Goal: Task Accomplishment & Management: Manage account settings

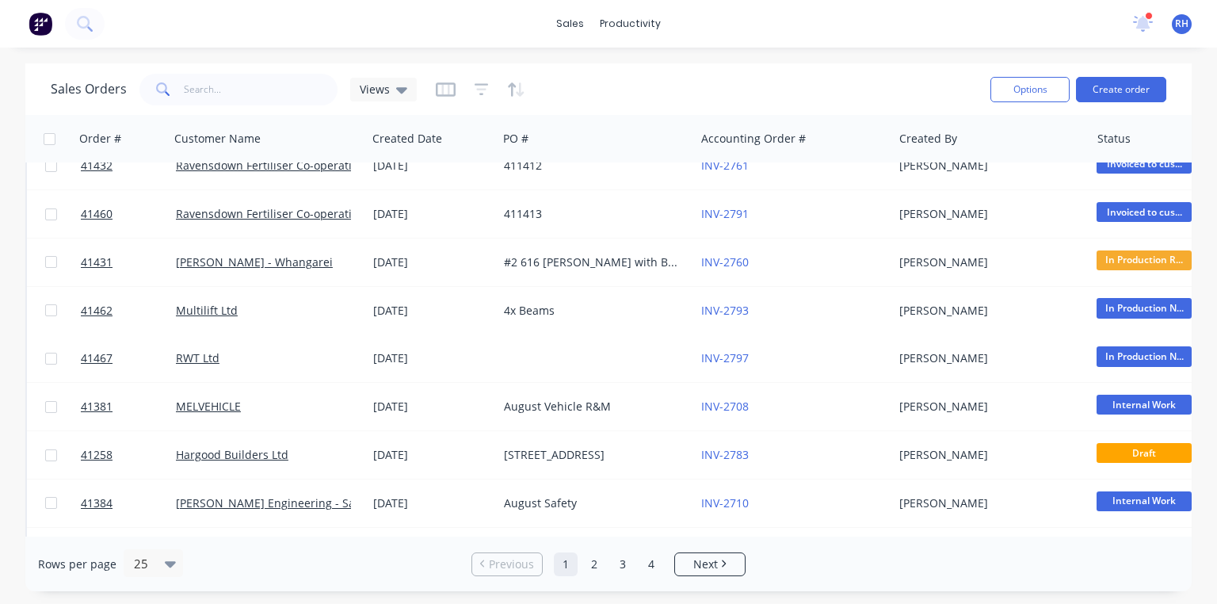
scroll to position [216, 0]
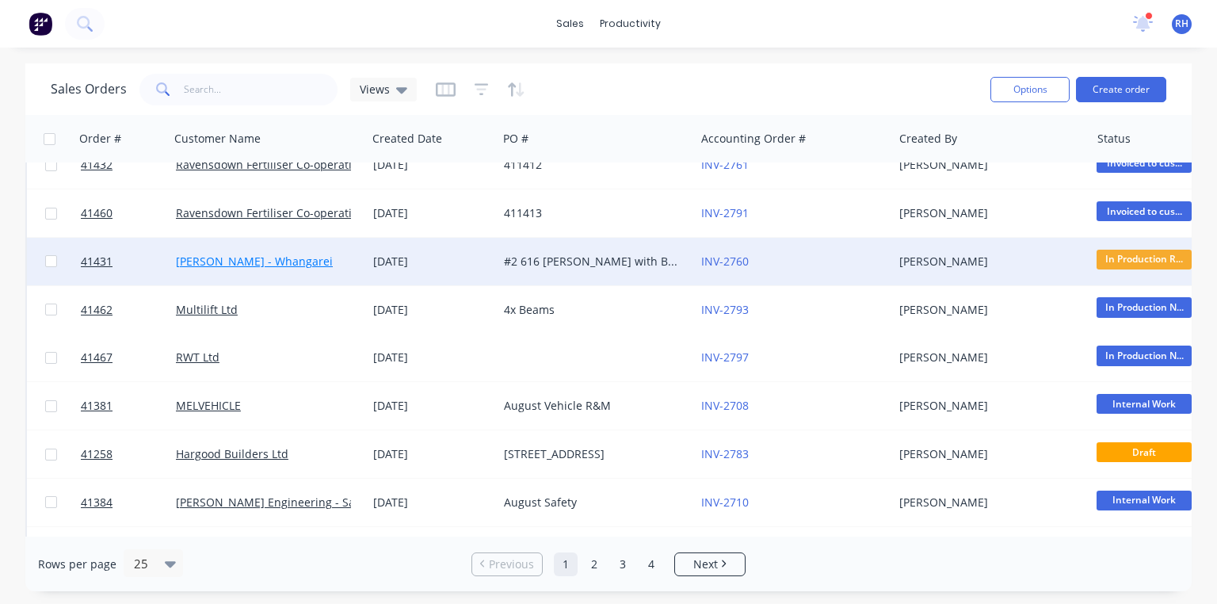
click at [299, 266] on link "[PERSON_NAME] - Whangarei" at bounding box center [254, 261] width 157 height 15
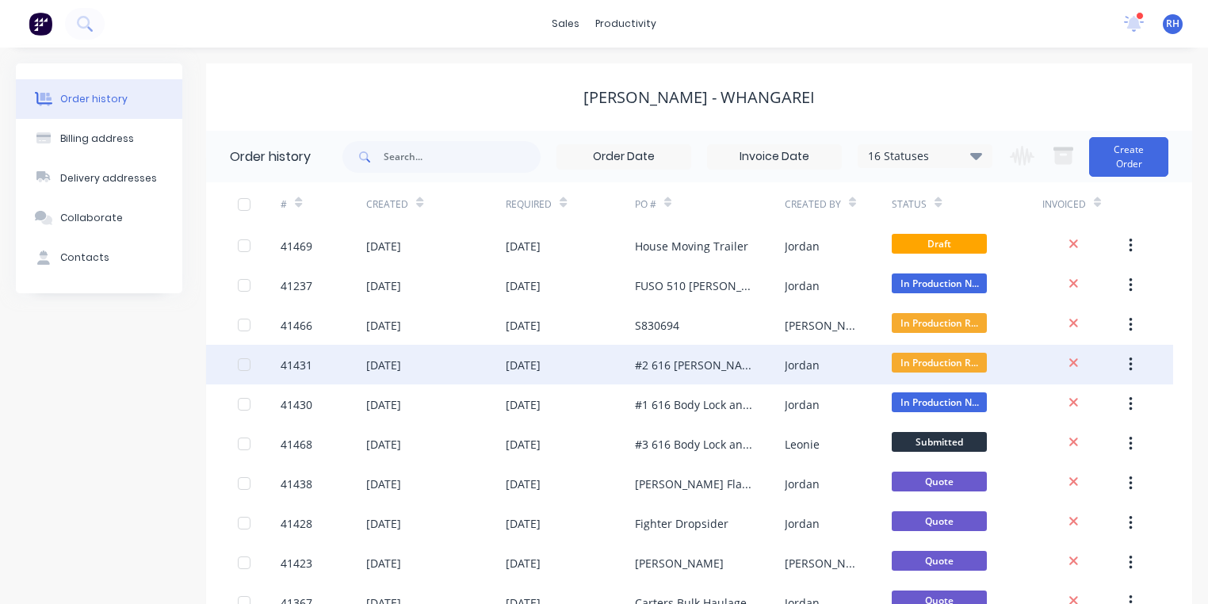
click at [694, 366] on div "#2 616 [PERSON_NAME] with Body Lock and Load Anchorage" at bounding box center [694, 365] width 118 height 17
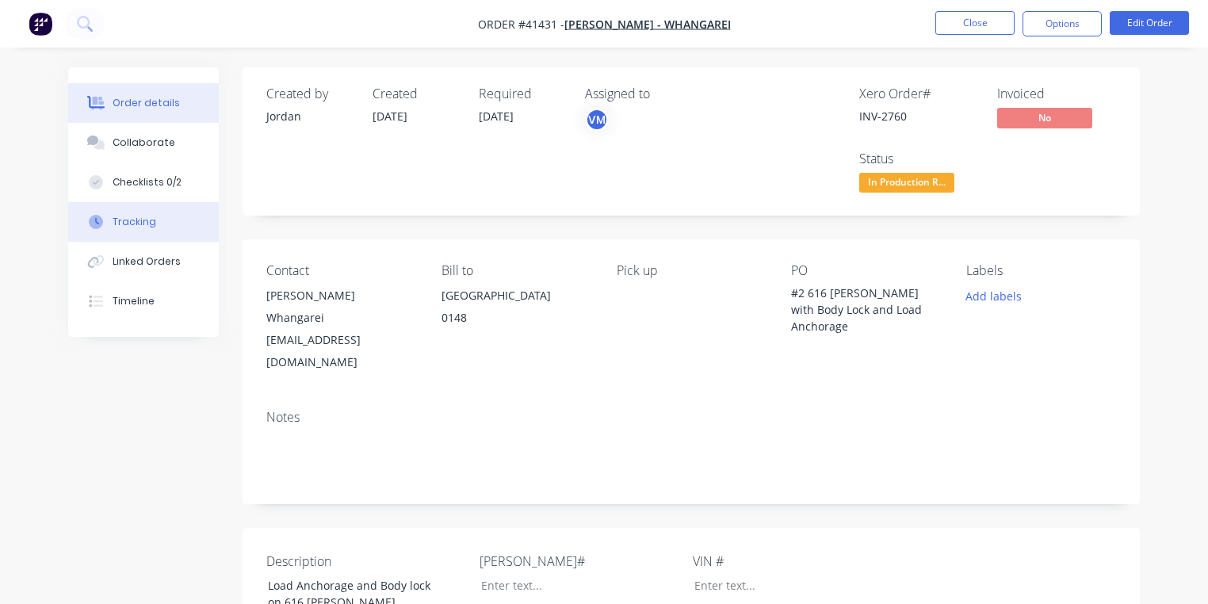
click at [151, 228] on div "Tracking" at bounding box center [135, 222] width 44 height 14
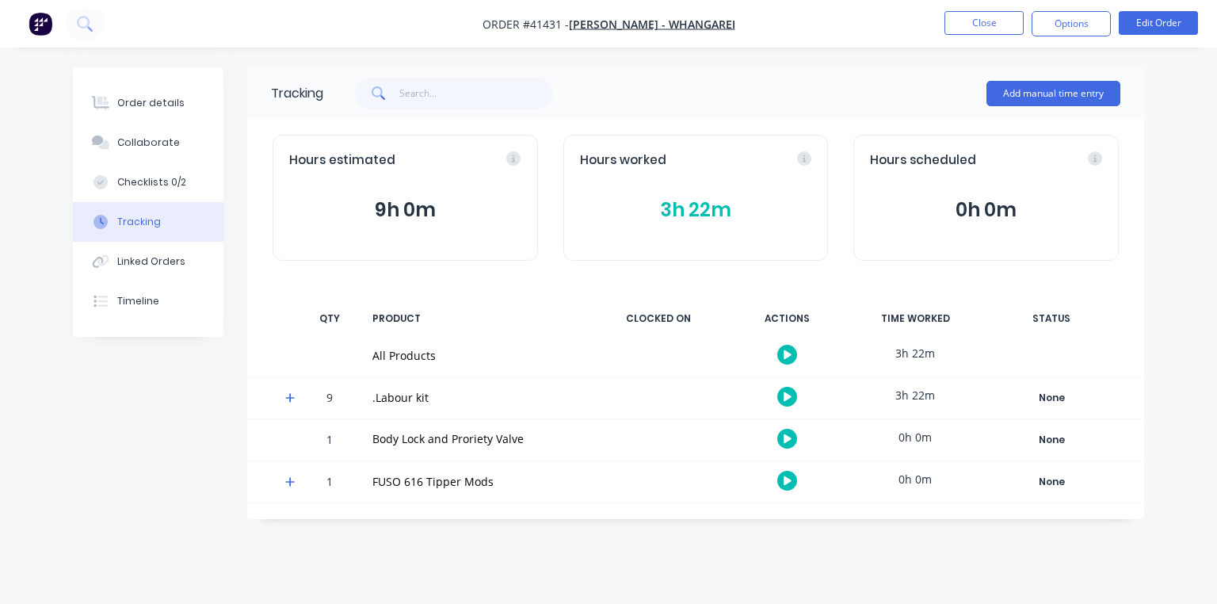
click at [292, 399] on icon at bounding box center [290, 397] width 10 height 11
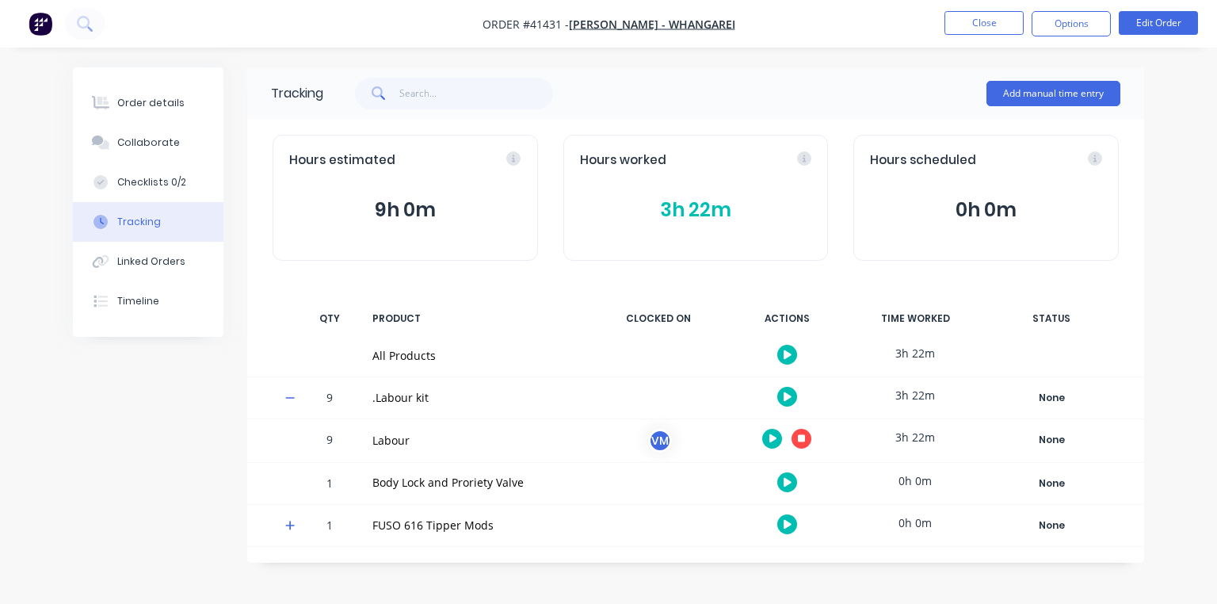
click at [770, 442] on icon "button" at bounding box center [773, 438] width 8 height 10
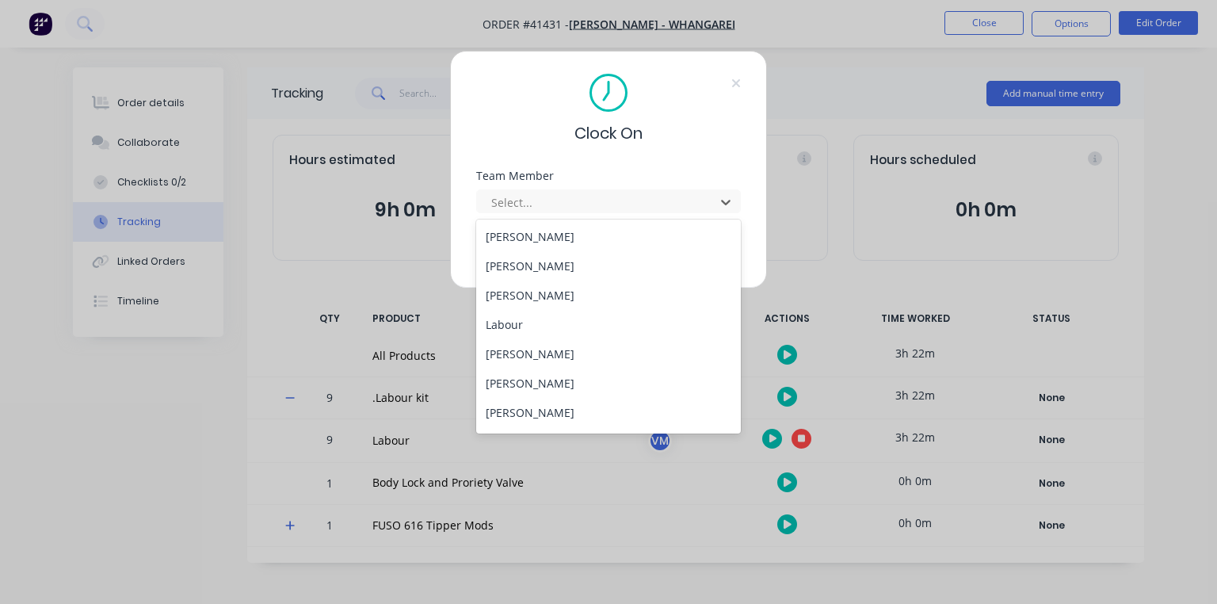
scroll to position [173, 0]
click at [565, 326] on div "[PERSON_NAME]" at bounding box center [608, 328] width 265 height 29
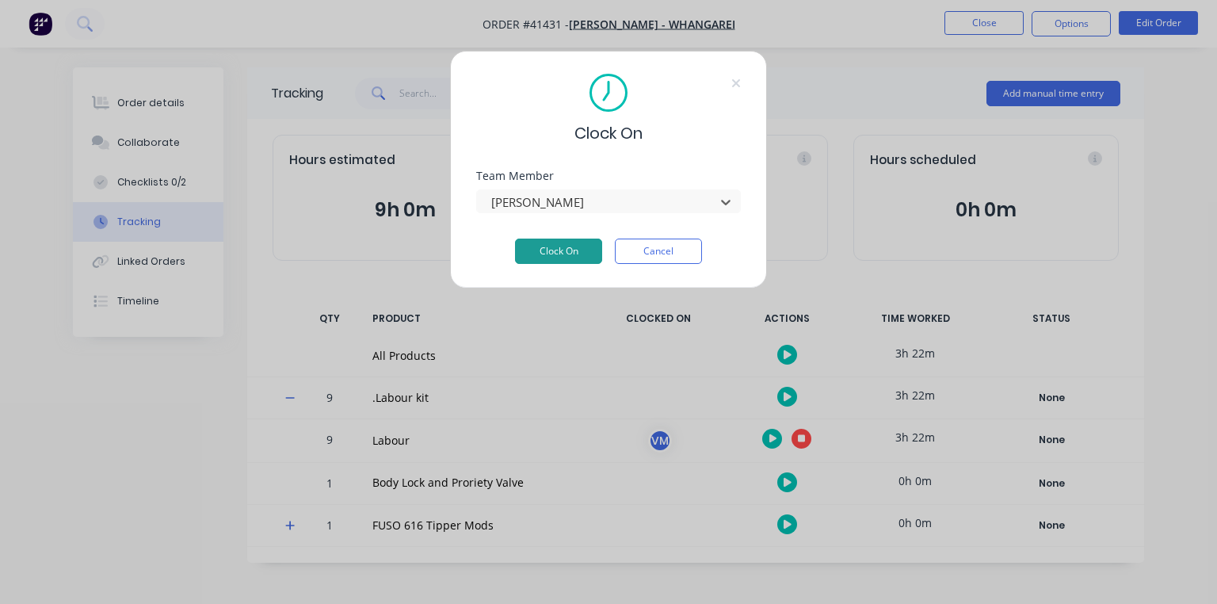
click at [574, 252] on button "Clock On" at bounding box center [558, 251] width 87 height 25
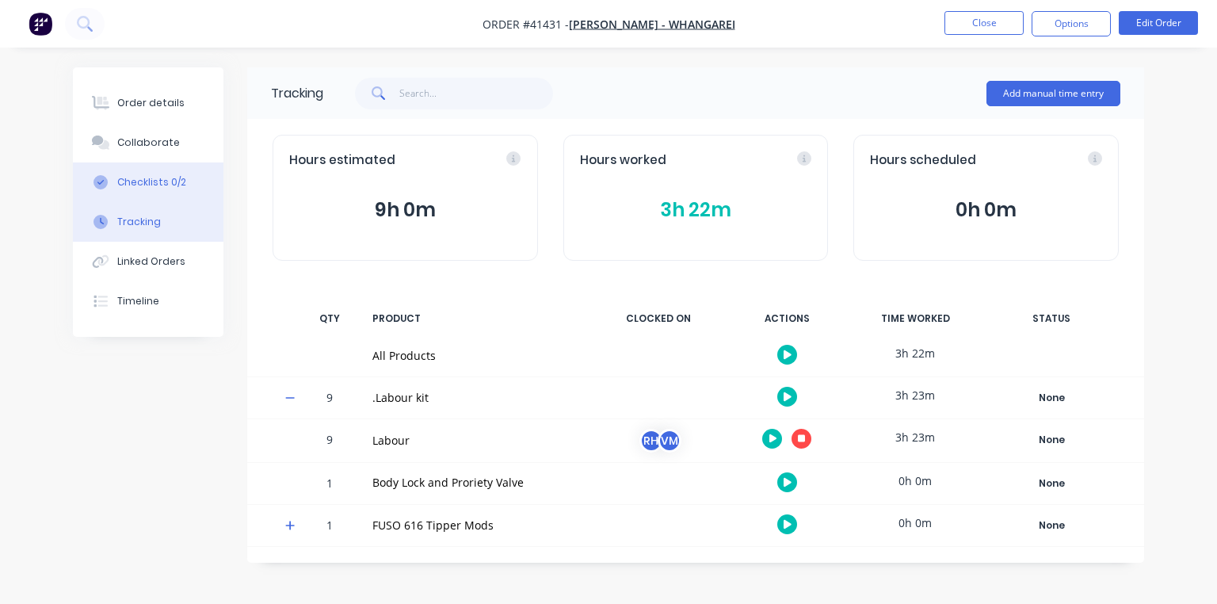
click at [181, 175] on div "Checklists 0/2" at bounding box center [151, 182] width 69 height 14
type textarea "x"
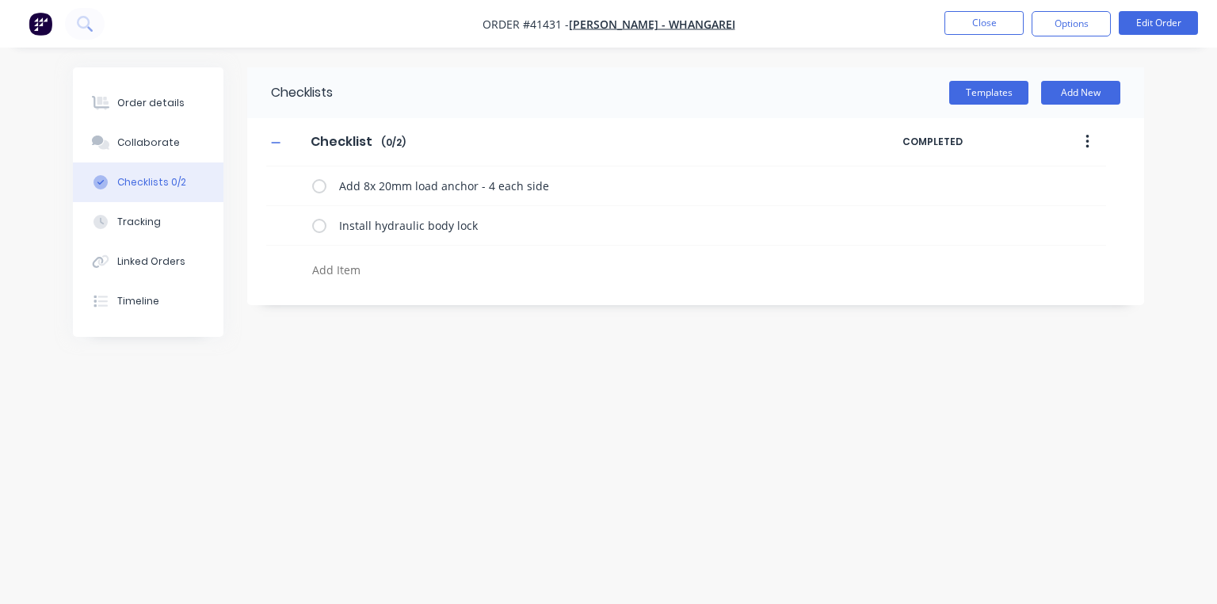
click at [48, 29] on img "button" at bounding box center [41, 24] width 24 height 24
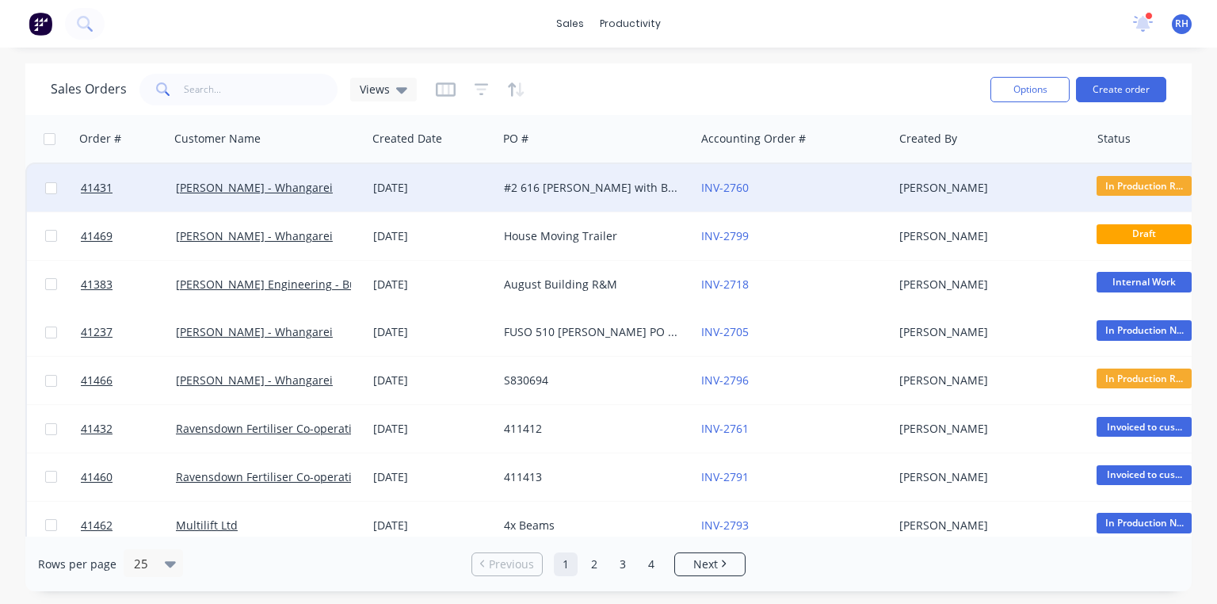
click at [584, 187] on div "#2 616 [PERSON_NAME] with Body Lock and Load Anchorage" at bounding box center [592, 188] width 176 height 16
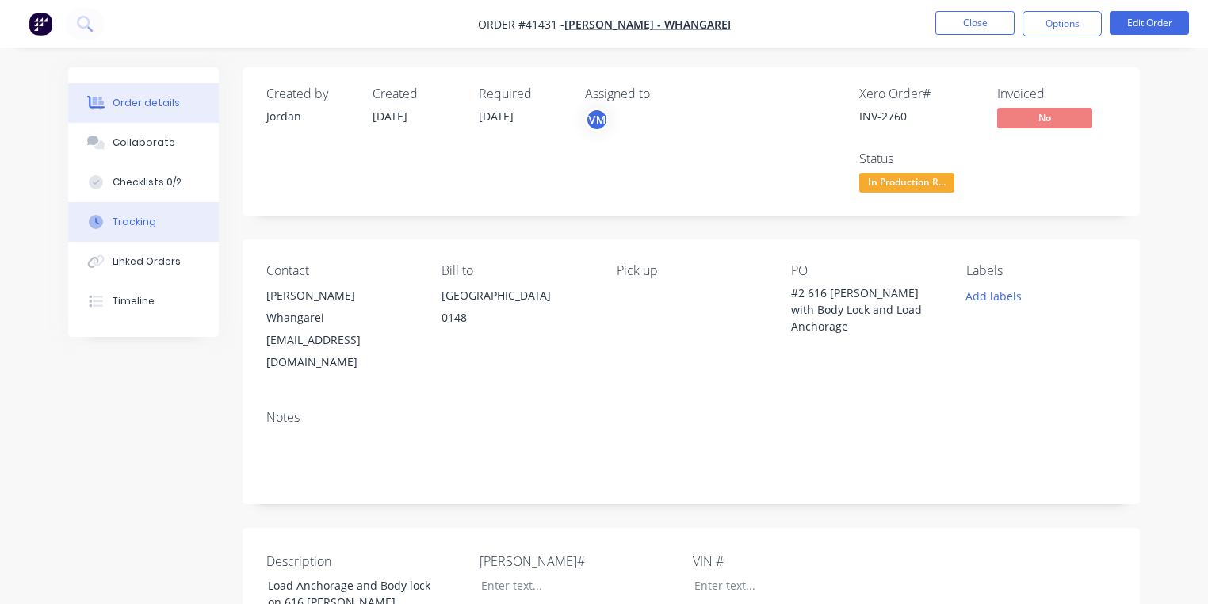
click at [160, 225] on button "Tracking" at bounding box center [143, 222] width 151 height 40
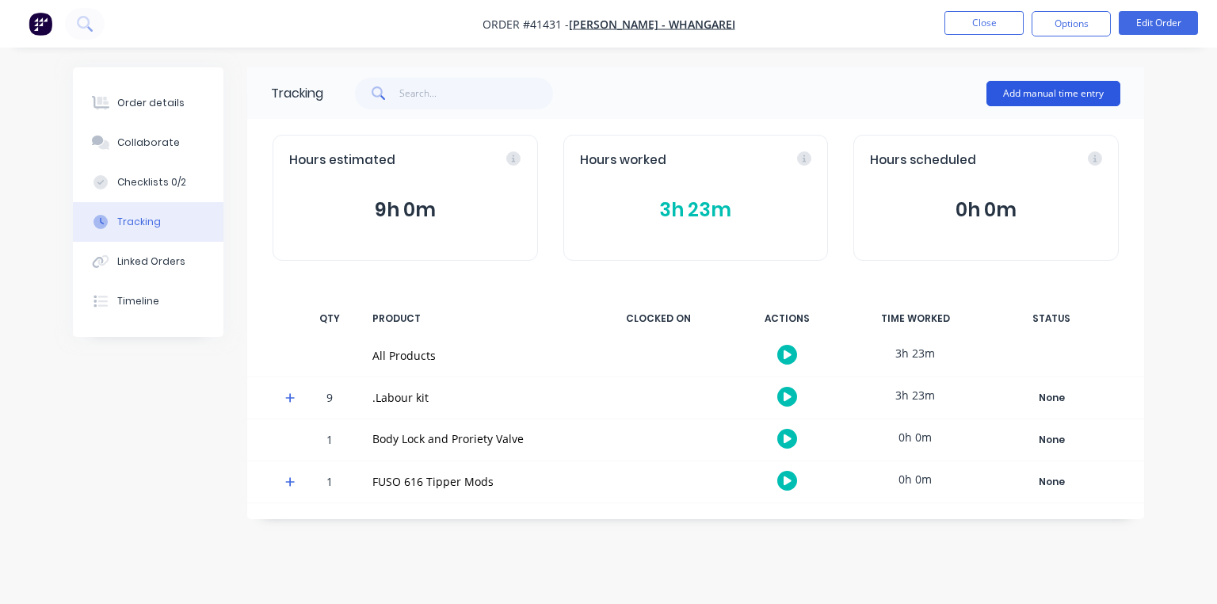
click at [1078, 101] on button "Add manual time entry" at bounding box center [1054, 93] width 134 height 25
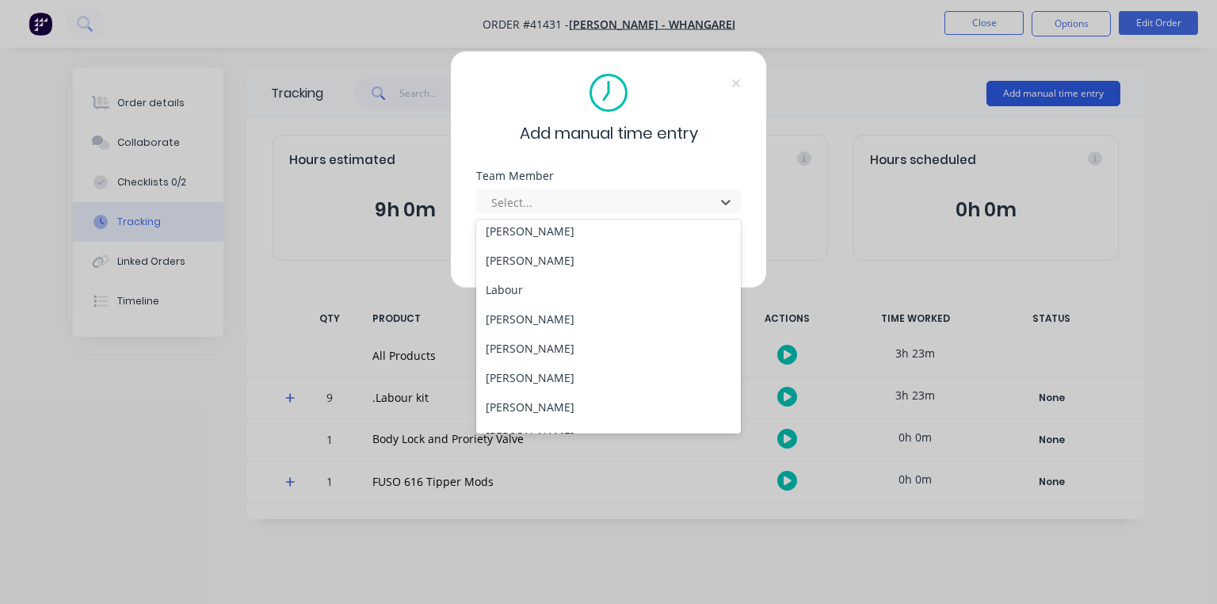
scroll to position [203, 0]
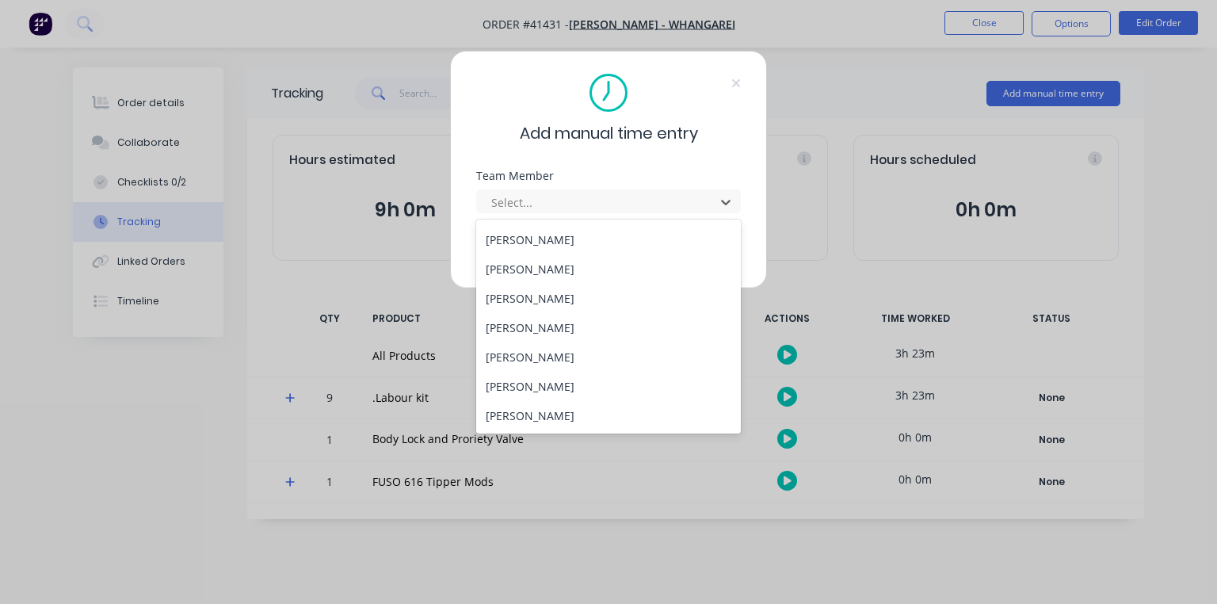
click at [550, 300] on div "[PERSON_NAME]" at bounding box center [608, 298] width 265 height 29
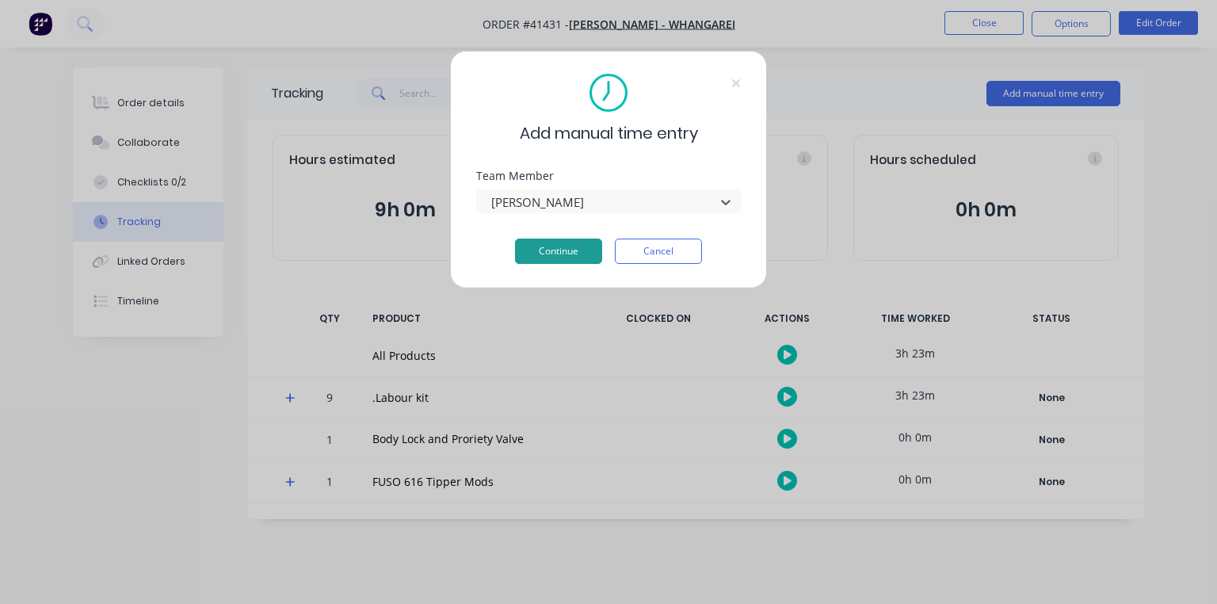
click at [570, 247] on button "Continue" at bounding box center [558, 251] width 87 height 25
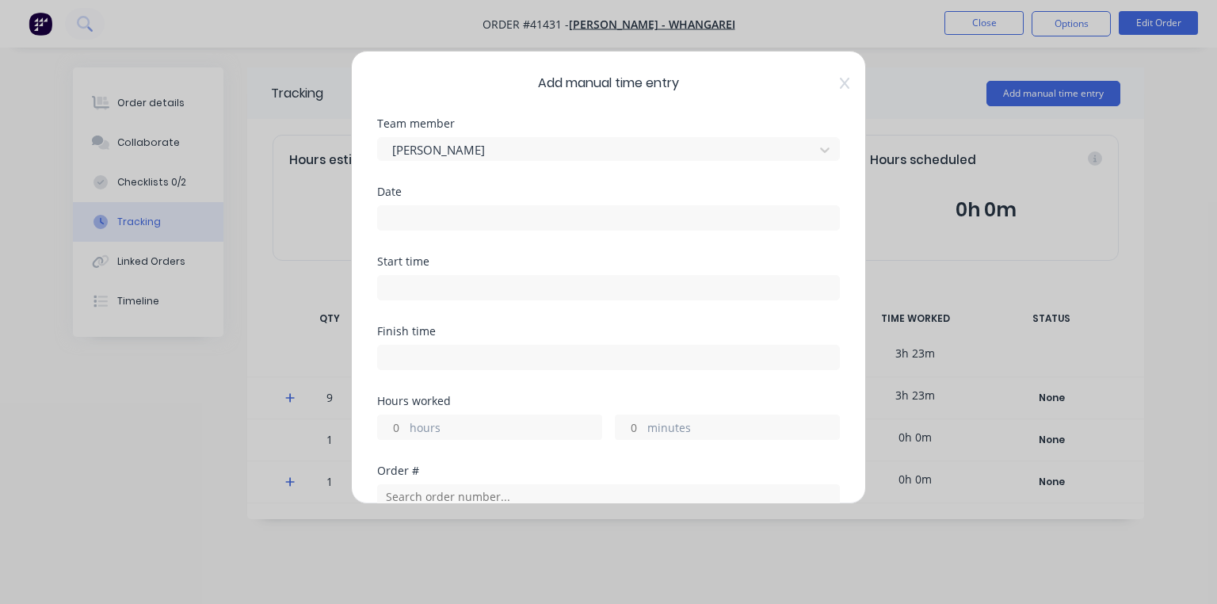
click at [540, 216] on input at bounding box center [608, 218] width 461 height 24
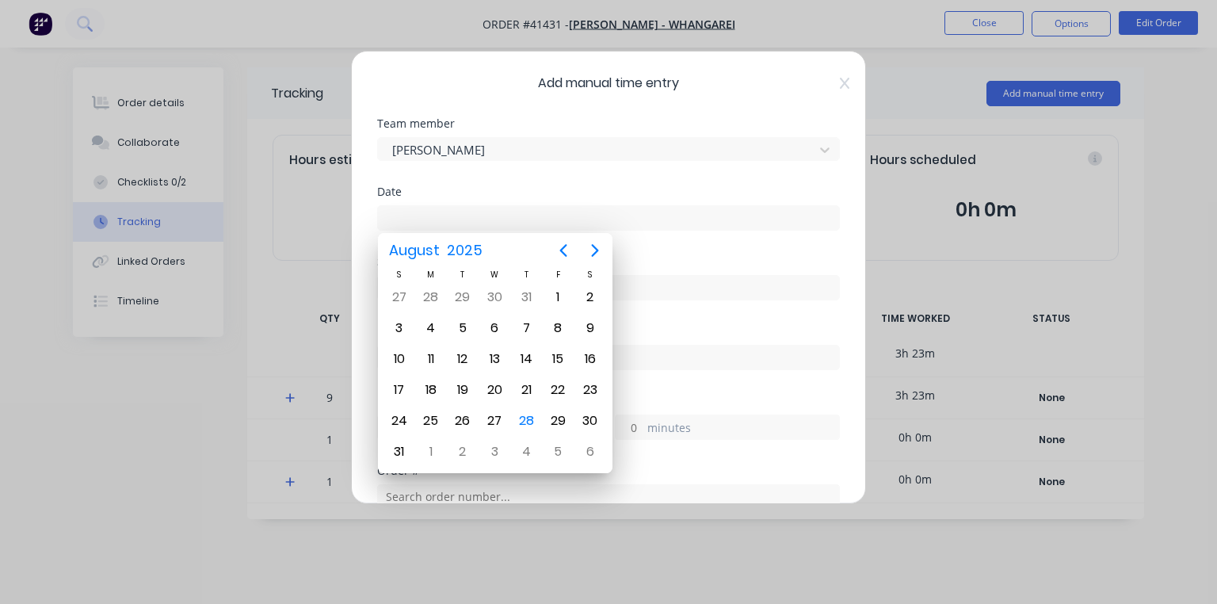
click at [522, 410] on div "28" at bounding box center [526, 421] width 24 height 24
type input "[DATE]"
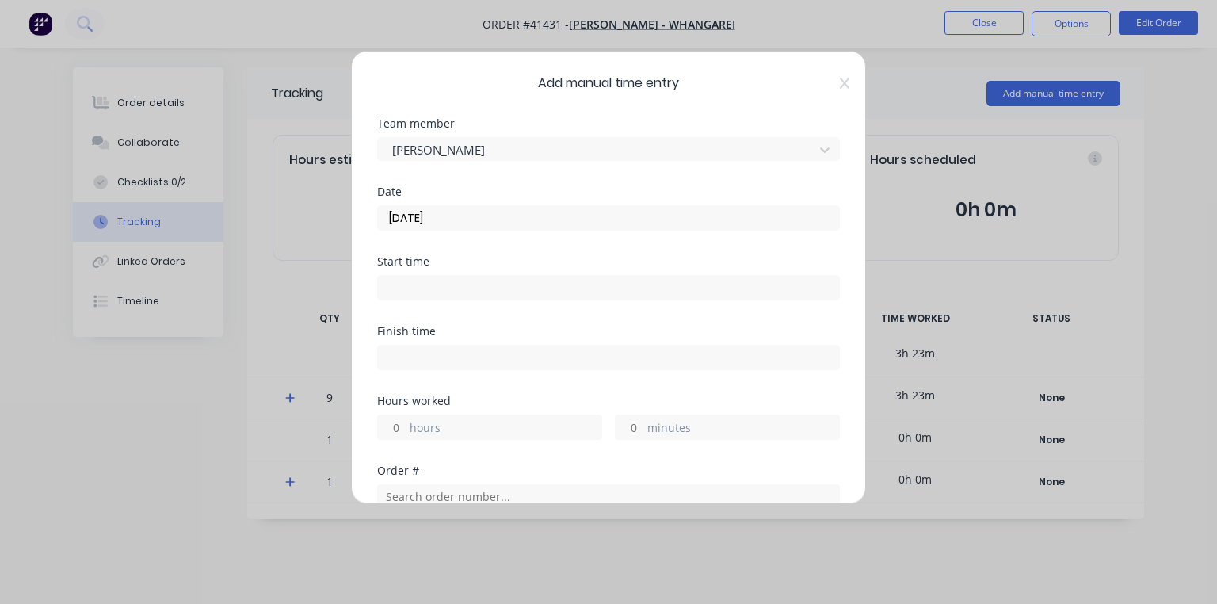
click at [426, 283] on input at bounding box center [608, 288] width 461 height 24
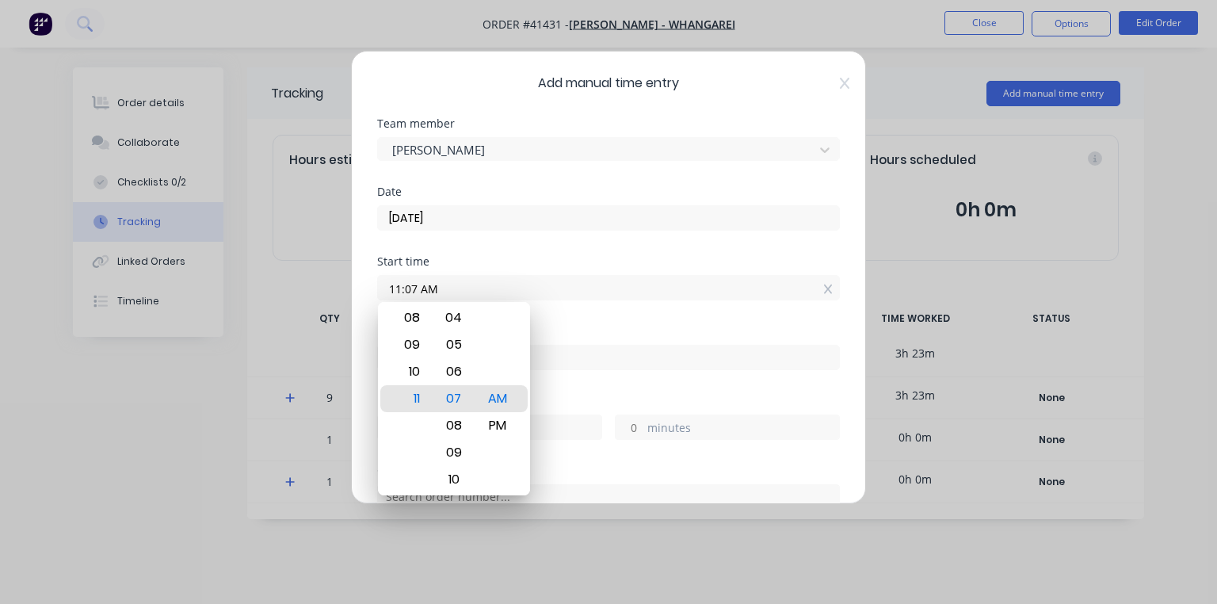
click at [416, 343] on div "09" at bounding box center [410, 344] width 39 height 27
type input "09:15 AM"
click at [455, 403] on div "15" at bounding box center [453, 398] width 39 height 27
click at [502, 396] on div "AM" at bounding box center [497, 398] width 39 height 27
click at [599, 314] on div "Start time 09:15 AM" at bounding box center [608, 291] width 463 height 70
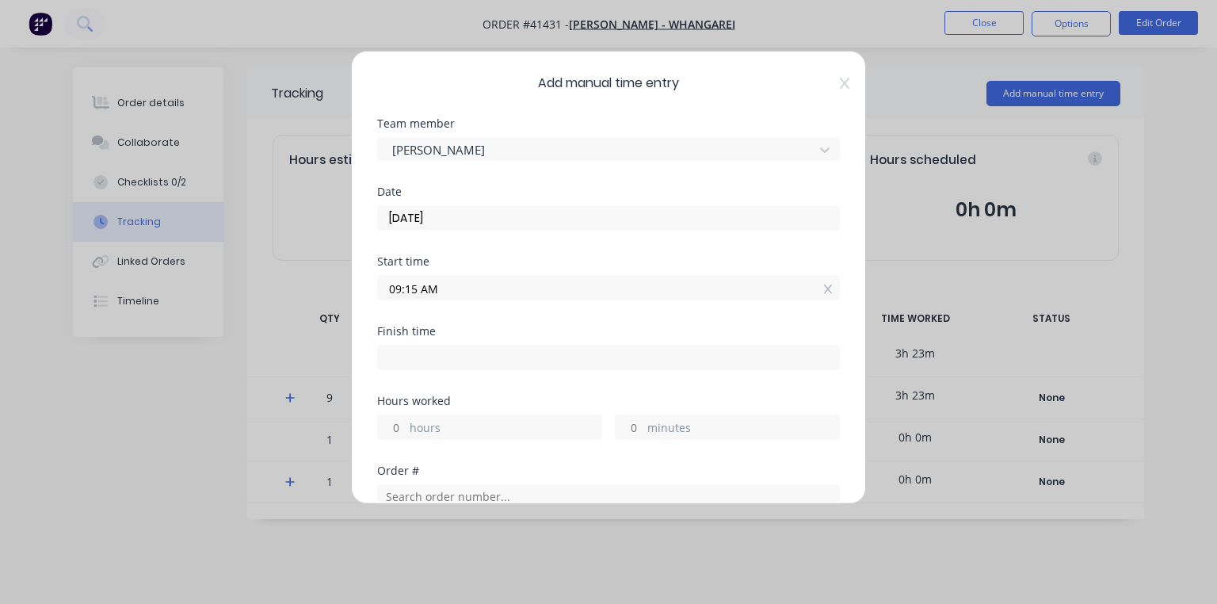
click at [463, 361] on input at bounding box center [608, 357] width 461 height 24
type input "11:07 AM"
type input "1"
type input "52"
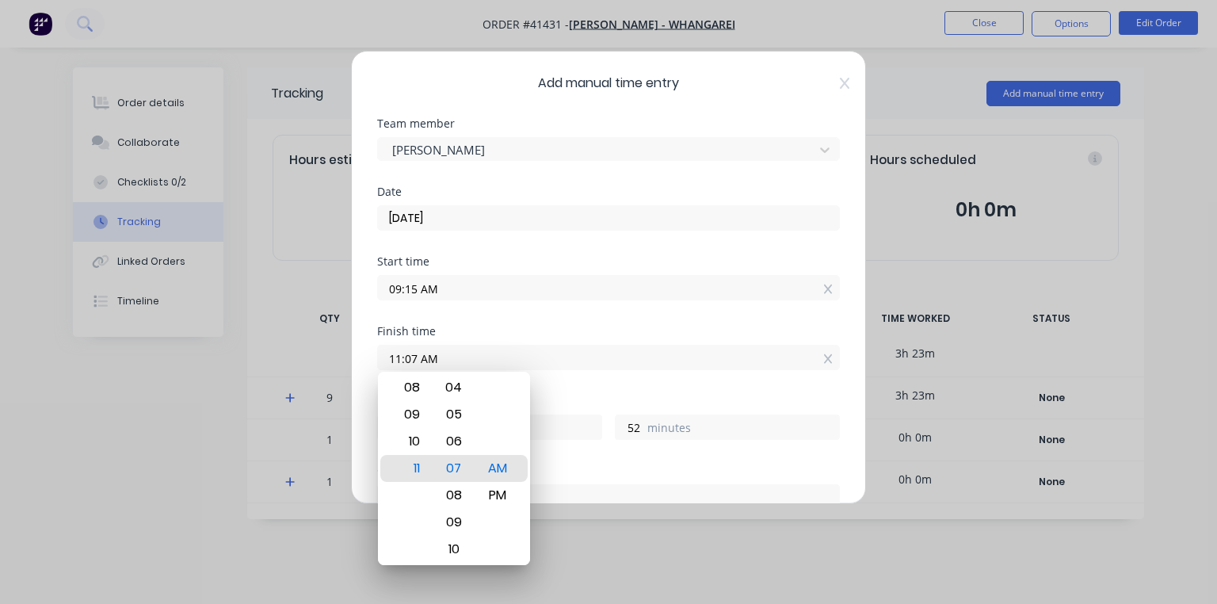
click at [418, 411] on div "09" at bounding box center [410, 414] width 39 height 27
type input "09:07 AM"
type input "23"
type input "09:15 AM"
type input "0"
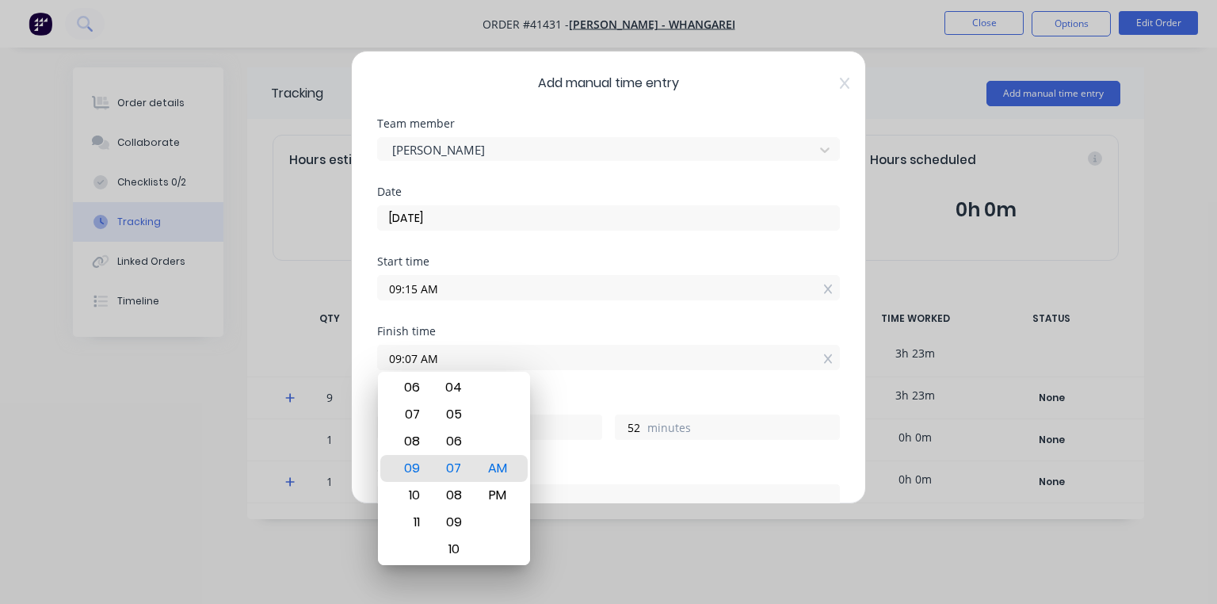
type input "0"
type input "09:33 AM"
type input "18"
type input "09:59 AM"
type input "44"
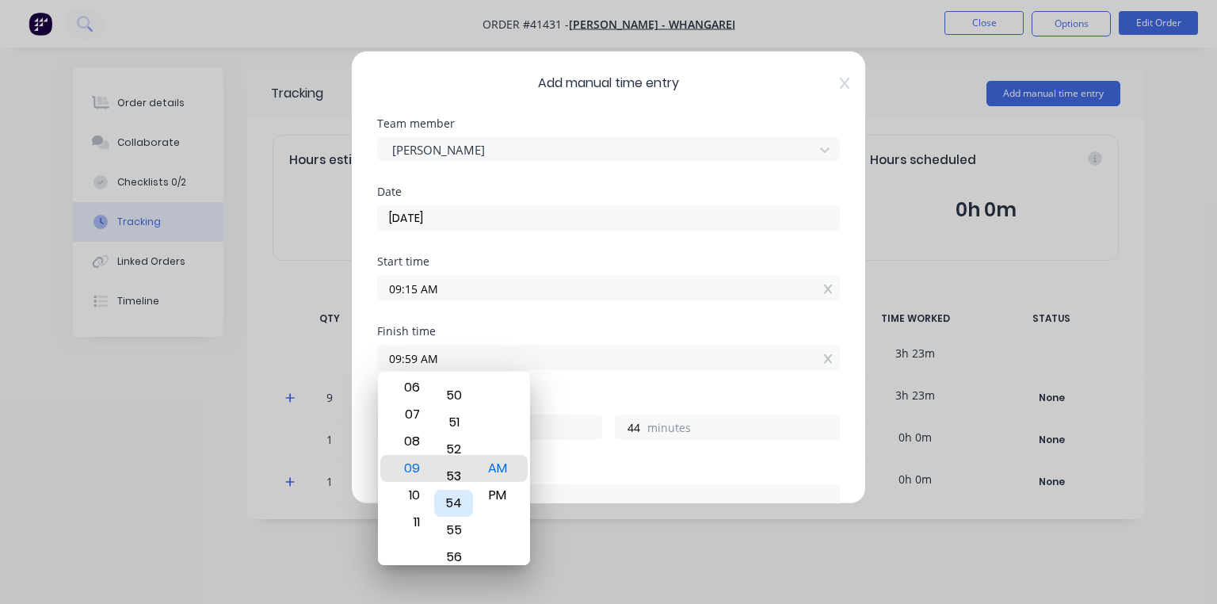
type input "09:49 AM"
type input "34"
type input "09:46 AM"
type input "31"
type input "09:45 AM"
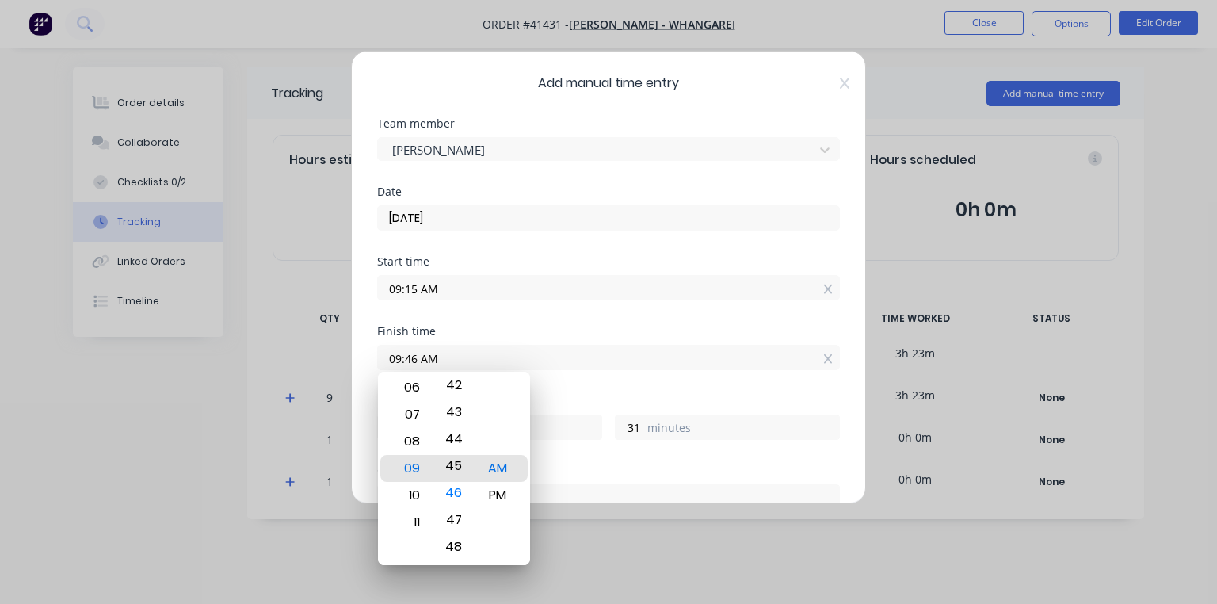
type input "30"
click at [571, 320] on div "Start time 09:15 AM" at bounding box center [608, 291] width 463 height 70
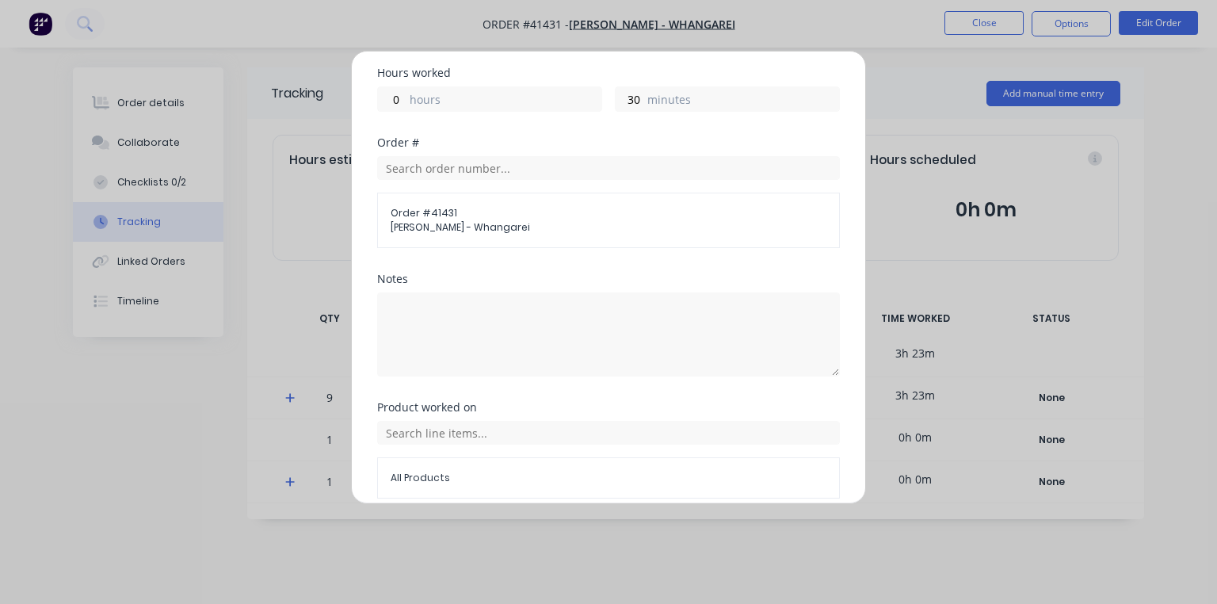
scroll to position [393, 0]
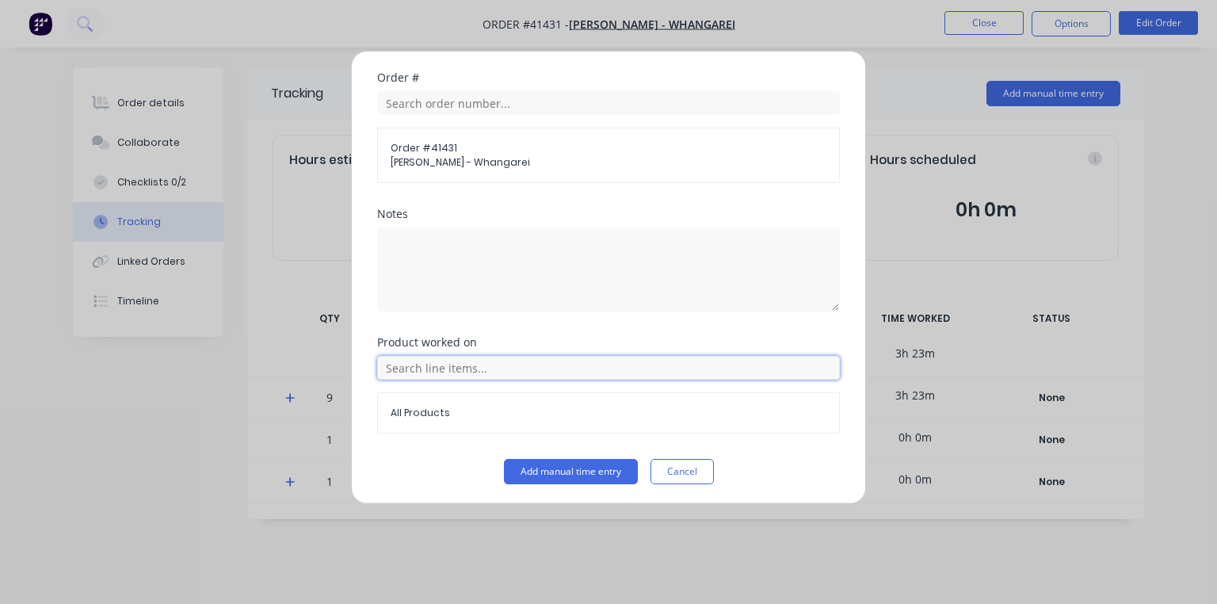
click at [447, 368] on input "text" at bounding box center [608, 368] width 463 height 24
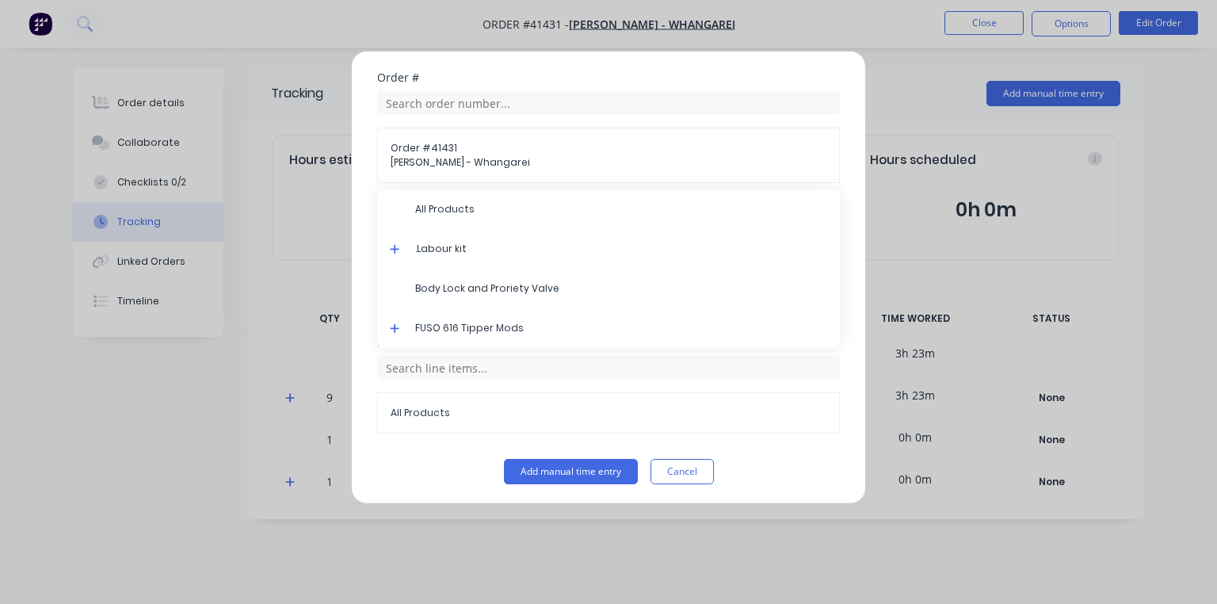
click at [397, 244] on icon at bounding box center [395, 248] width 10 height 11
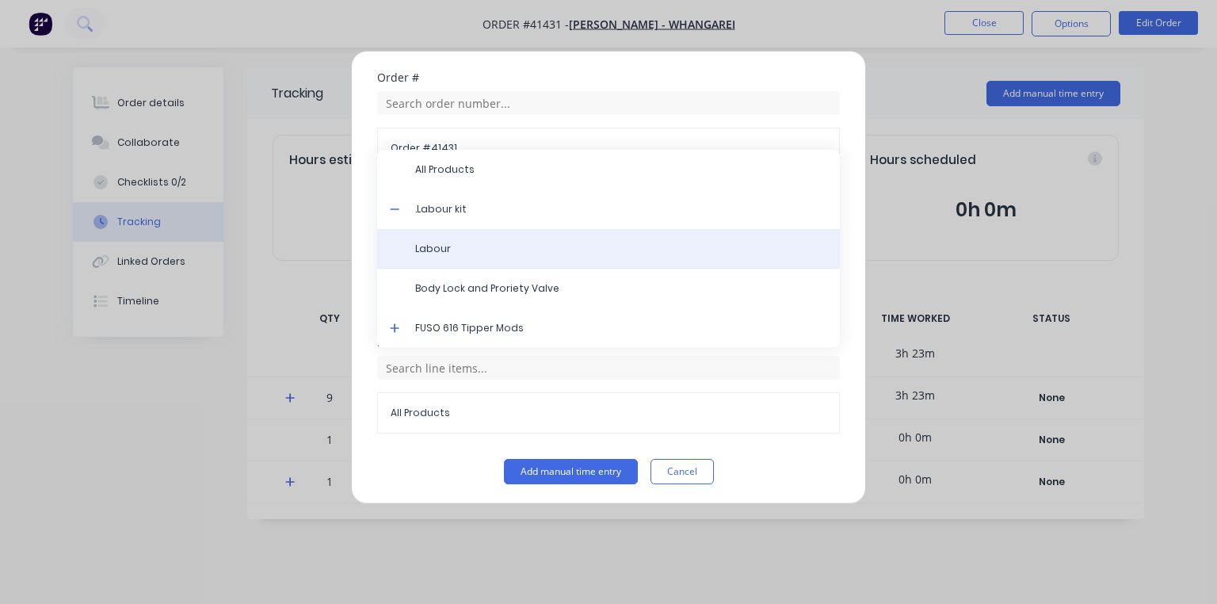
click at [443, 242] on span "Labour" at bounding box center [621, 249] width 412 height 14
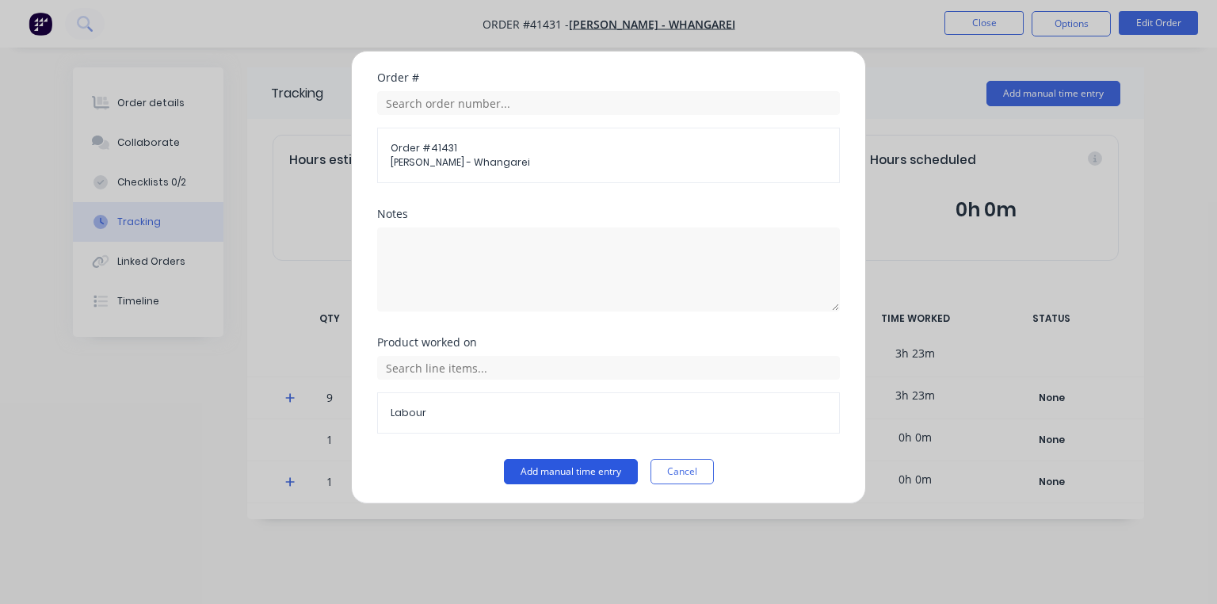
click at [600, 464] on button "Add manual time entry" at bounding box center [571, 471] width 134 height 25
click at [681, 474] on button "Cancel" at bounding box center [682, 471] width 63 height 25
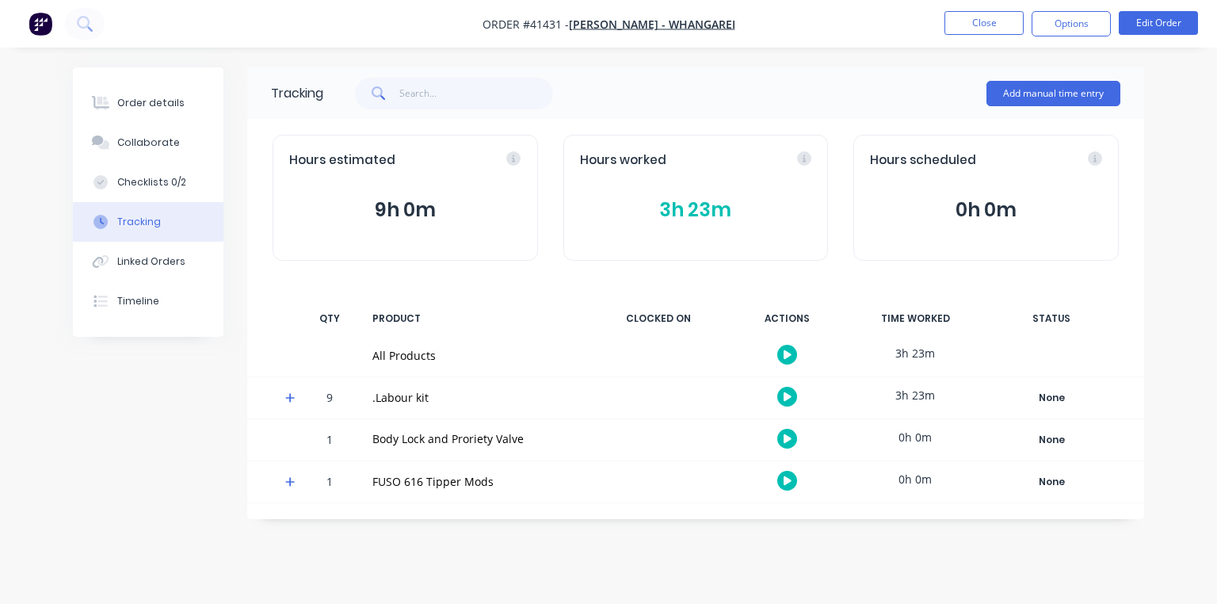
click at [48, 32] on img "button" at bounding box center [41, 24] width 24 height 24
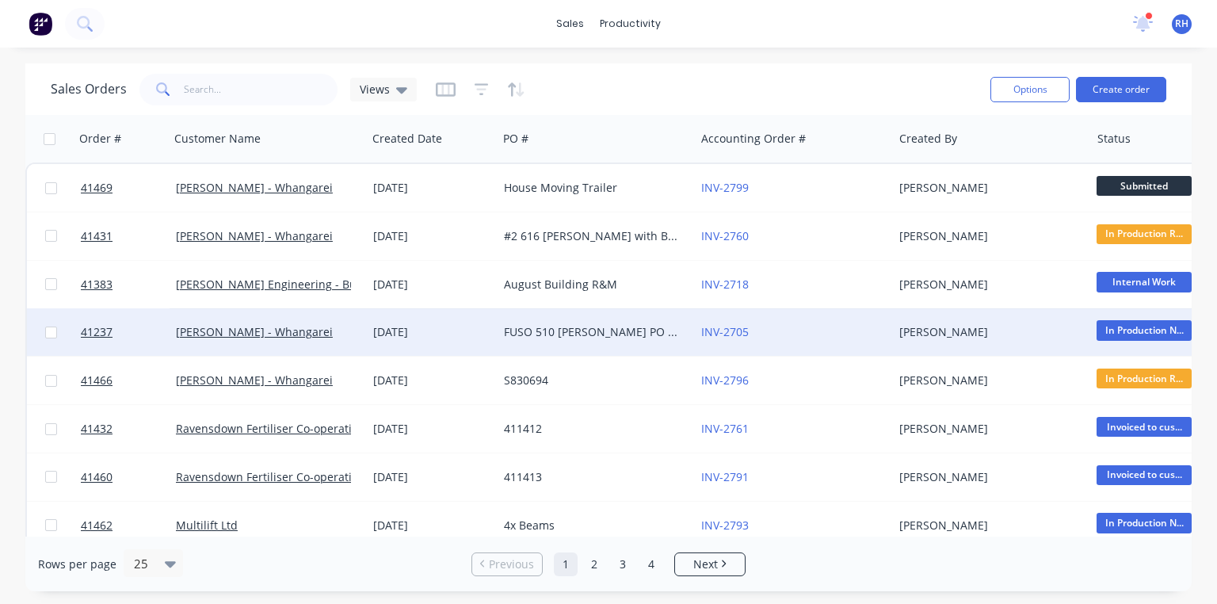
click at [615, 333] on div "FUSO 510 [PERSON_NAME] PO 825751" at bounding box center [592, 332] width 176 height 16
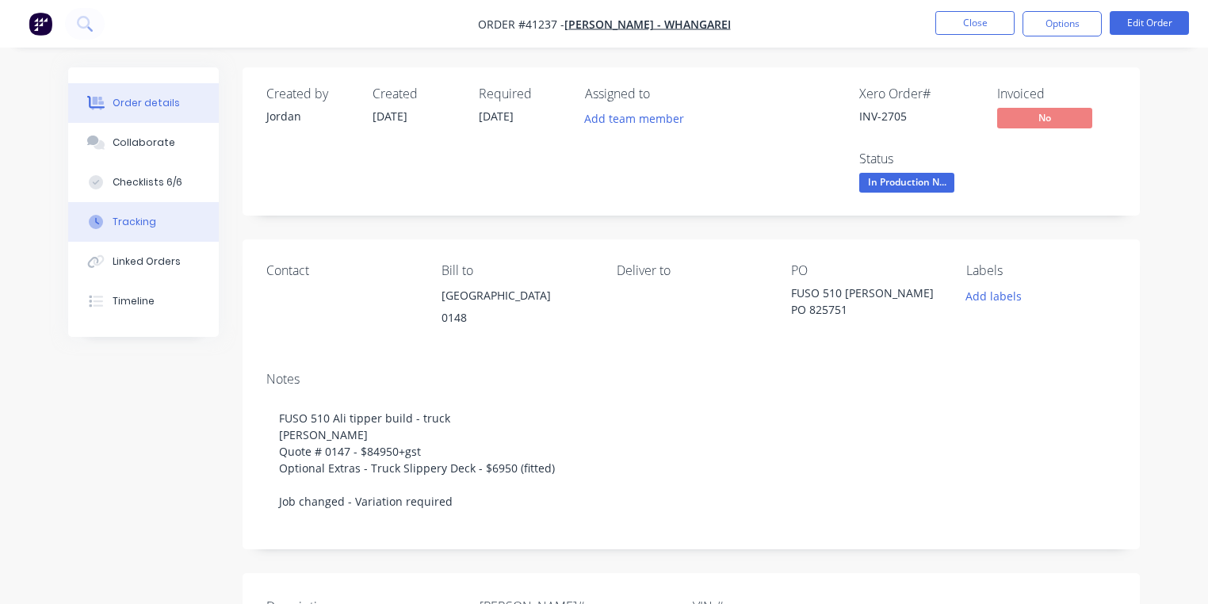
click at [161, 219] on button "Tracking" at bounding box center [143, 222] width 151 height 40
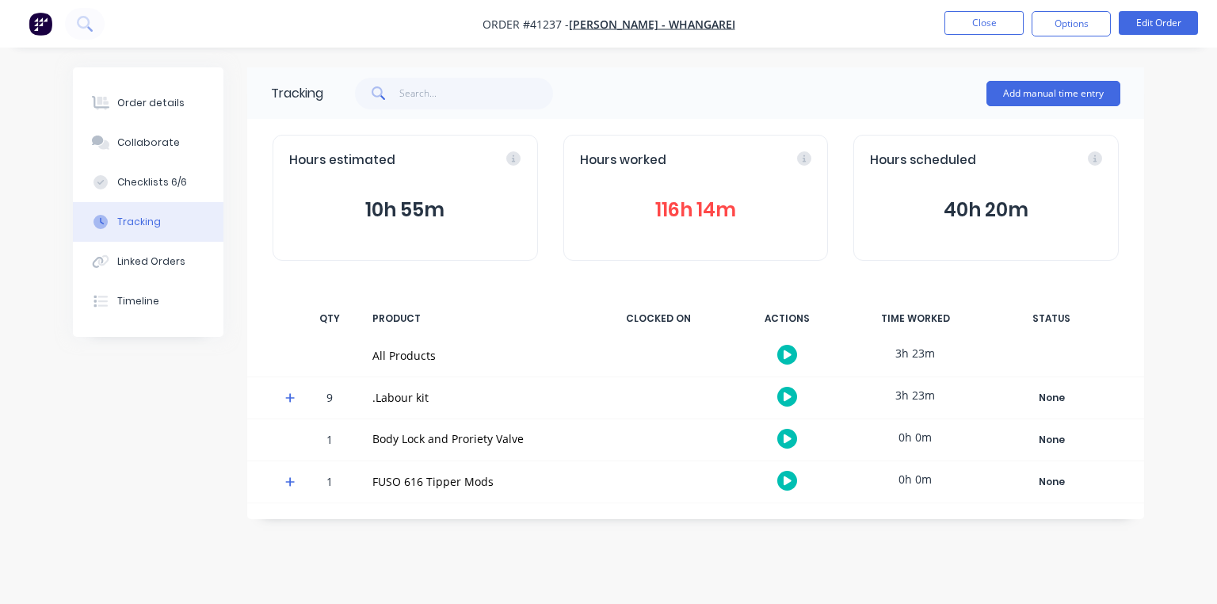
click at [732, 212] on button "116h 14m" at bounding box center [696, 210] width 232 height 30
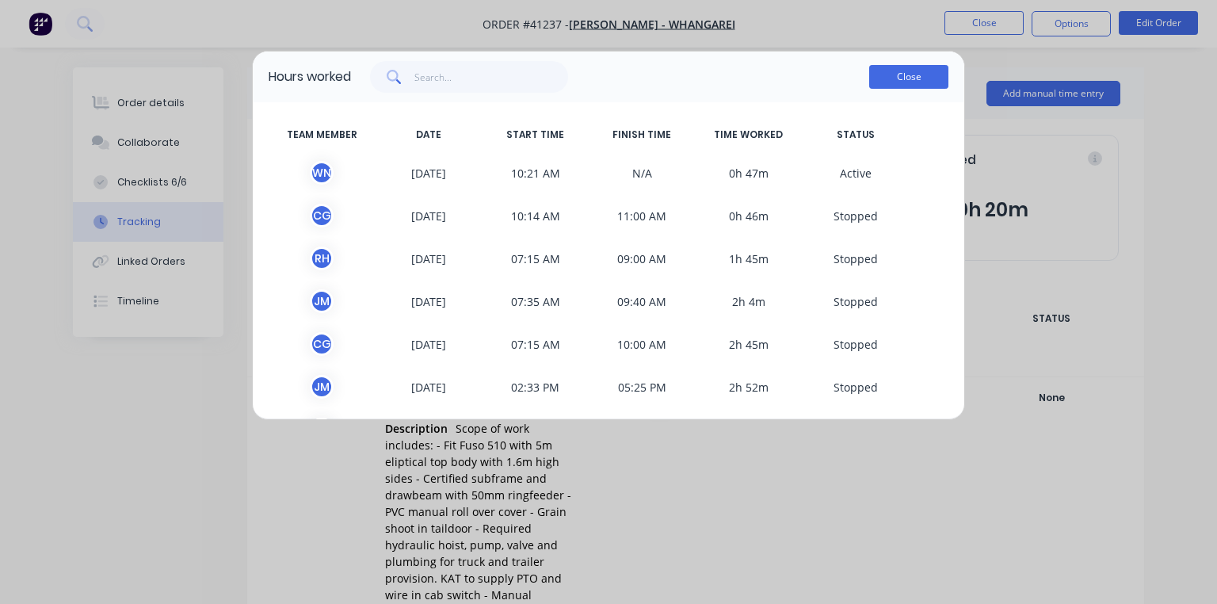
click at [910, 88] on button "Close" at bounding box center [908, 77] width 79 height 24
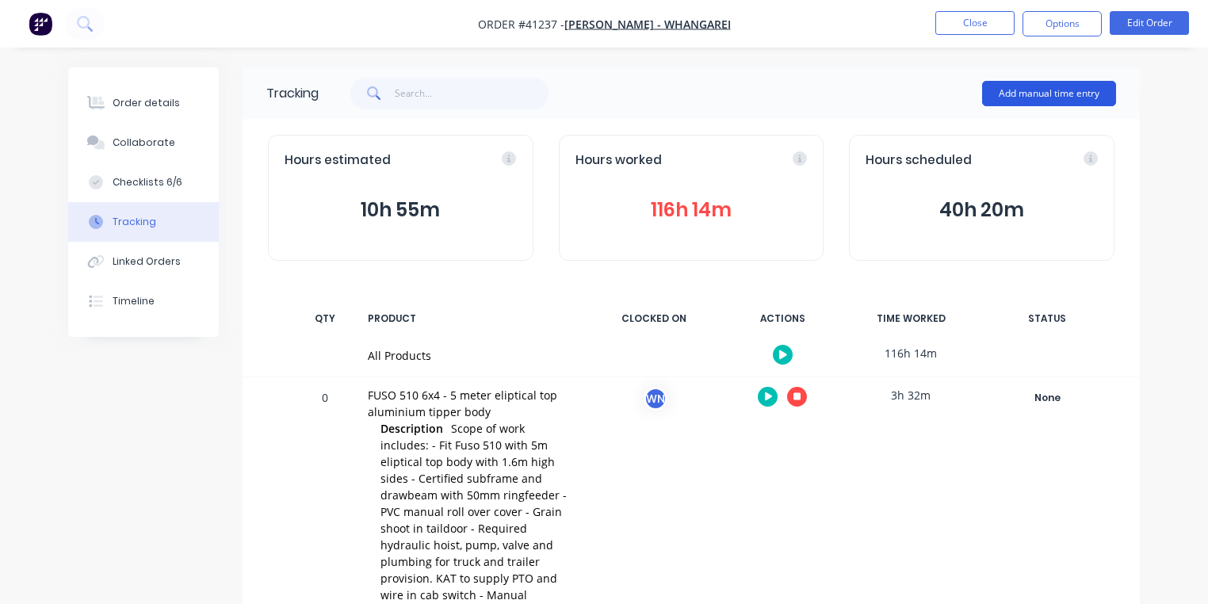
click at [1046, 83] on button "Add manual time entry" at bounding box center [1049, 93] width 134 height 25
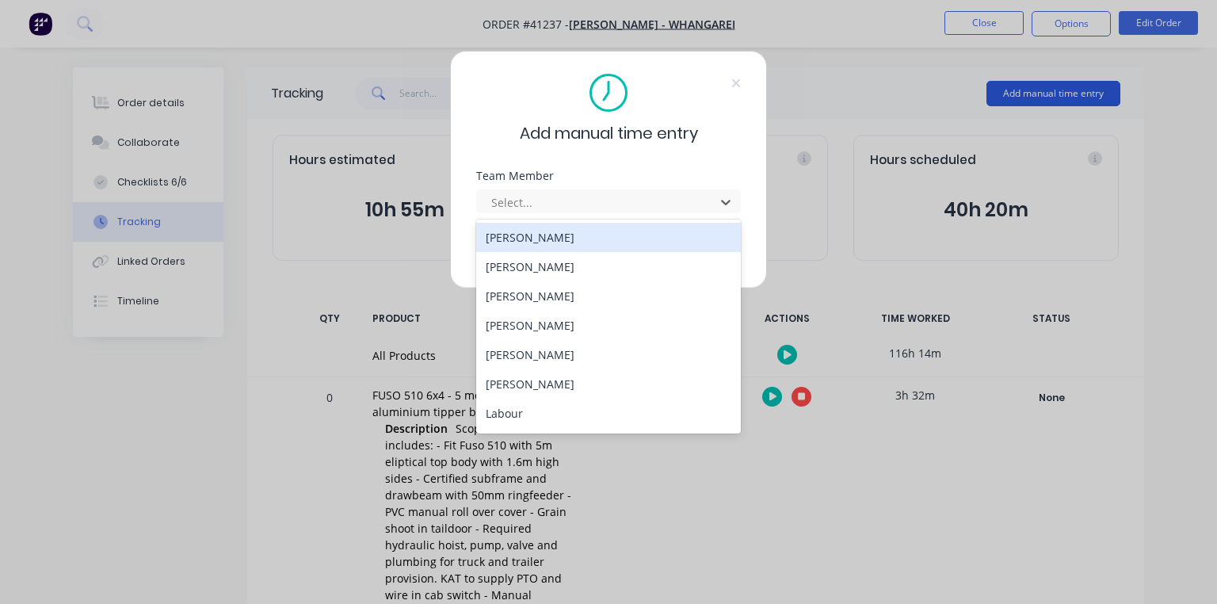
scroll to position [203, 0]
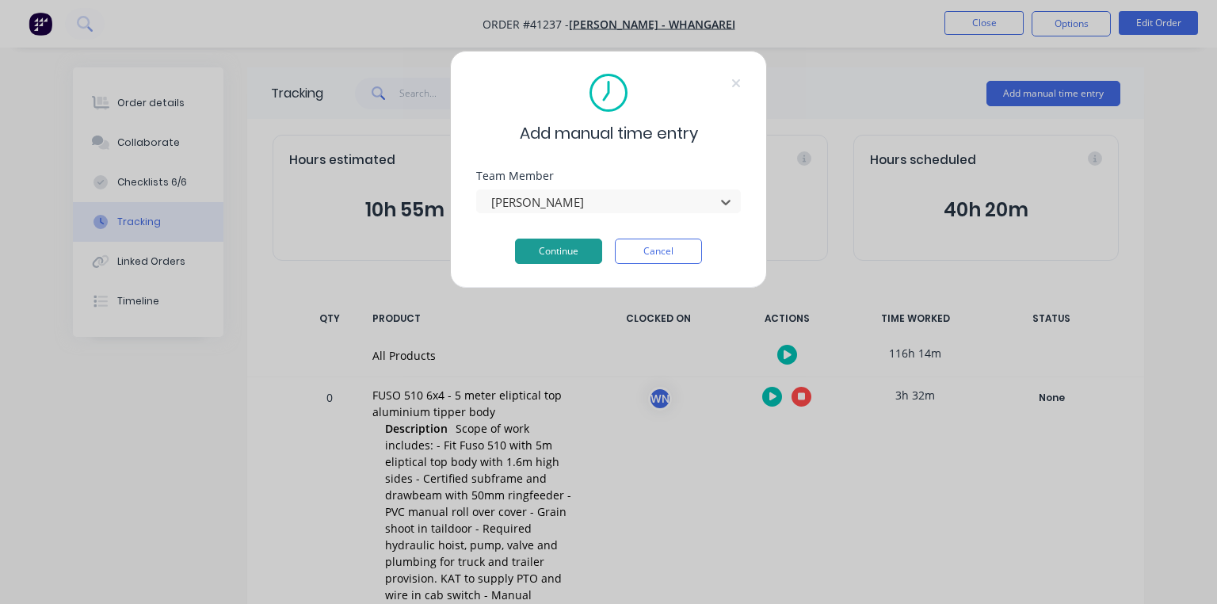
click at [564, 258] on button "Continue" at bounding box center [558, 251] width 87 height 25
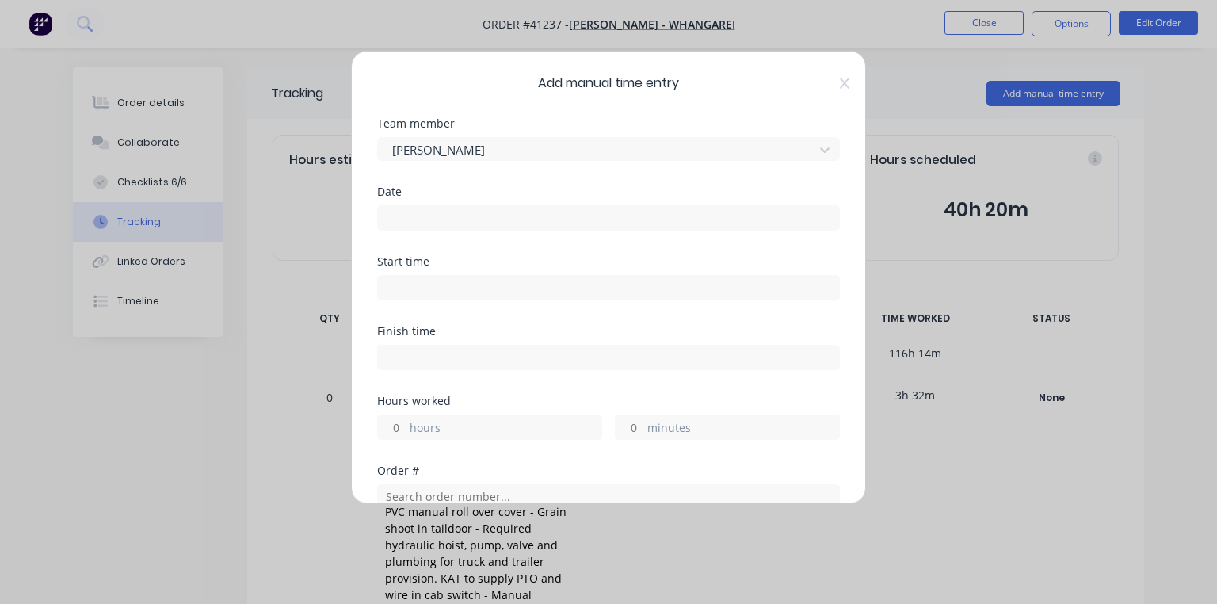
click at [464, 217] on input at bounding box center [608, 218] width 461 height 24
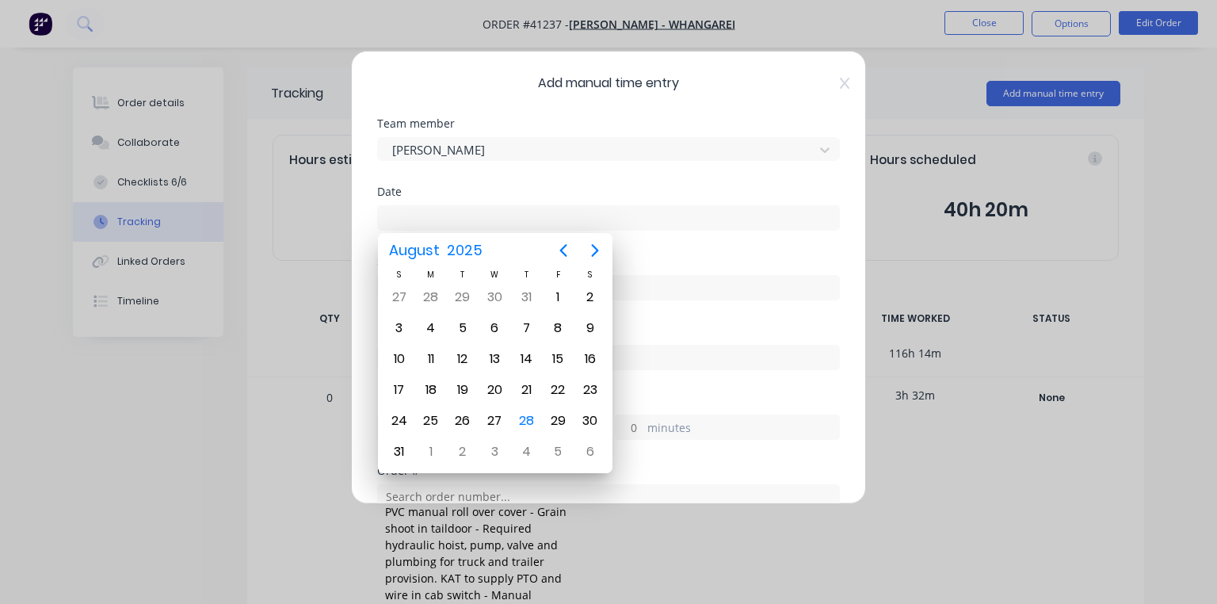
click at [521, 412] on div "28" at bounding box center [526, 421] width 24 height 24
type input "[DATE]"
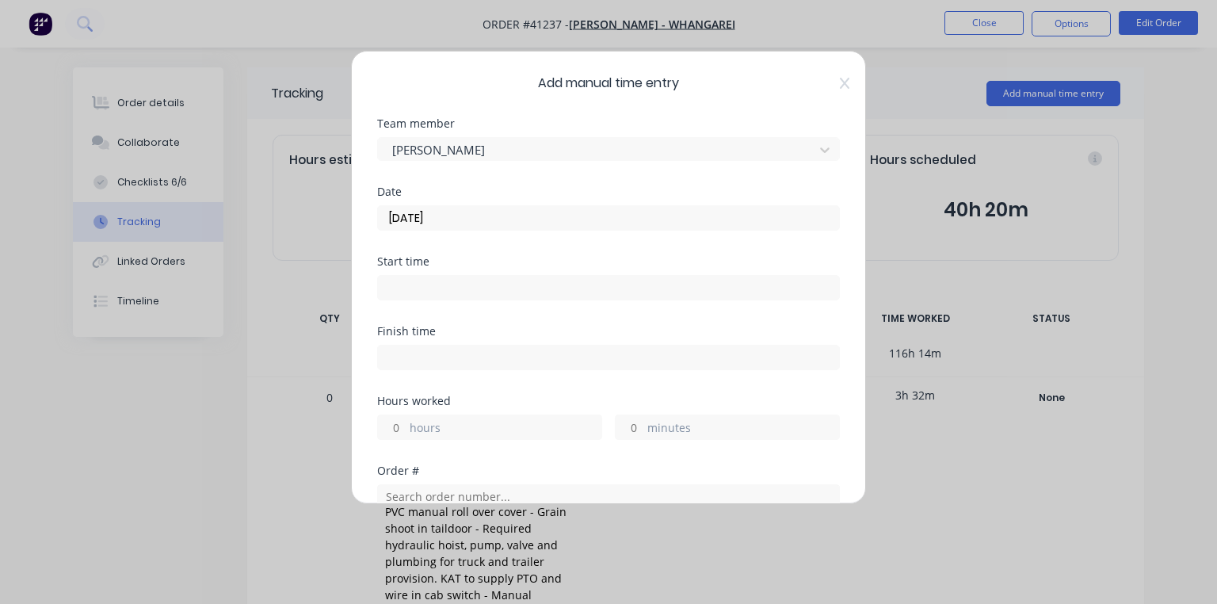
click at [460, 287] on input at bounding box center [608, 288] width 461 height 24
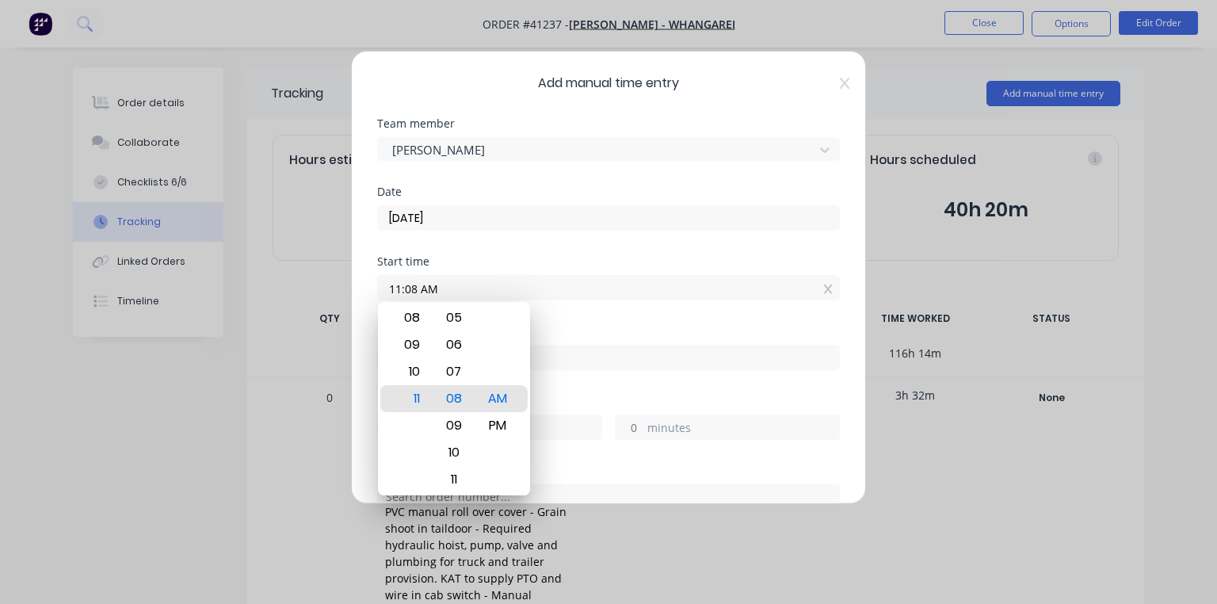
click at [418, 348] on div "09" at bounding box center [410, 344] width 39 height 27
type input "09:45 AM"
click at [576, 320] on div "Start time 09:45 AM" at bounding box center [608, 291] width 463 height 70
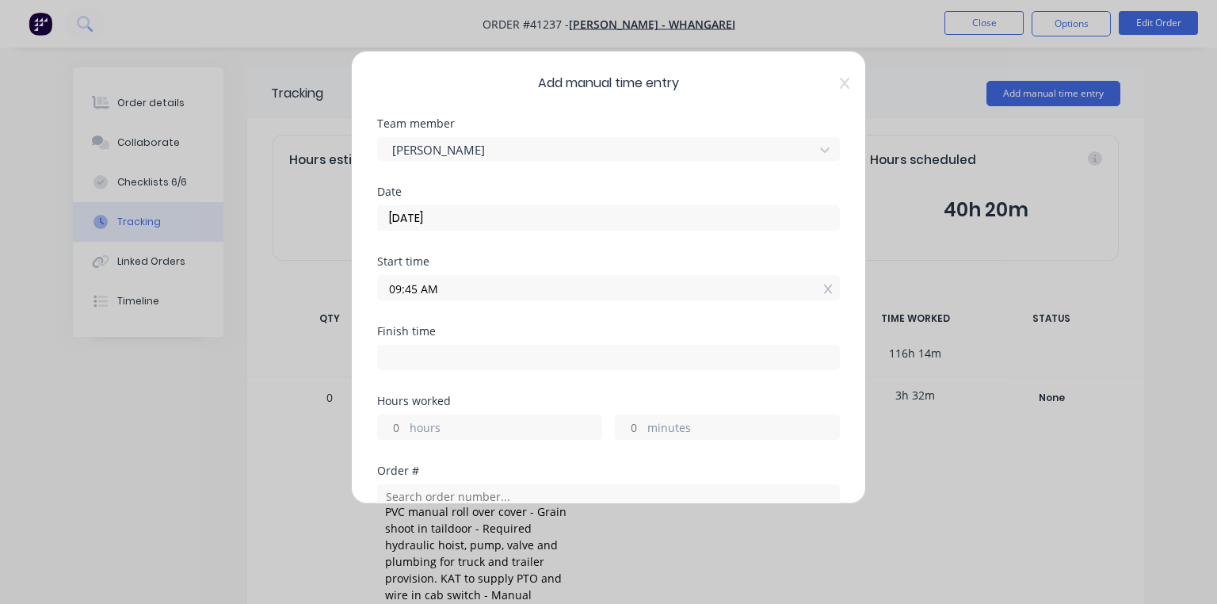
click at [457, 363] on input at bounding box center [608, 357] width 461 height 24
type input "11:08 AM"
type input "1"
type input "23"
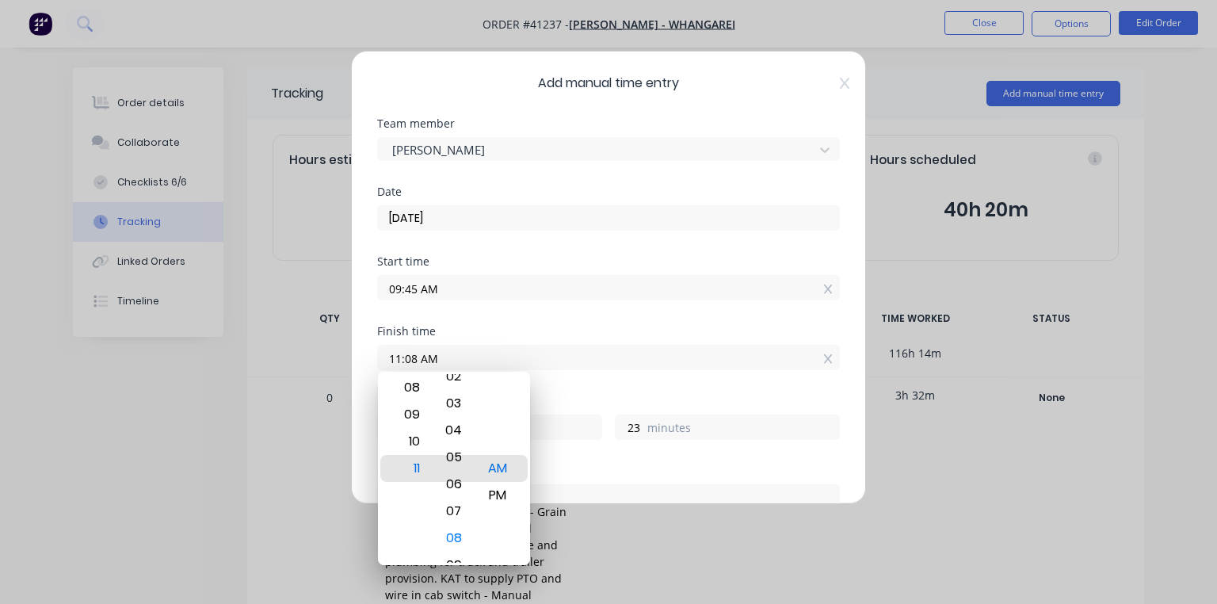
type input "11:05 AM"
type input "20"
click at [595, 319] on div "Start time 09:45 AM" at bounding box center [608, 291] width 463 height 70
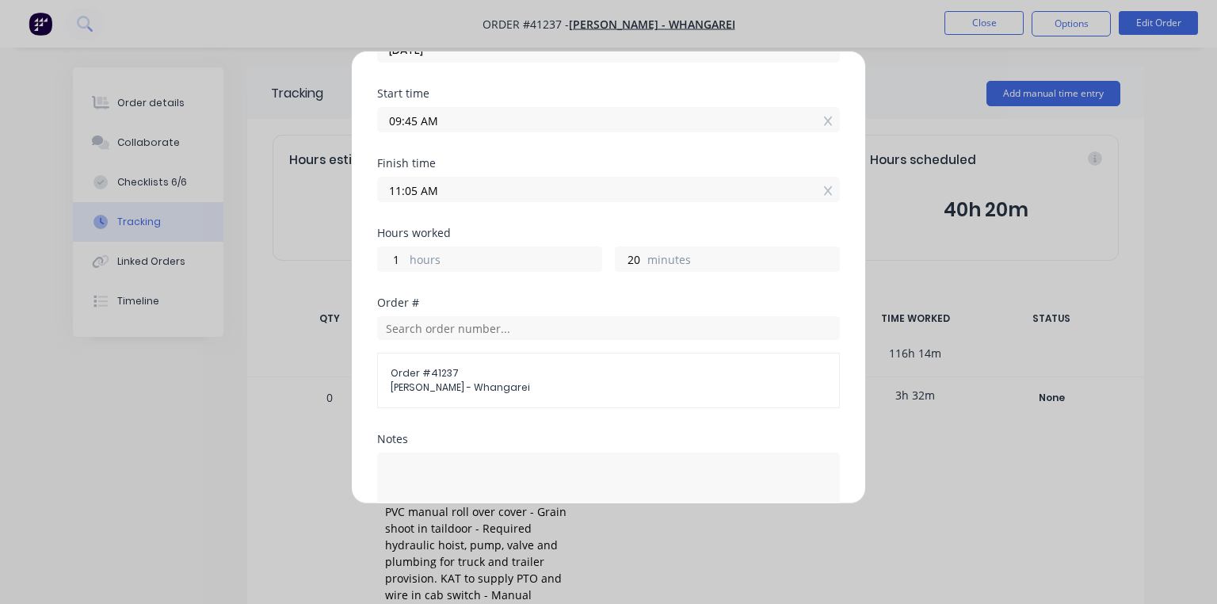
scroll to position [393, 0]
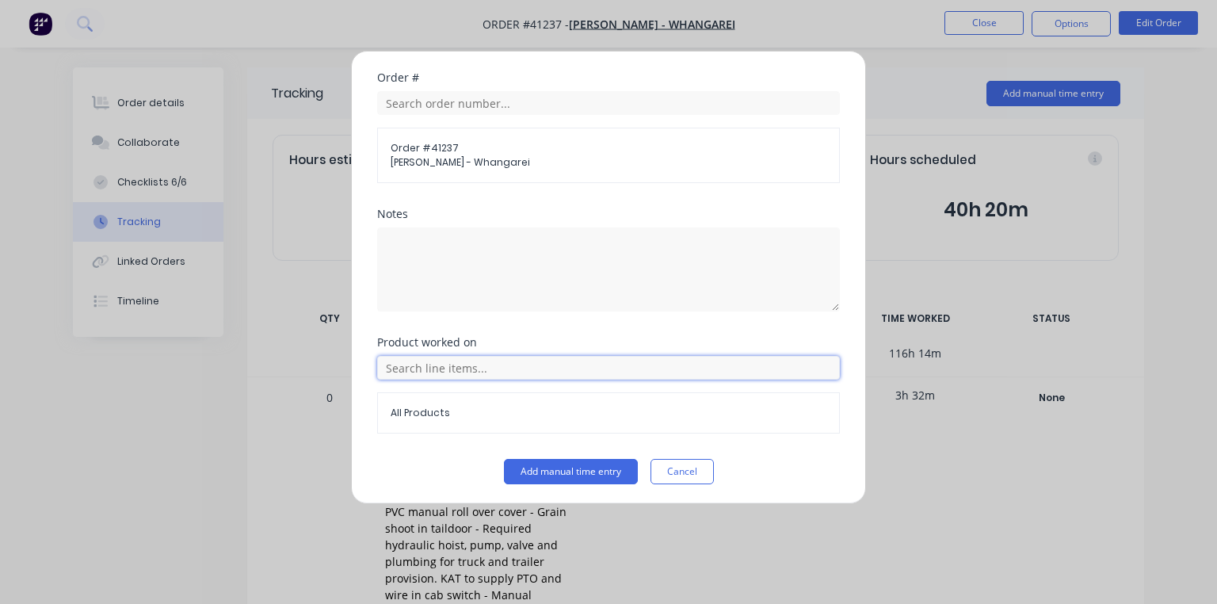
click at [514, 357] on input "text" at bounding box center [608, 368] width 463 height 24
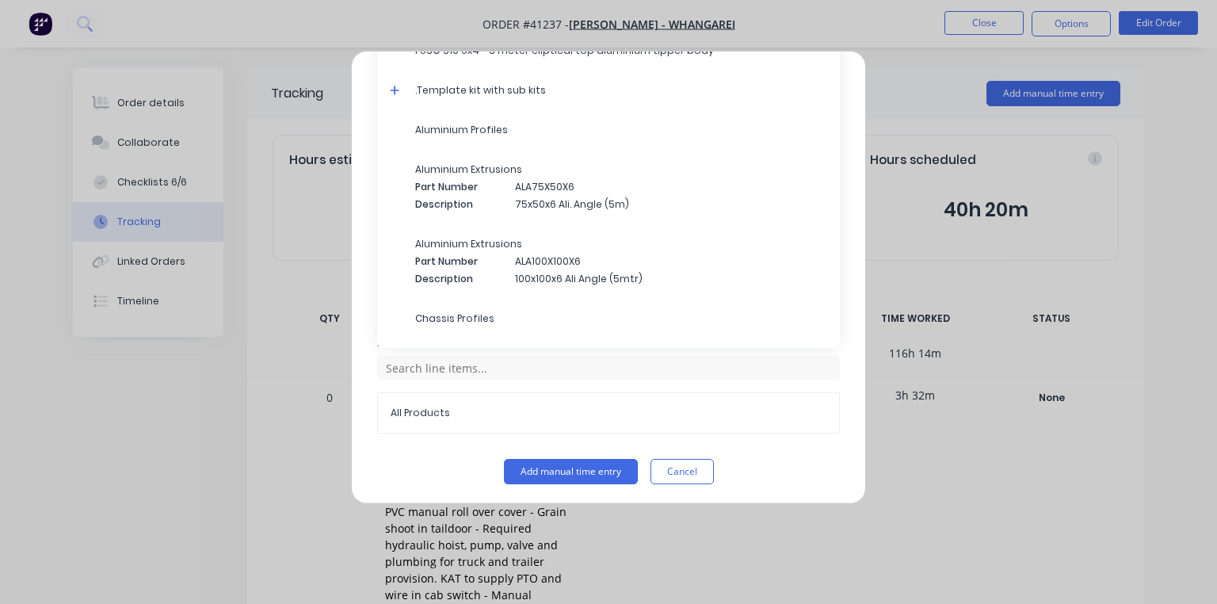
click at [397, 87] on icon at bounding box center [395, 91] width 10 height 10
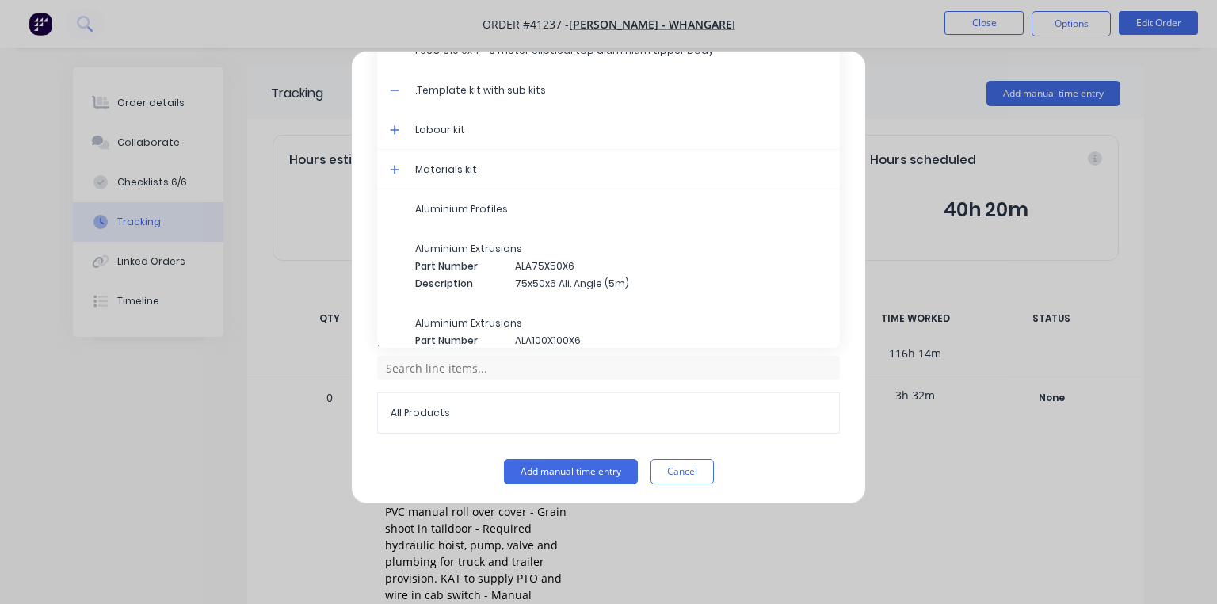
click at [392, 125] on icon at bounding box center [395, 129] width 10 height 11
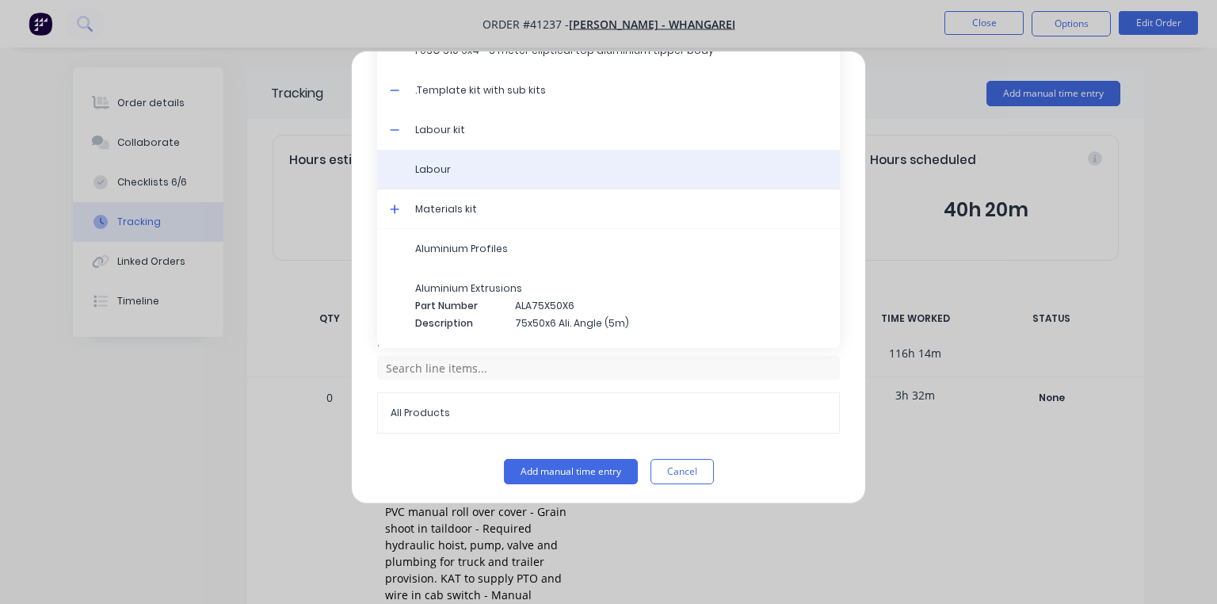
click at [442, 165] on span "Labour" at bounding box center [621, 169] width 412 height 14
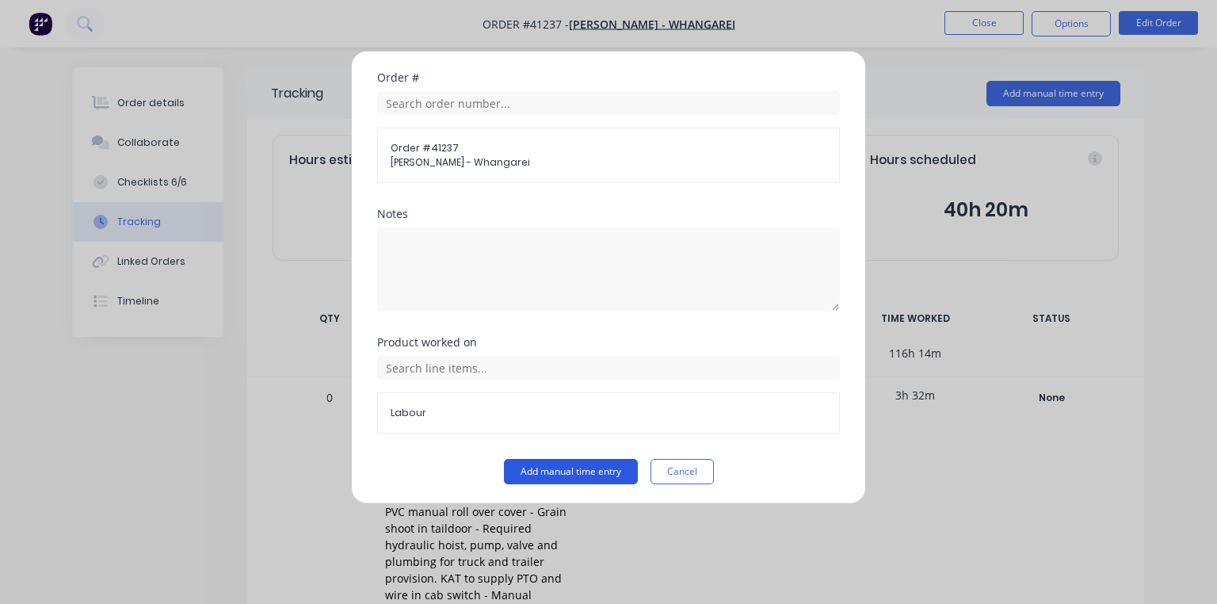
click at [581, 468] on button "Add manual time entry" at bounding box center [571, 471] width 134 height 25
click at [688, 477] on button "Cancel" at bounding box center [682, 471] width 63 height 25
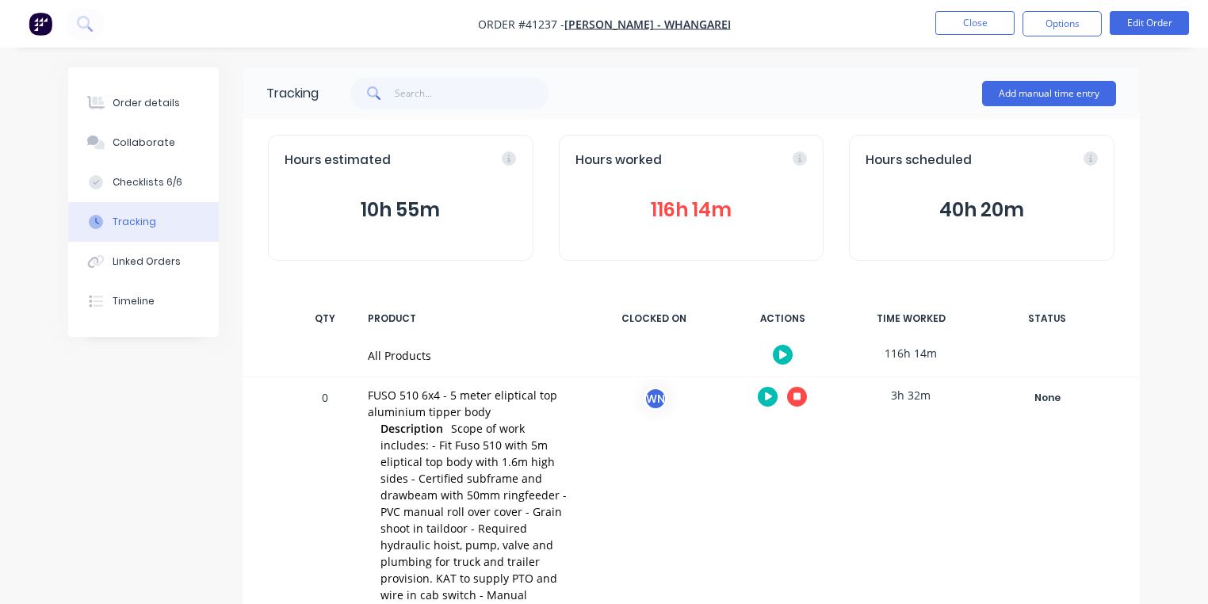
click at [41, 31] on img "button" at bounding box center [41, 24] width 24 height 24
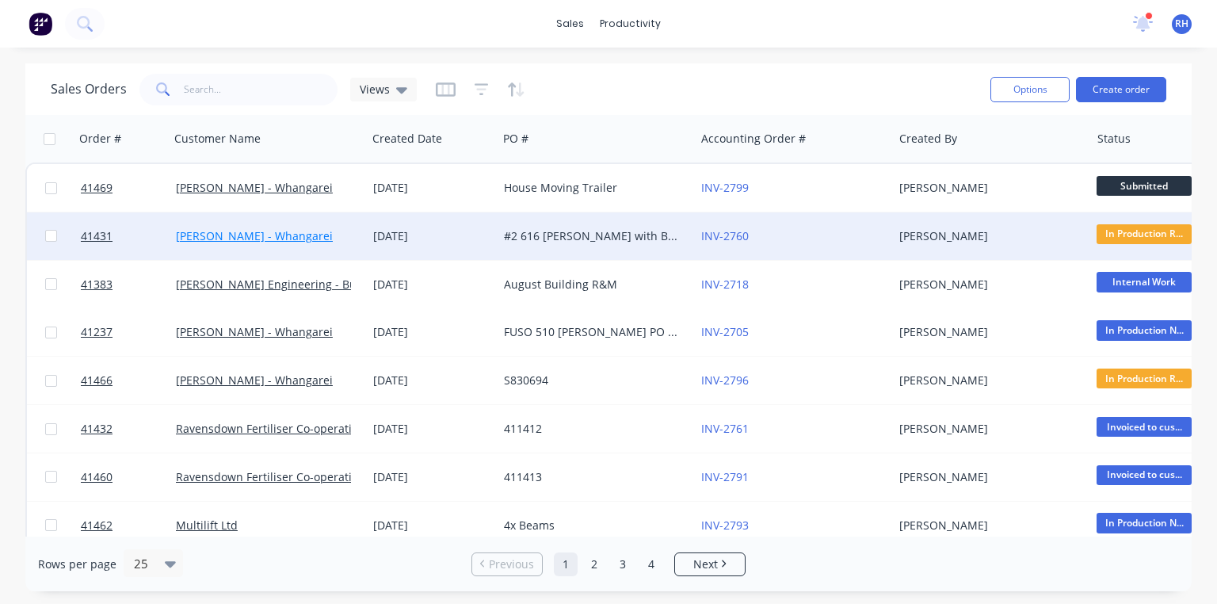
click at [290, 237] on link "[PERSON_NAME] - Whangarei" at bounding box center [254, 235] width 157 height 15
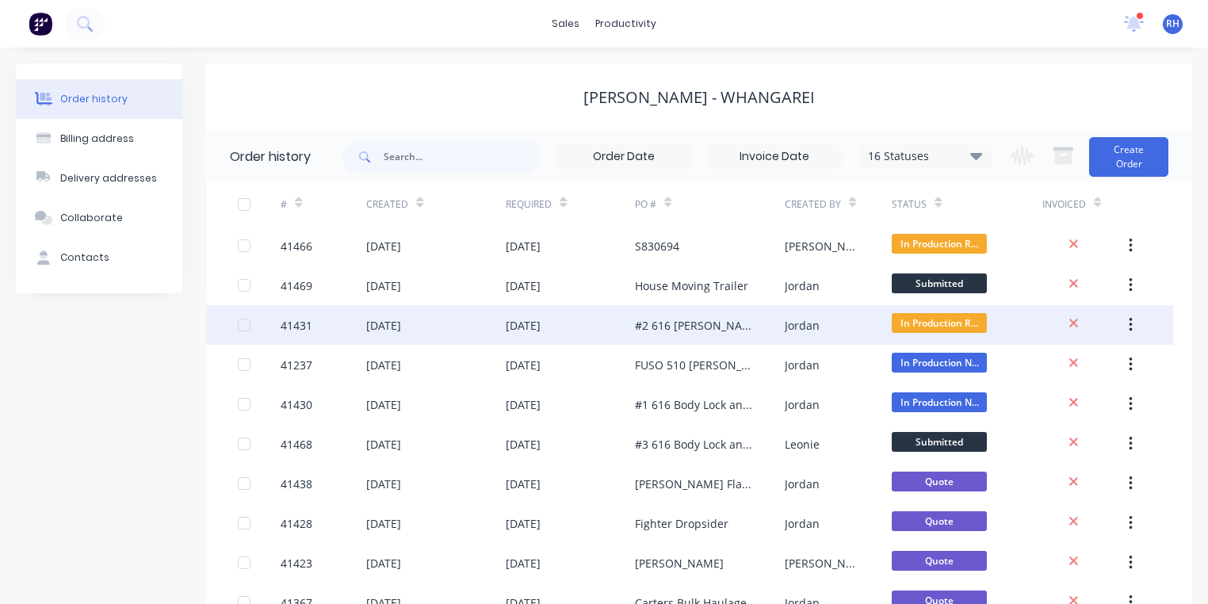
click at [685, 325] on div "#2 616 [PERSON_NAME] with Body Lock and Load Anchorage" at bounding box center [694, 325] width 118 height 17
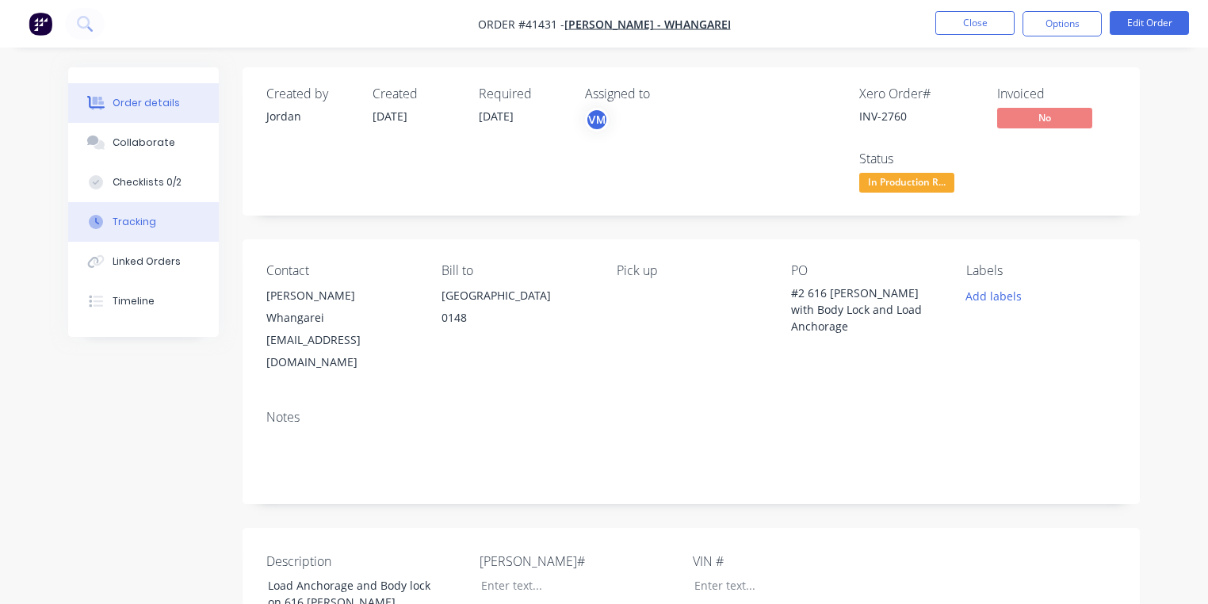
click at [160, 217] on button "Tracking" at bounding box center [143, 222] width 151 height 40
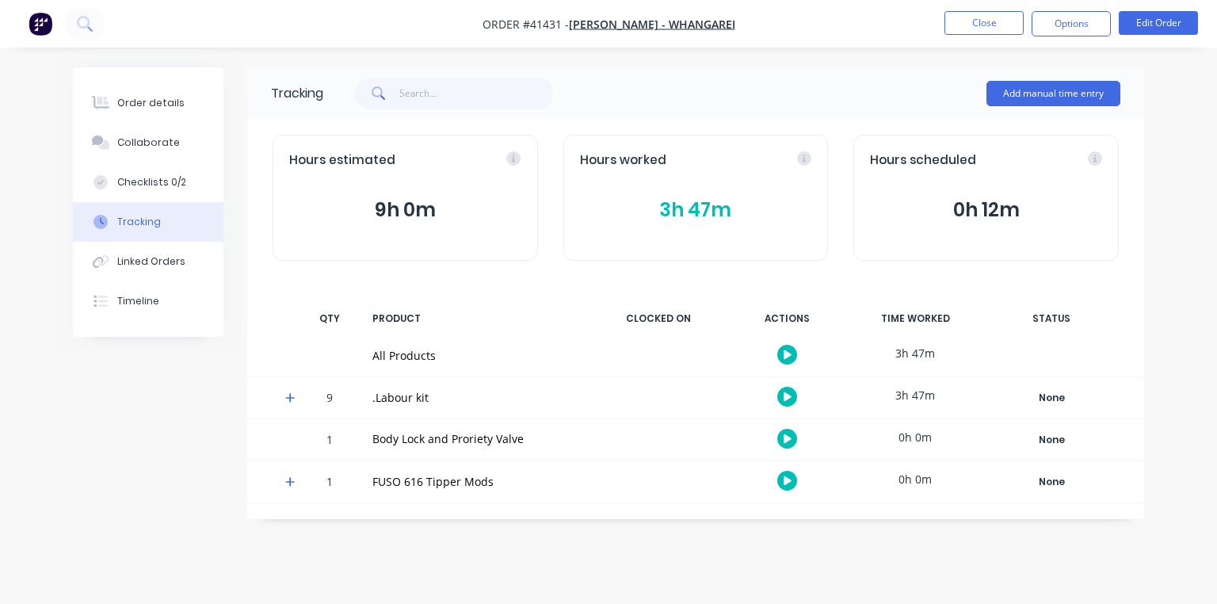
click at [290, 404] on span at bounding box center [293, 400] width 16 height 16
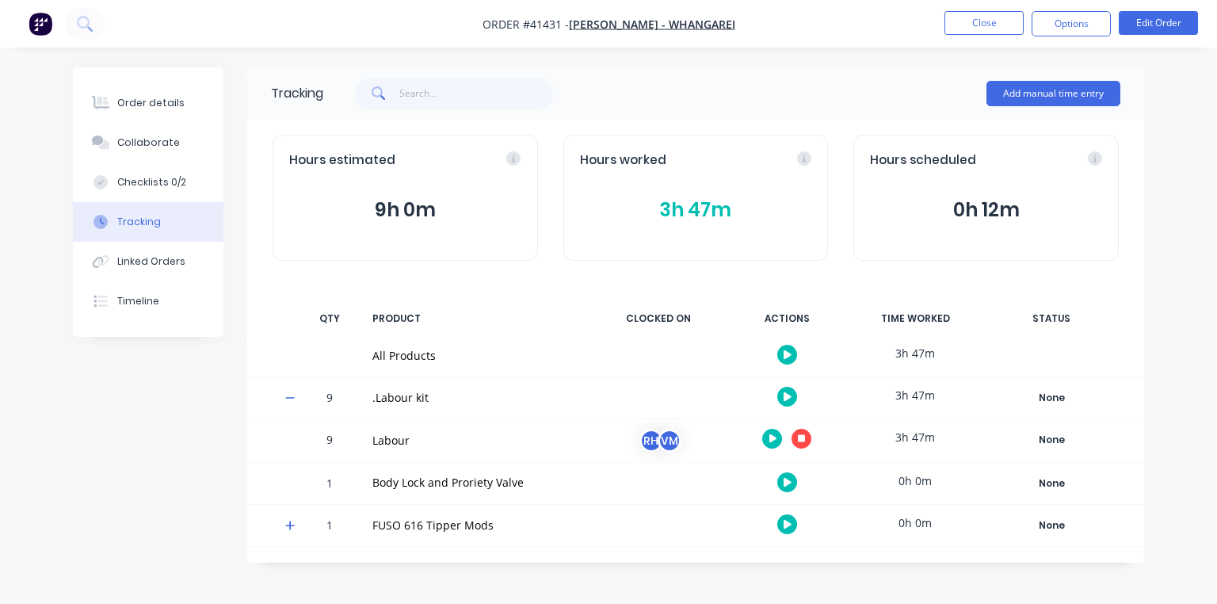
click at [806, 438] on button "button" at bounding box center [802, 439] width 20 height 20
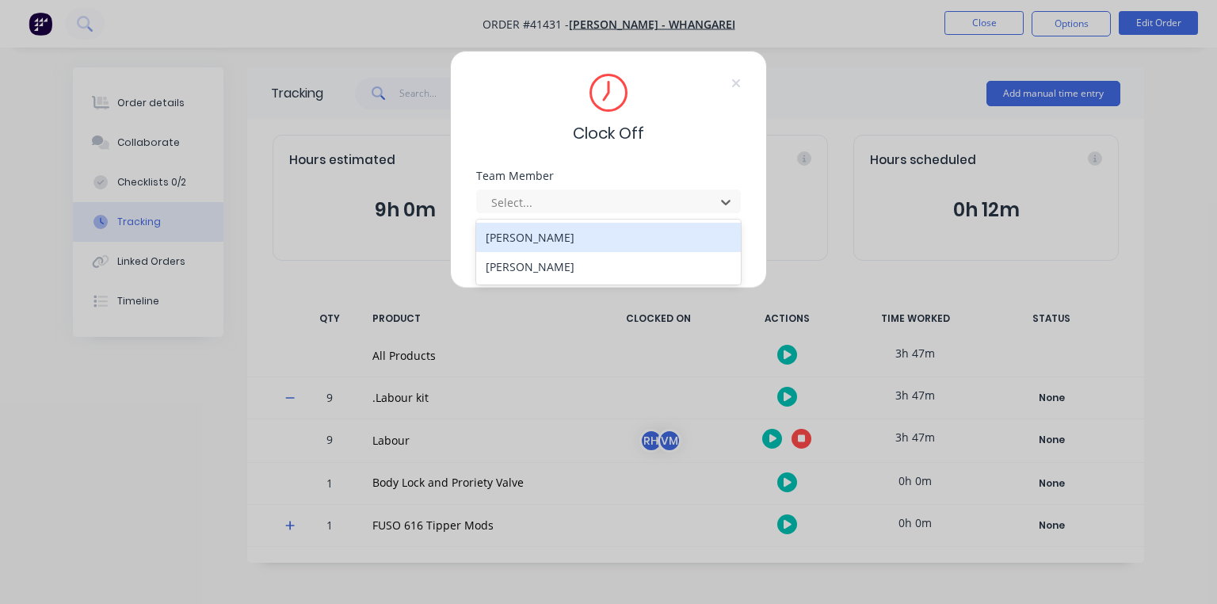
click at [605, 240] on div "[PERSON_NAME]" at bounding box center [608, 237] width 265 height 29
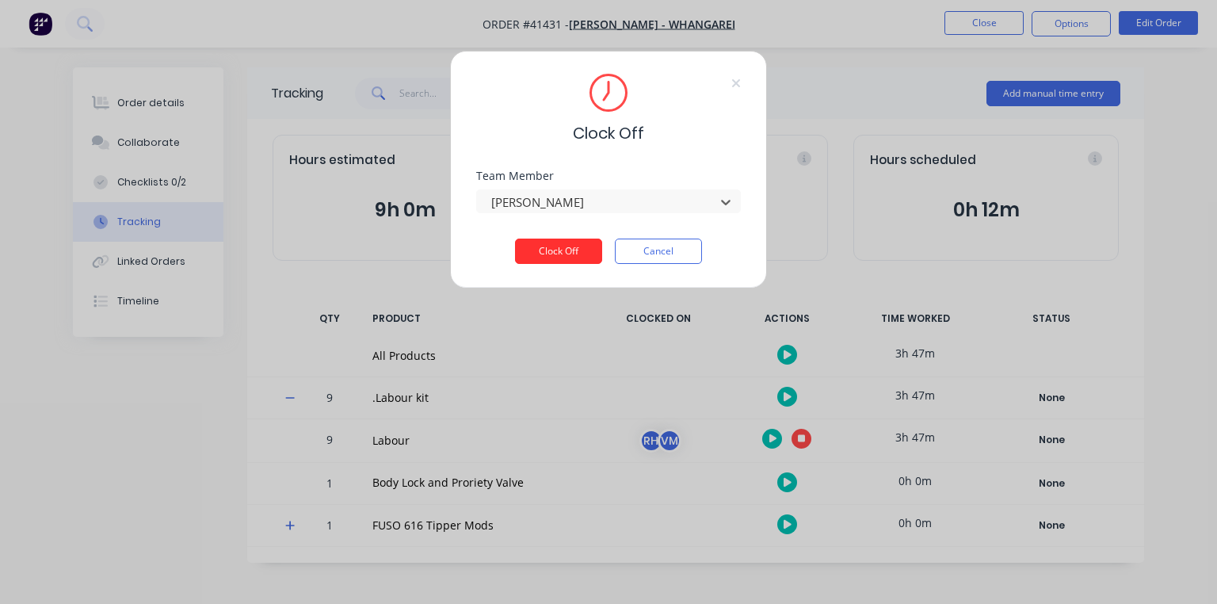
click at [578, 251] on button "Clock Off" at bounding box center [558, 251] width 87 height 25
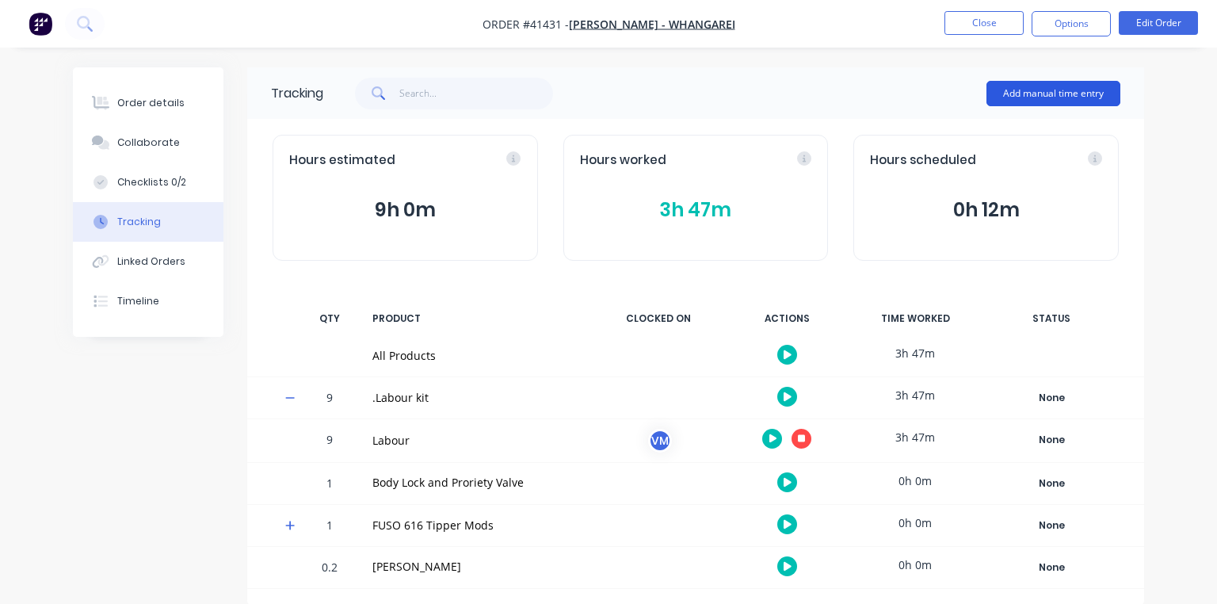
click at [1053, 104] on button "Add manual time entry" at bounding box center [1054, 93] width 134 height 25
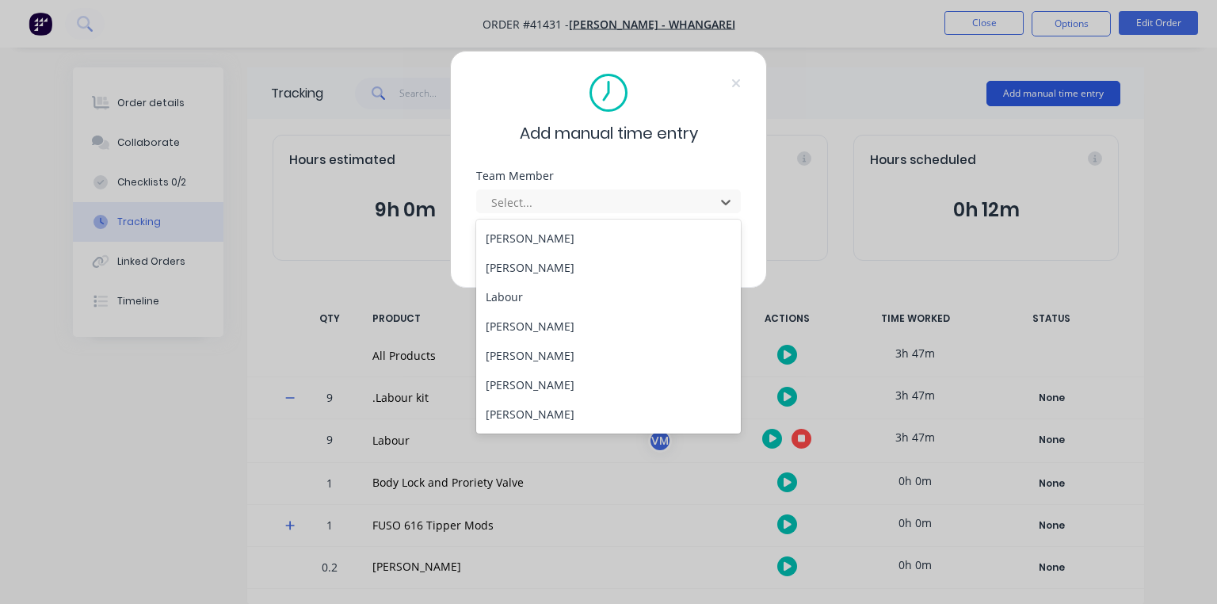
scroll to position [203, 0]
click at [548, 292] on div "[PERSON_NAME]" at bounding box center [608, 298] width 265 height 29
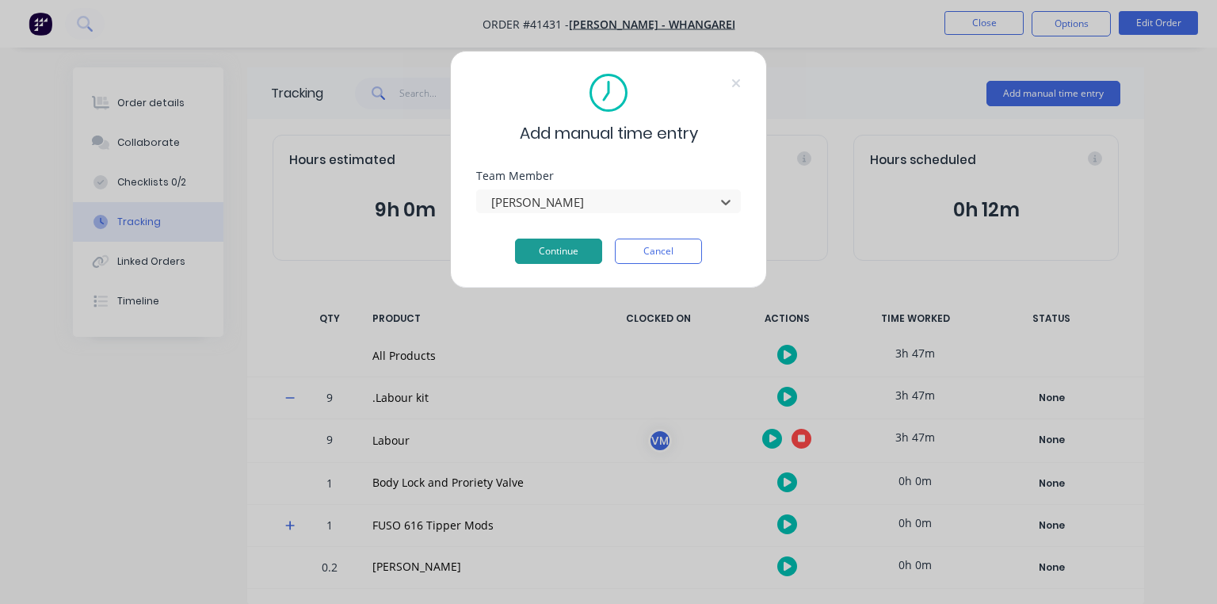
click at [574, 252] on button "Continue" at bounding box center [558, 251] width 87 height 25
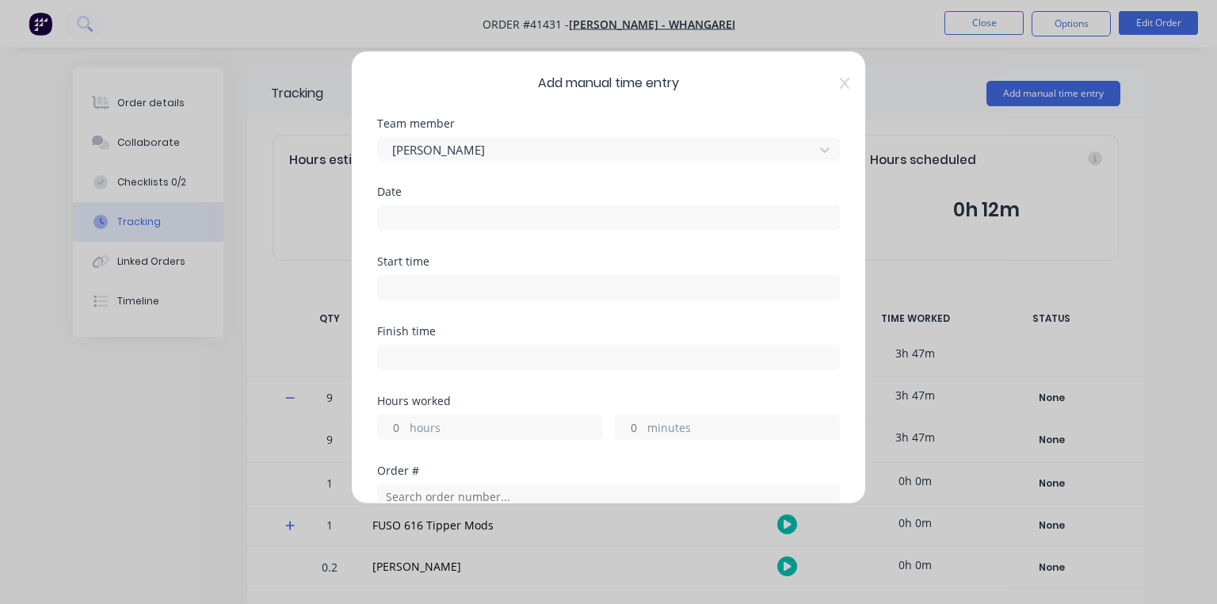
click at [491, 210] on input at bounding box center [608, 218] width 461 height 24
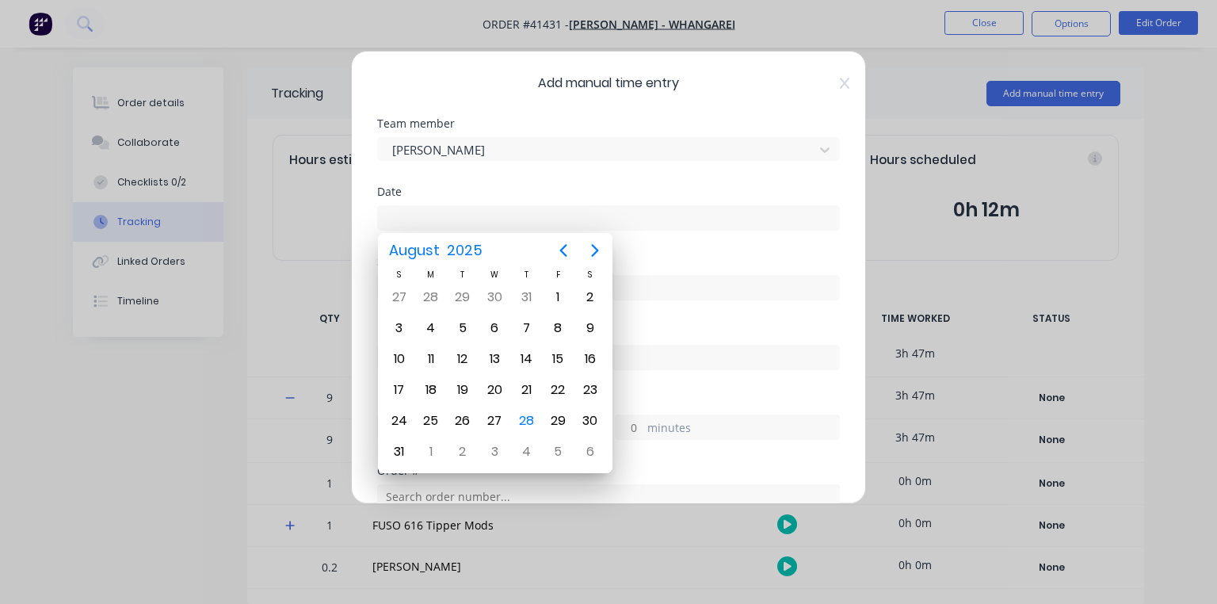
click at [529, 412] on div "28" at bounding box center [526, 421] width 24 height 24
type input "[DATE]"
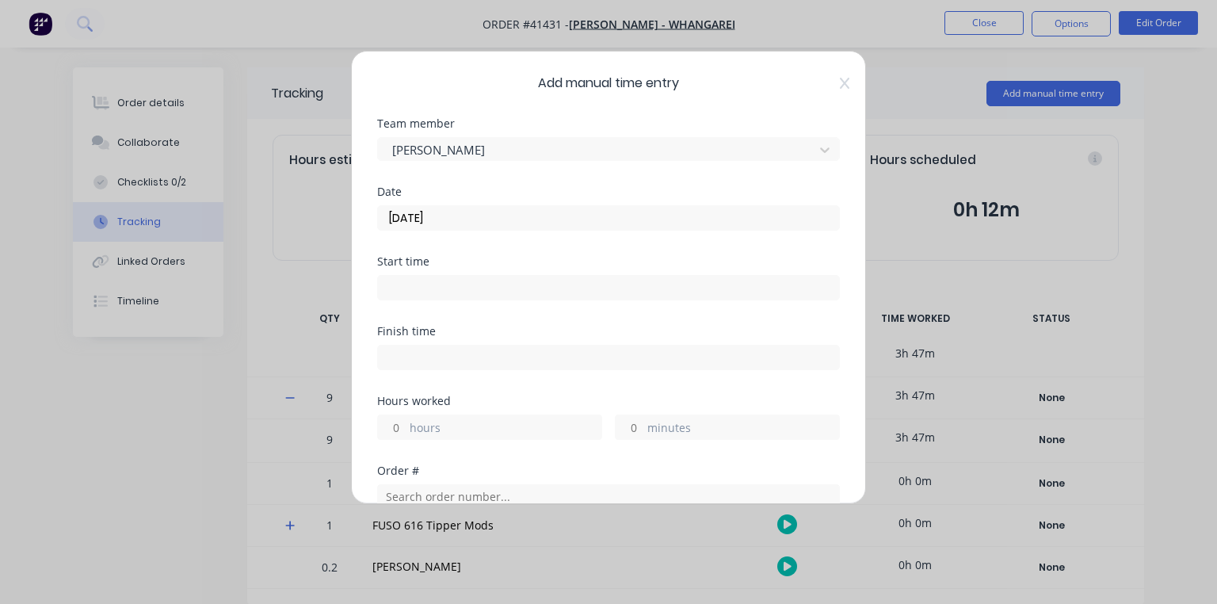
click at [464, 281] on input at bounding box center [608, 288] width 461 height 24
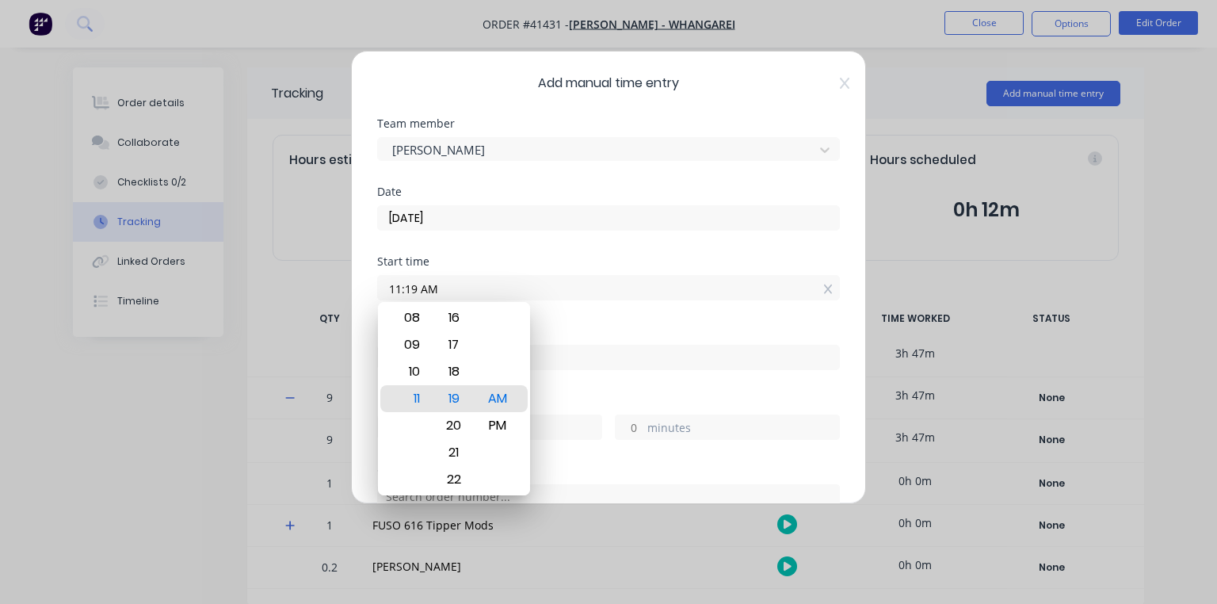
click at [418, 346] on div "09" at bounding box center [410, 344] width 39 height 27
click at [457, 372] on div "45" at bounding box center [453, 371] width 39 height 27
click at [578, 332] on div "Finish time" at bounding box center [608, 331] width 463 height 11
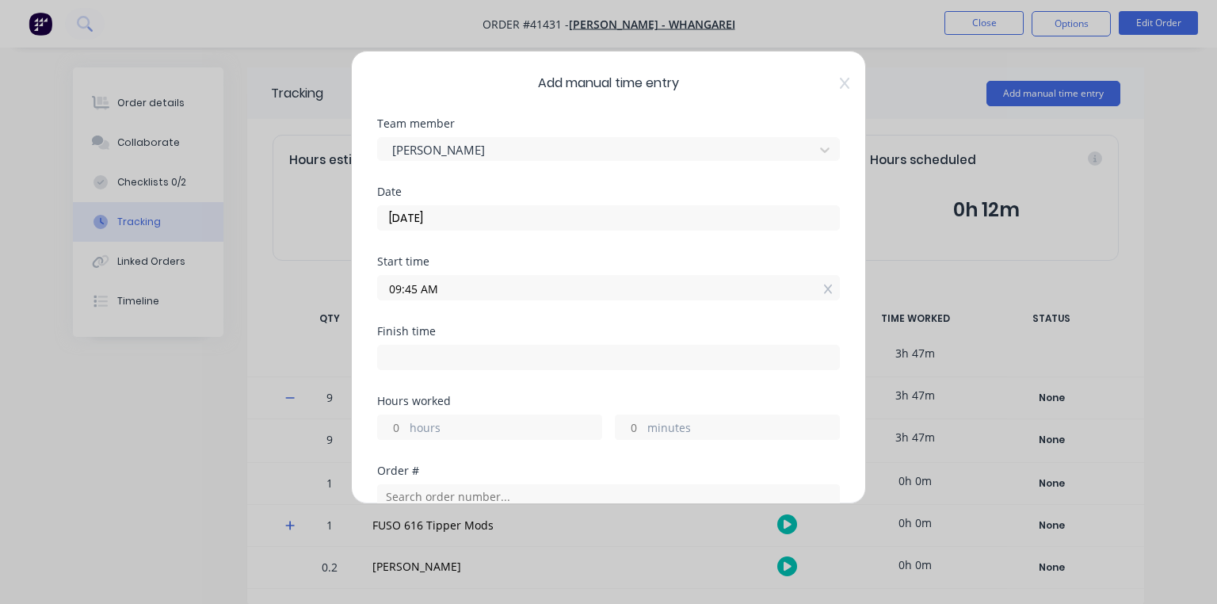
click at [414, 284] on input "09:45 AM" at bounding box center [608, 288] width 461 height 24
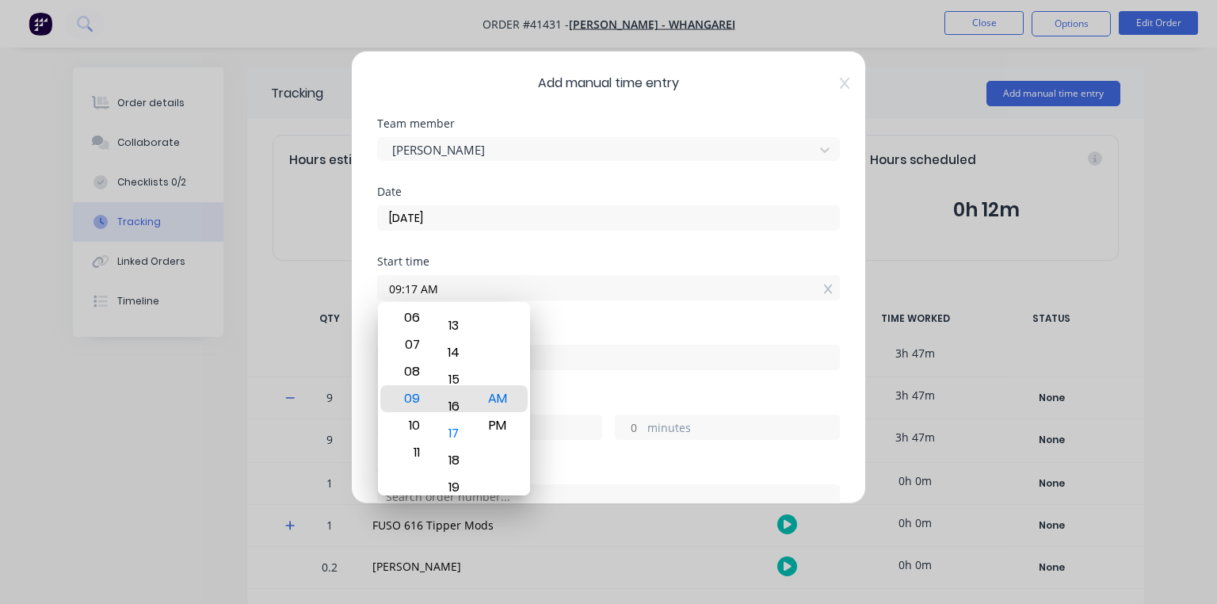
type input "09:15 AM"
click at [579, 315] on div "Start time 09:15 AM" at bounding box center [608, 291] width 463 height 70
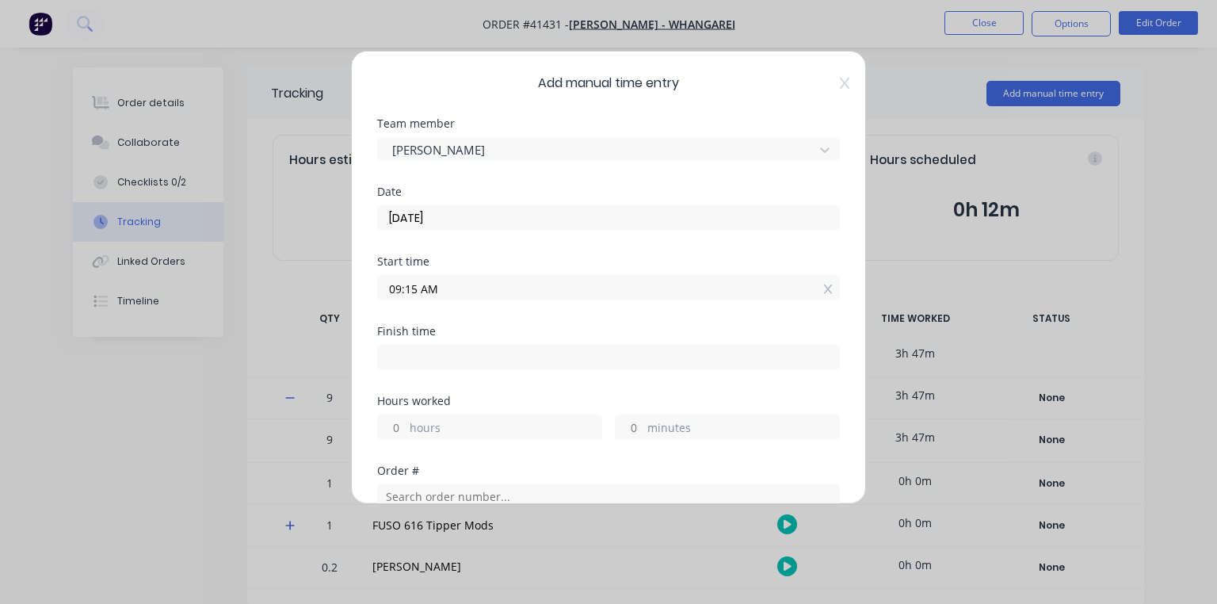
click at [426, 360] on input at bounding box center [608, 357] width 461 height 24
type input "11:19 AM"
type input "2"
type input "4"
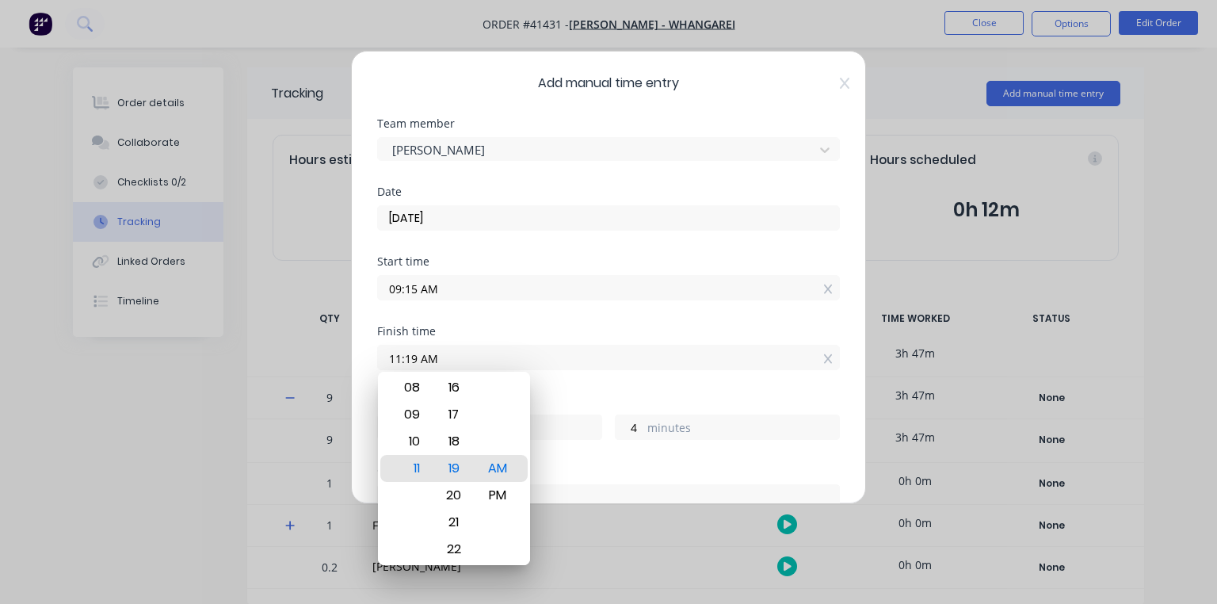
click at [418, 411] on div "09" at bounding box center [410, 414] width 39 height 27
type input "09:19 AM"
type input "0"
type input "09:51 AM"
type input "36"
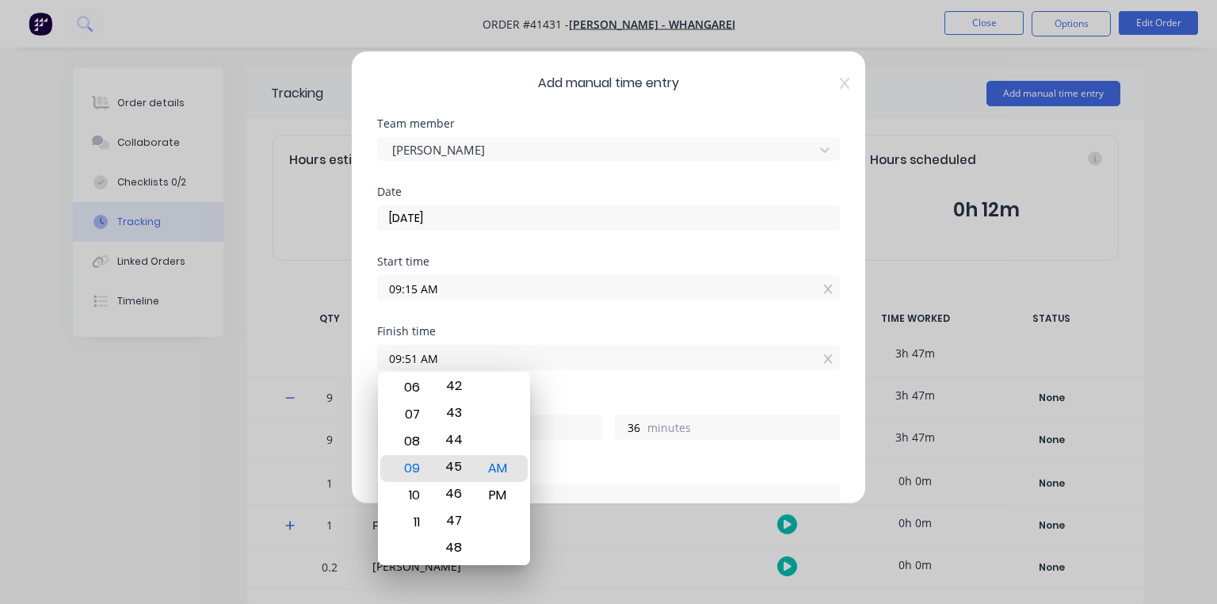
type input "09:45 AM"
type input "30"
click at [559, 320] on div "Start time 09:15 AM" at bounding box center [608, 291] width 463 height 70
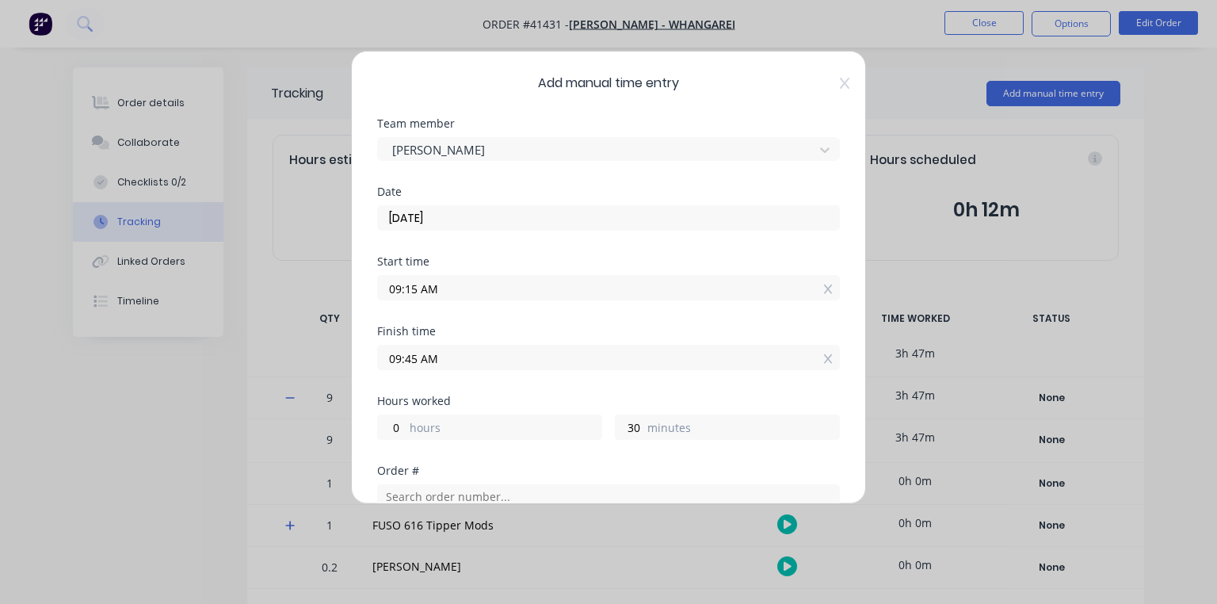
click at [590, 319] on div "Start time 09:15 AM" at bounding box center [608, 291] width 463 height 70
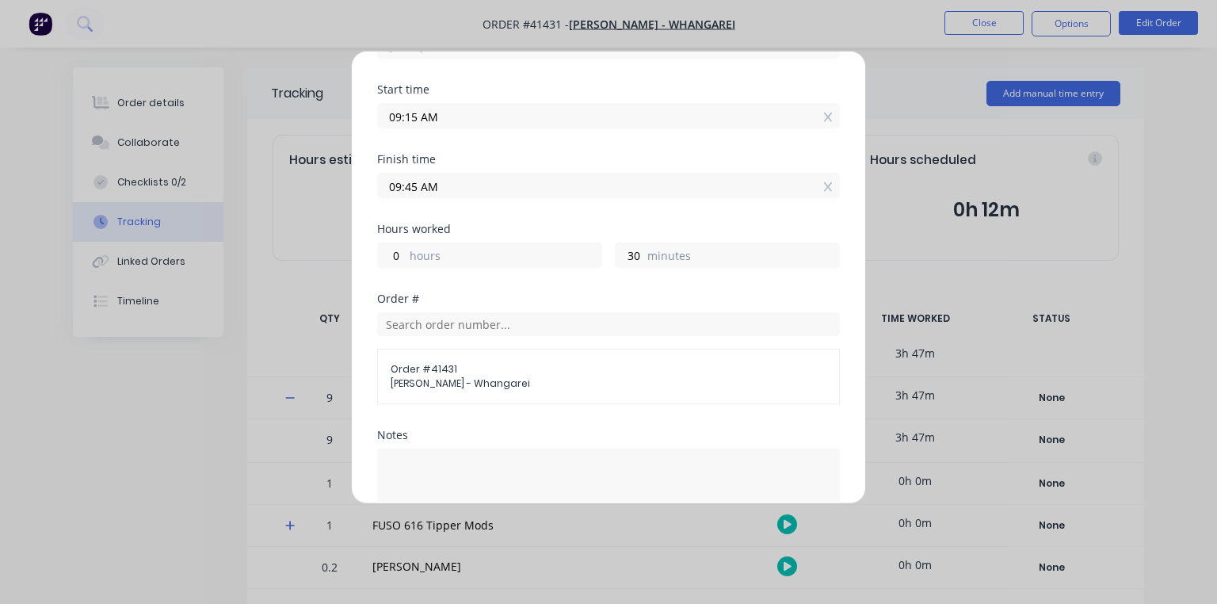
scroll to position [393, 0]
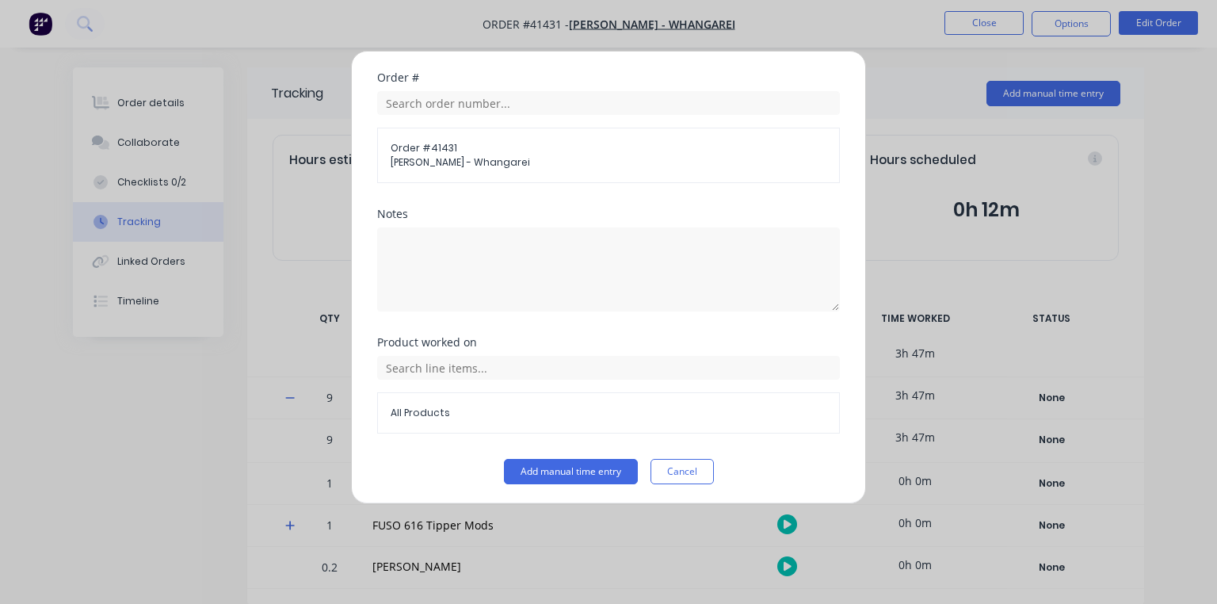
click at [464, 406] on span "All Products" at bounding box center [609, 413] width 436 height 14
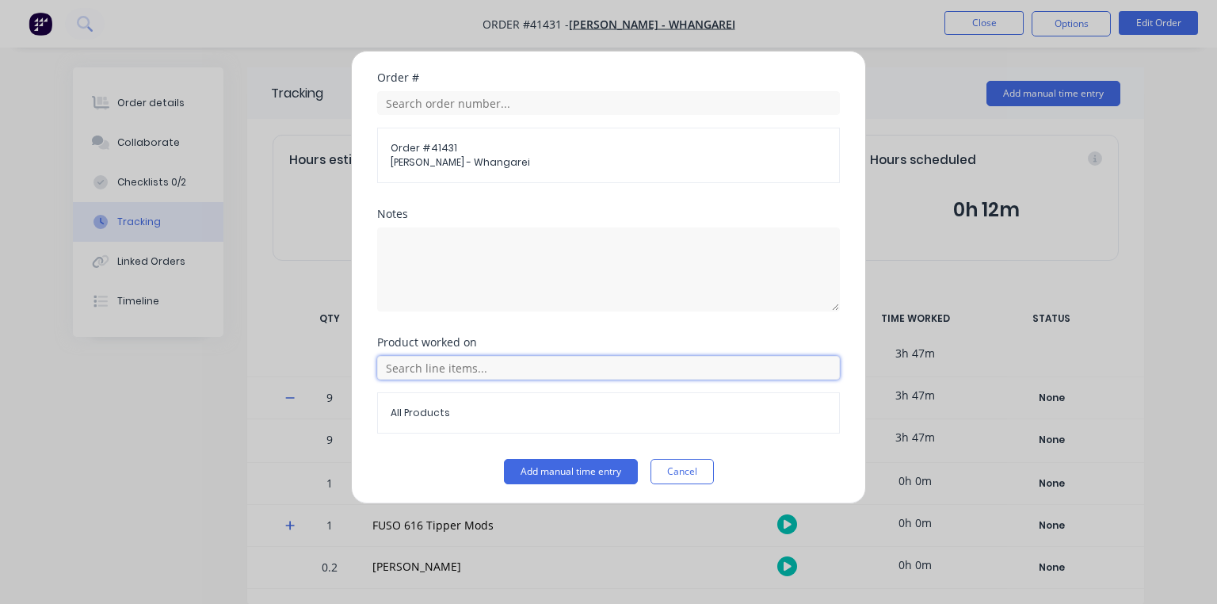
click at [466, 361] on input "text" at bounding box center [608, 368] width 463 height 24
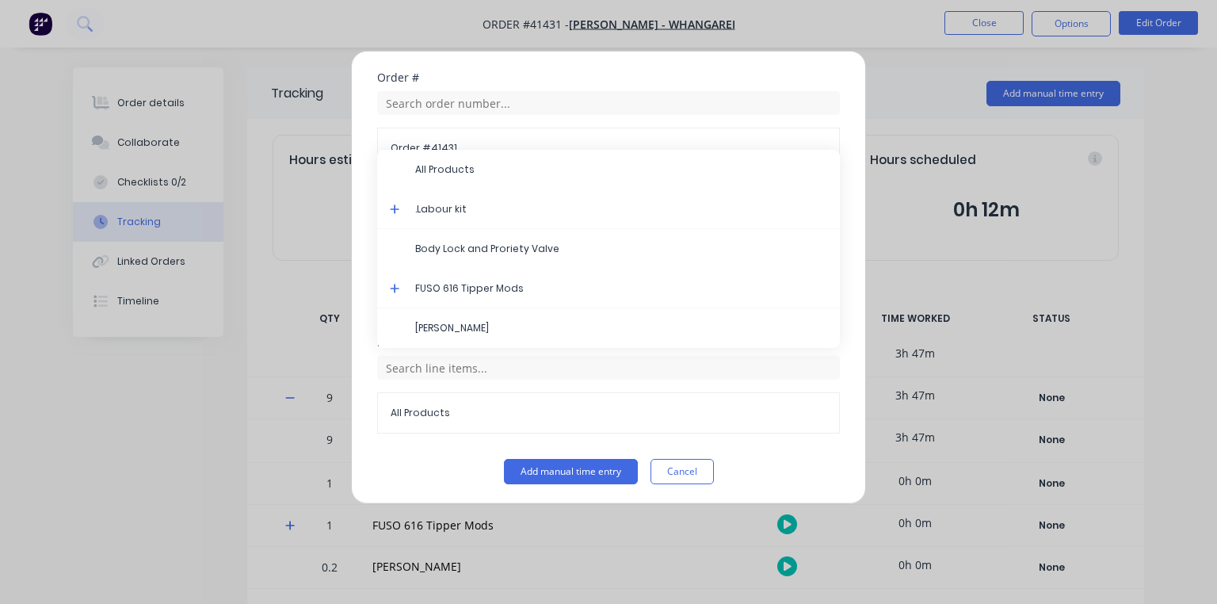
click at [397, 204] on icon at bounding box center [395, 209] width 10 height 11
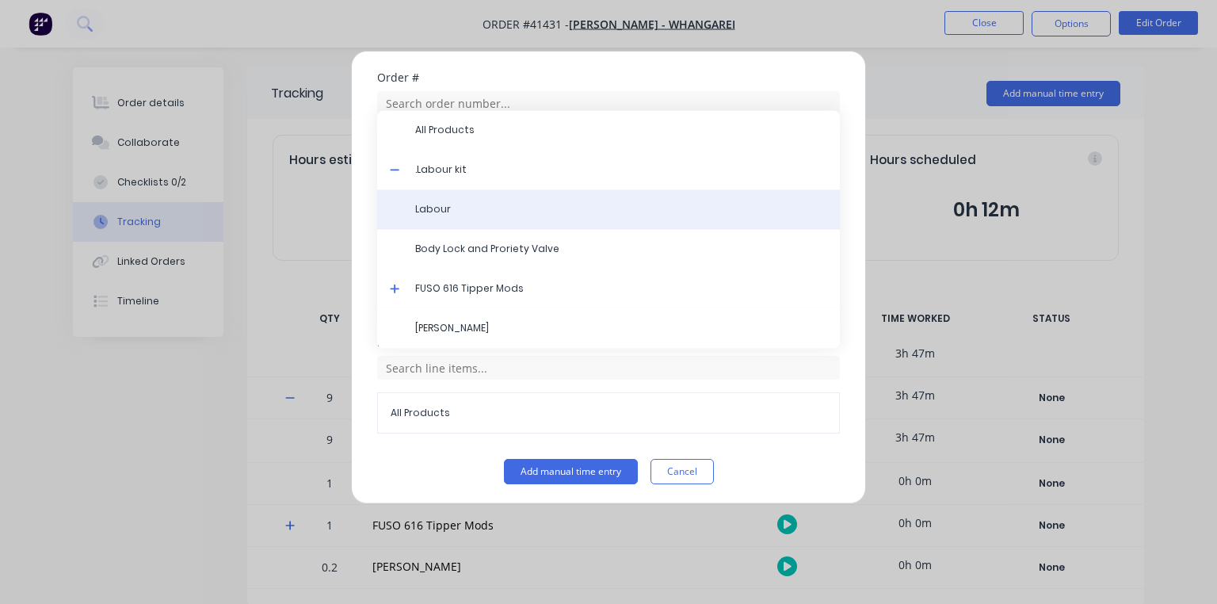
click at [437, 210] on span "Labour" at bounding box center [621, 209] width 412 height 14
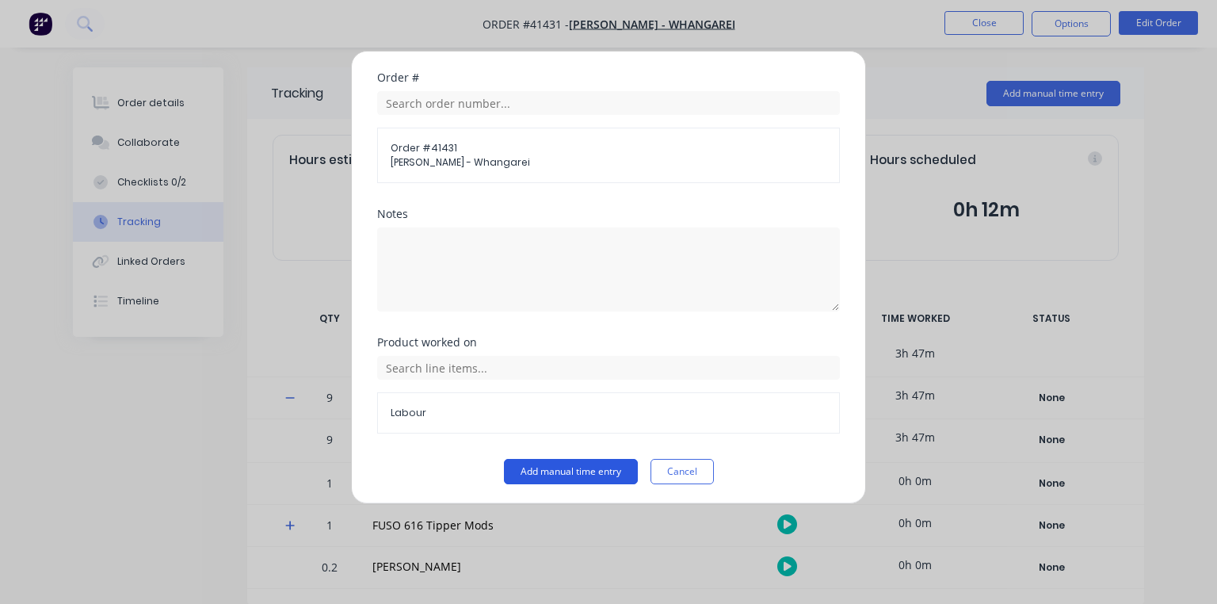
click at [559, 463] on button "Add manual time entry" at bounding box center [571, 471] width 134 height 25
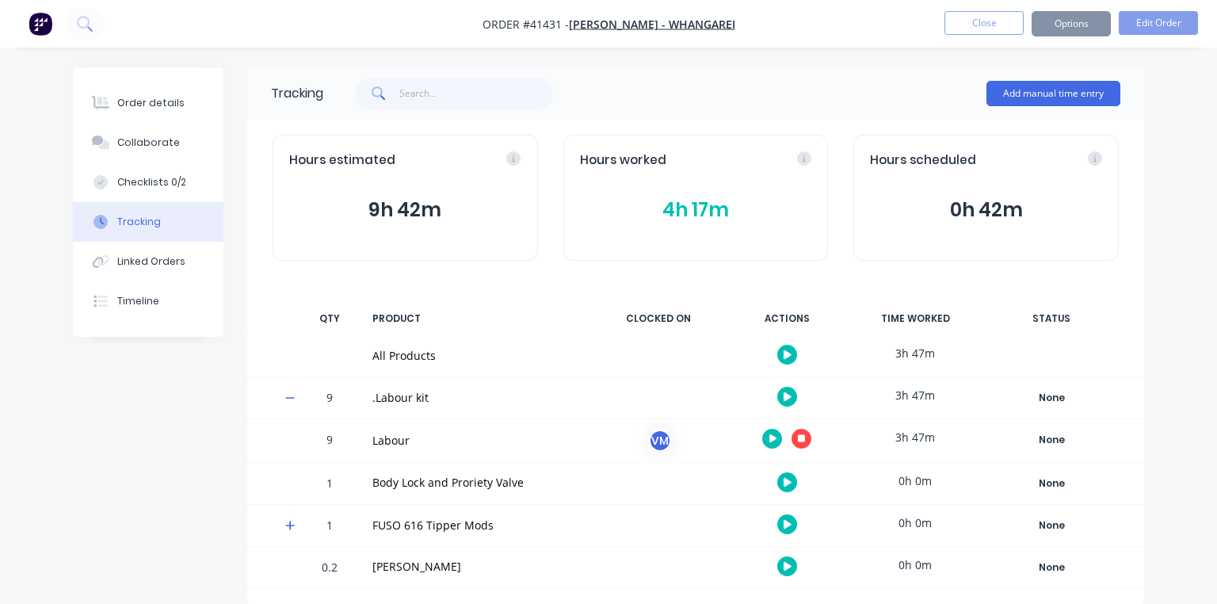
click at [51, 29] on img "button" at bounding box center [41, 24] width 24 height 24
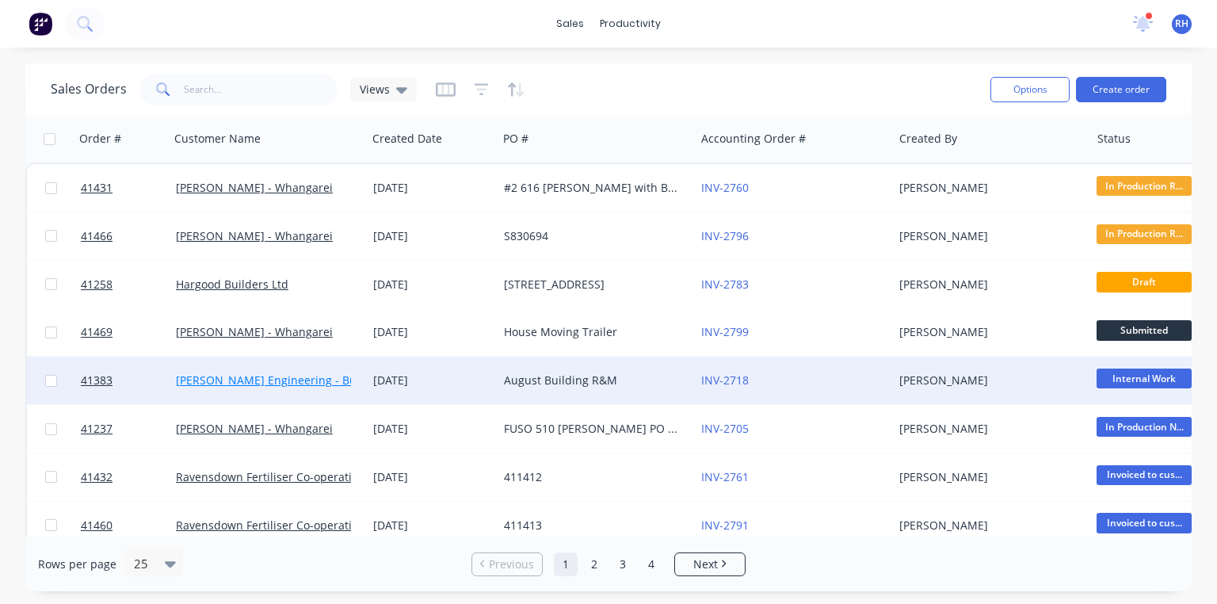
click at [330, 382] on link "[PERSON_NAME] Engineering - Building R M" at bounding box center [293, 379] width 235 height 15
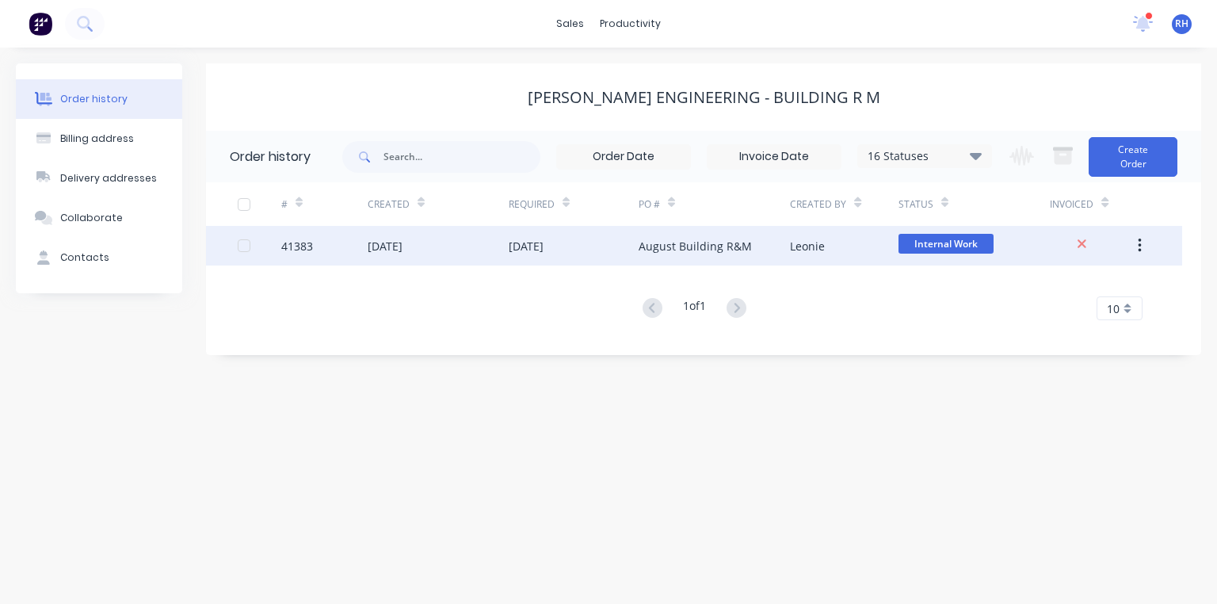
click at [587, 251] on div "[DATE]" at bounding box center [574, 246] width 130 height 40
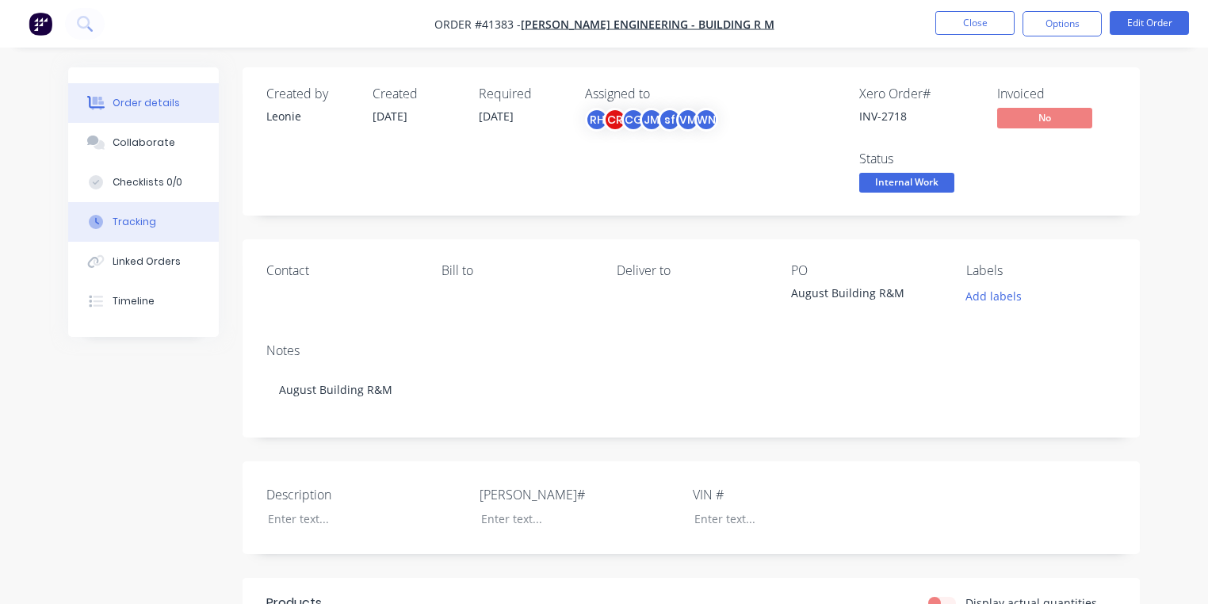
click at [150, 222] on div "Tracking" at bounding box center [135, 222] width 44 height 14
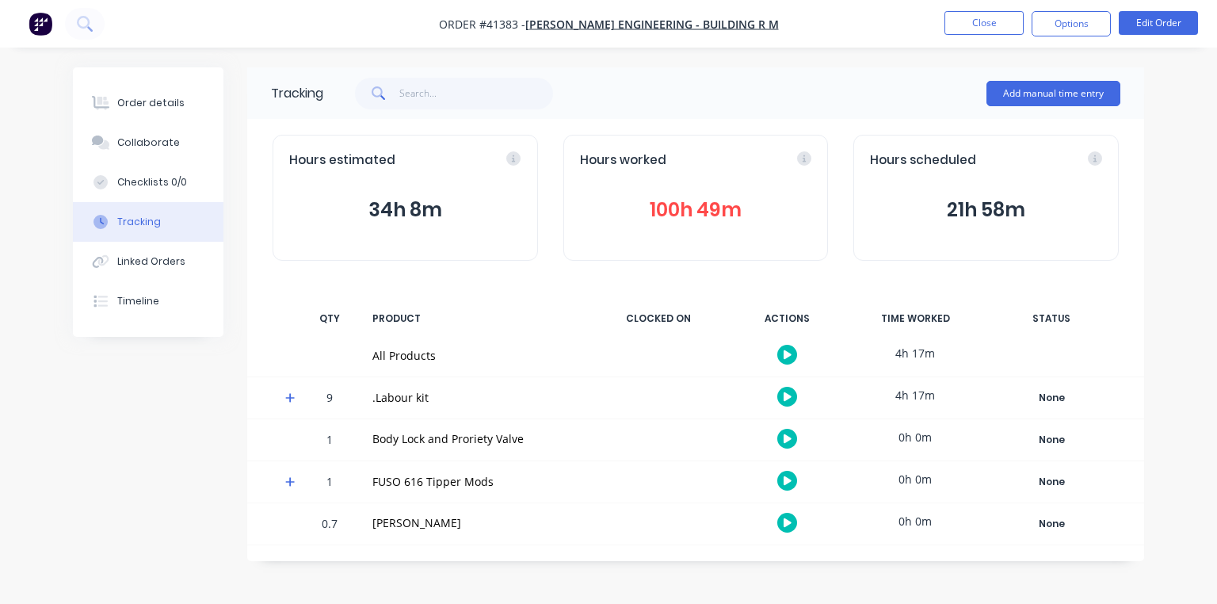
click at [296, 398] on span at bounding box center [293, 400] width 16 height 16
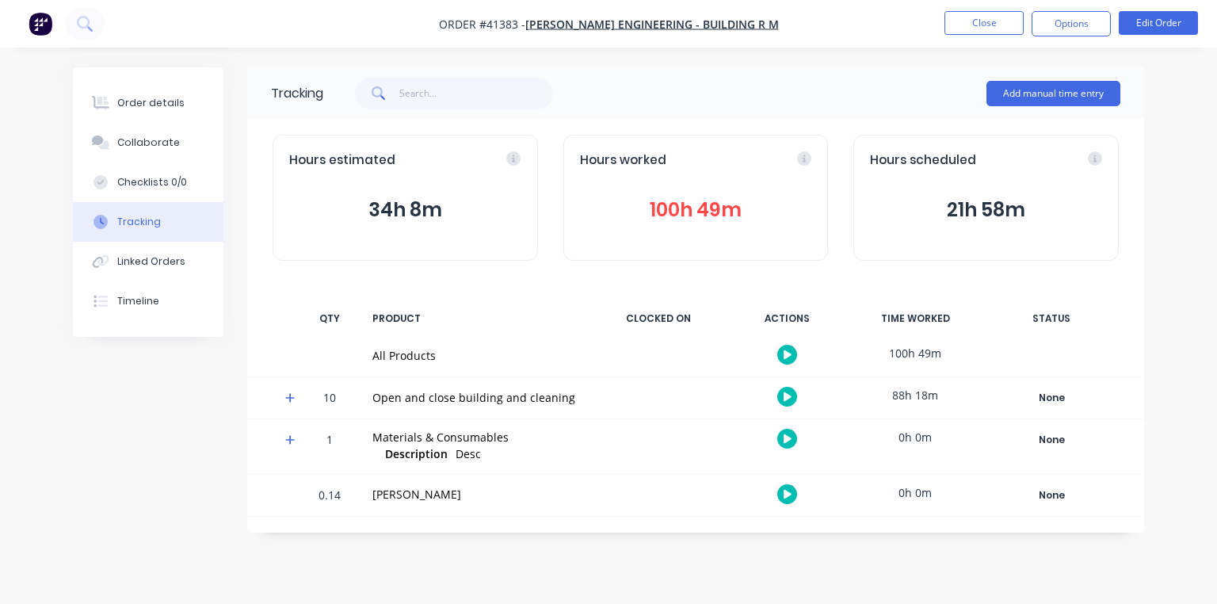
click at [296, 397] on span at bounding box center [293, 400] width 16 height 16
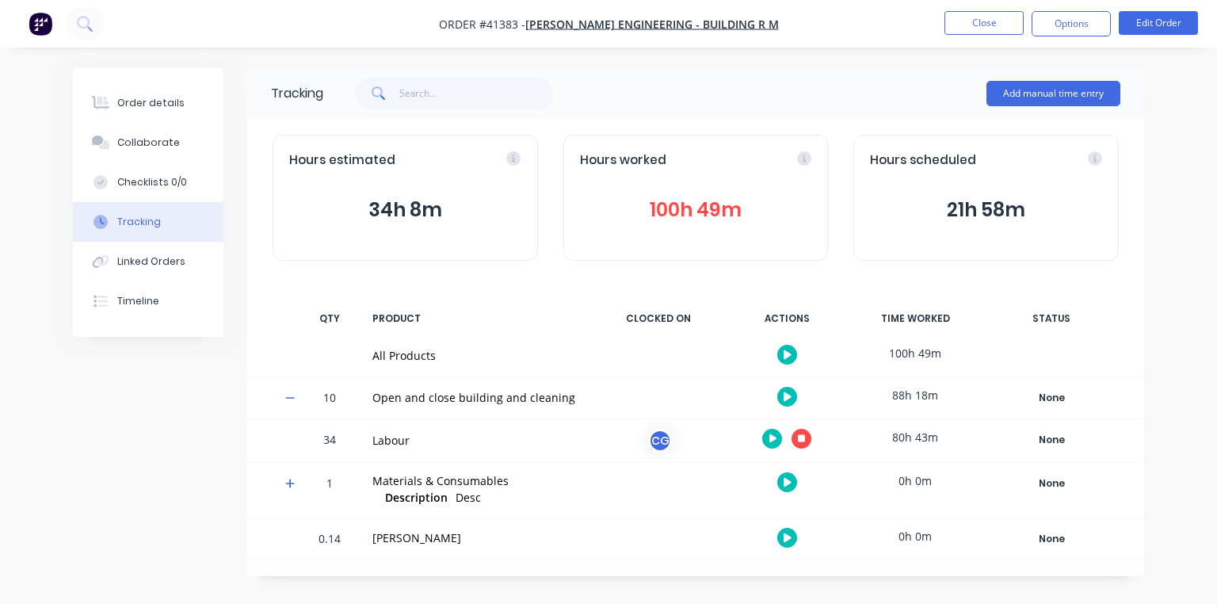
click at [769, 437] on icon "button" at bounding box center [773, 438] width 8 height 9
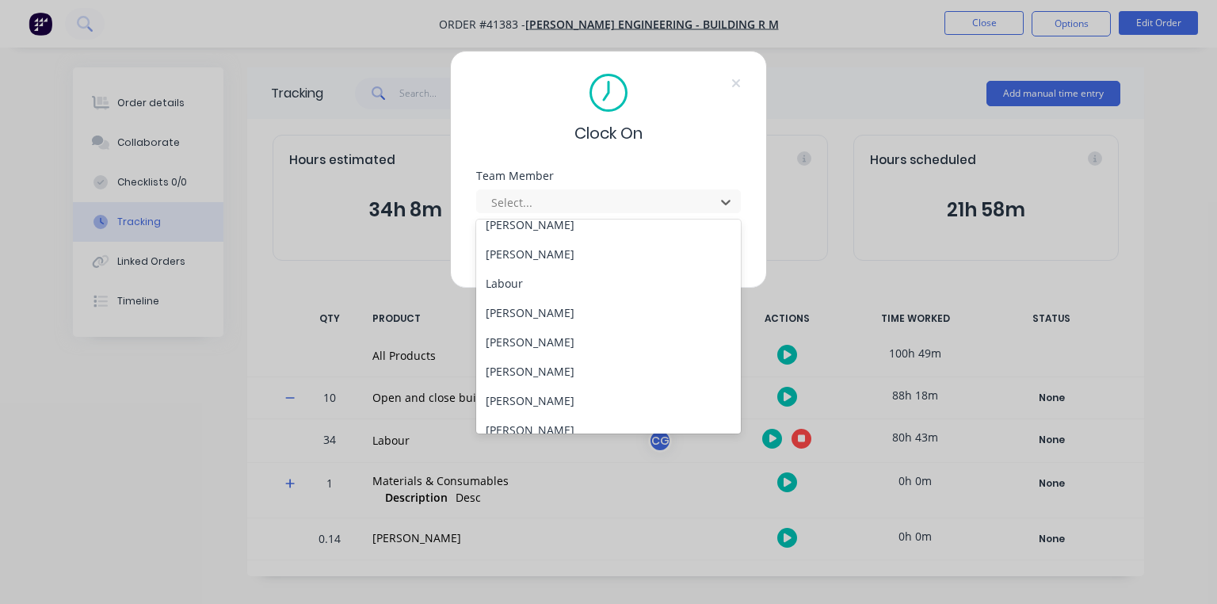
scroll to position [173, 0]
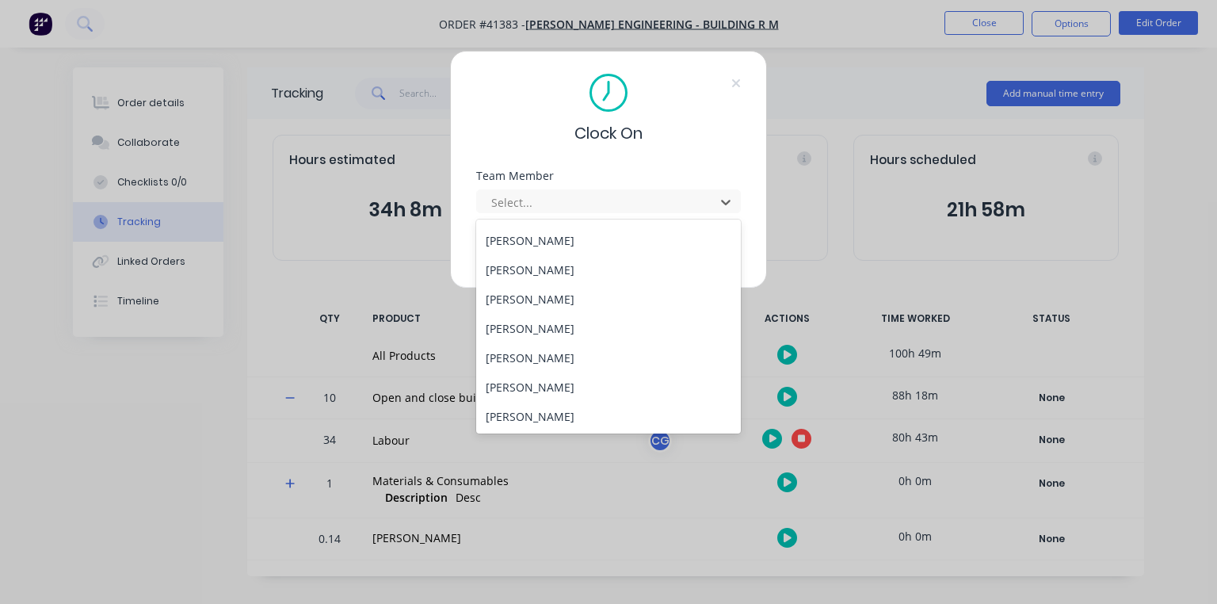
click at [551, 296] on div "[PERSON_NAME]" at bounding box center [608, 298] width 265 height 29
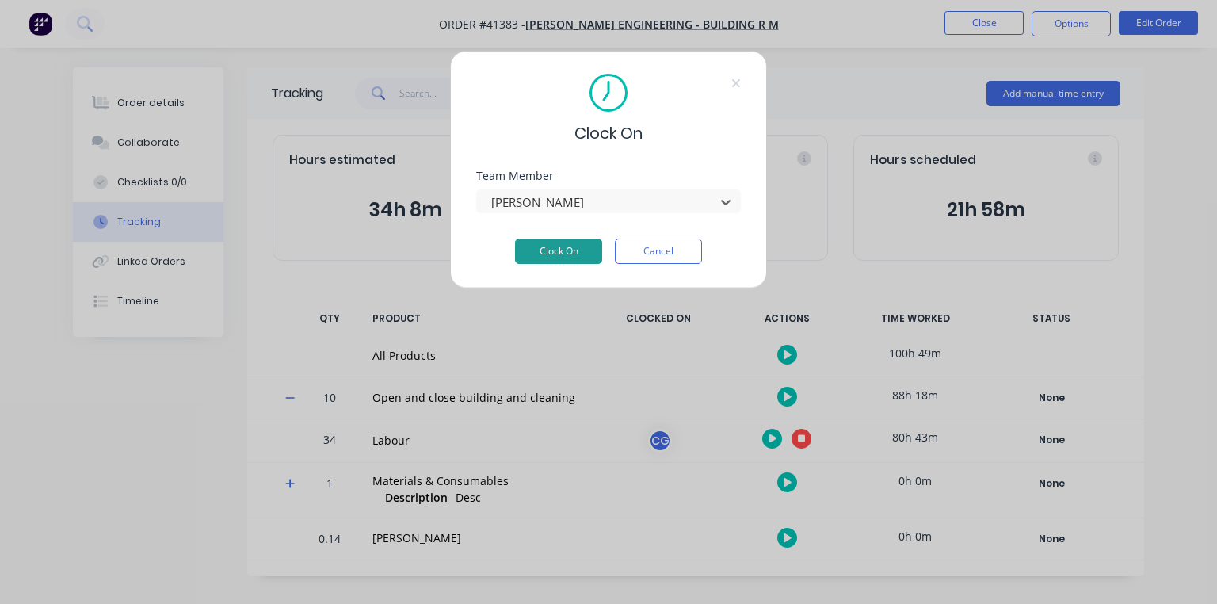
click at [581, 248] on button "Clock On" at bounding box center [558, 251] width 87 height 25
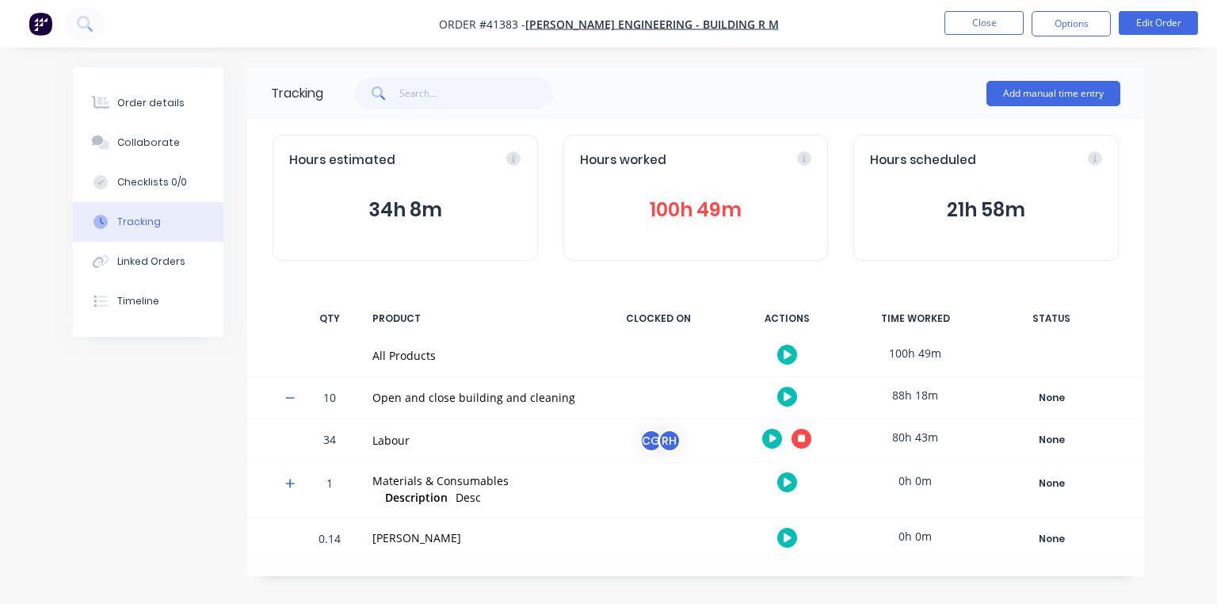
click at [68, 10] on nav "Order #41383 - Morgan Engineering - Building R M Close Options Edit Order" at bounding box center [608, 24] width 1217 height 48
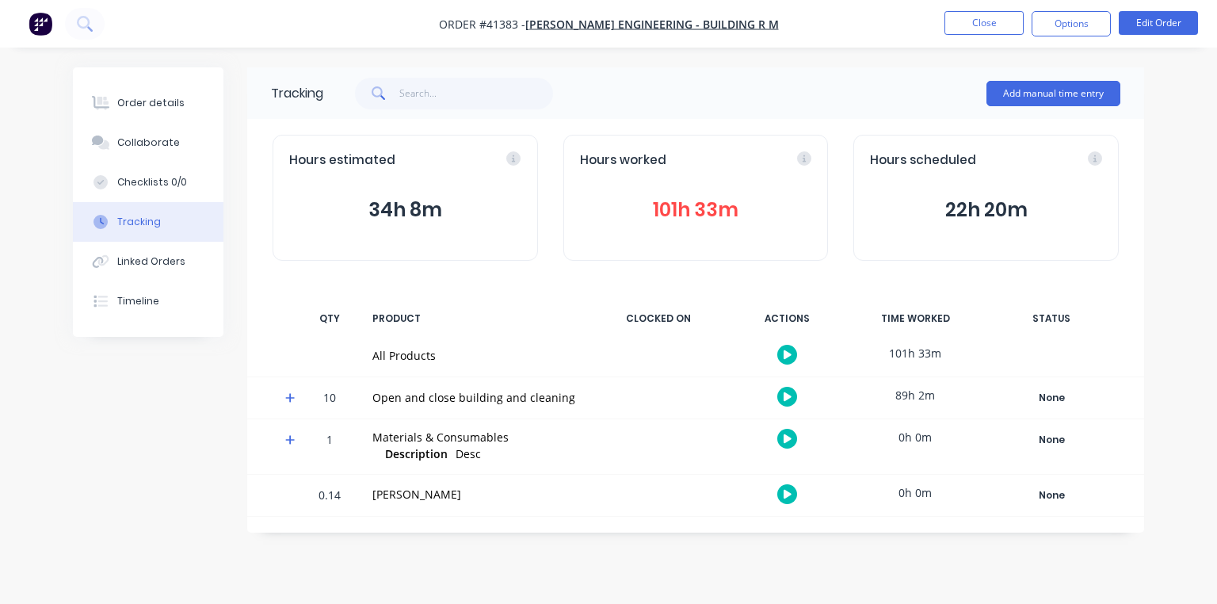
click at [41, 13] on img "button" at bounding box center [41, 24] width 24 height 24
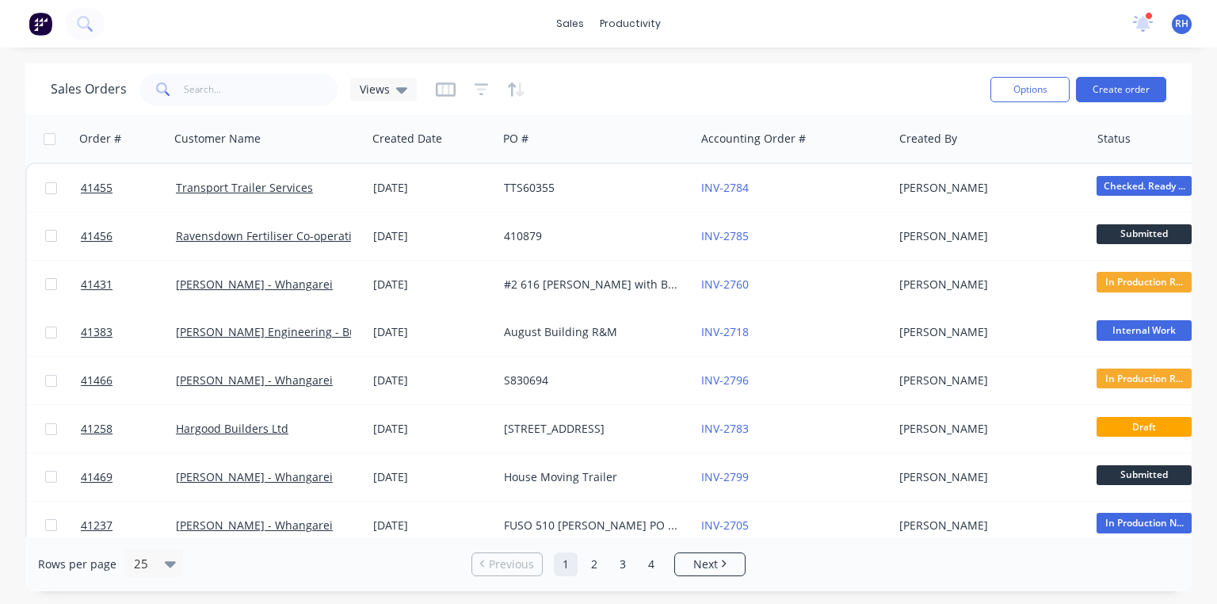
scroll to position [85, 0]
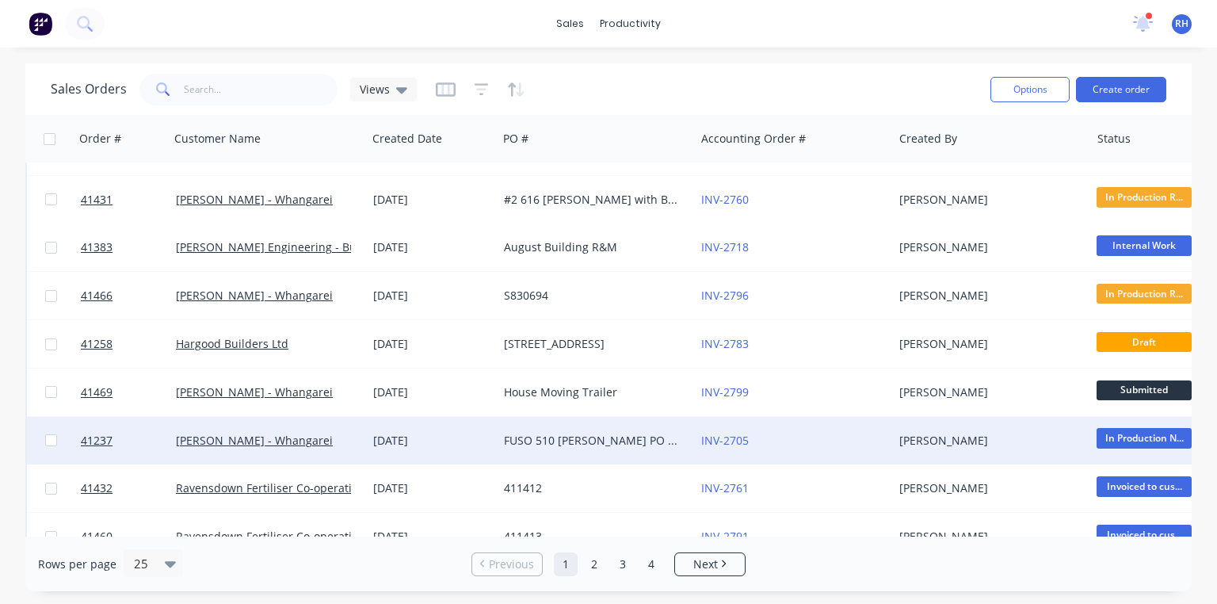
click at [590, 437] on div "FUSO 510 [PERSON_NAME] PO 825751" at bounding box center [592, 441] width 176 height 16
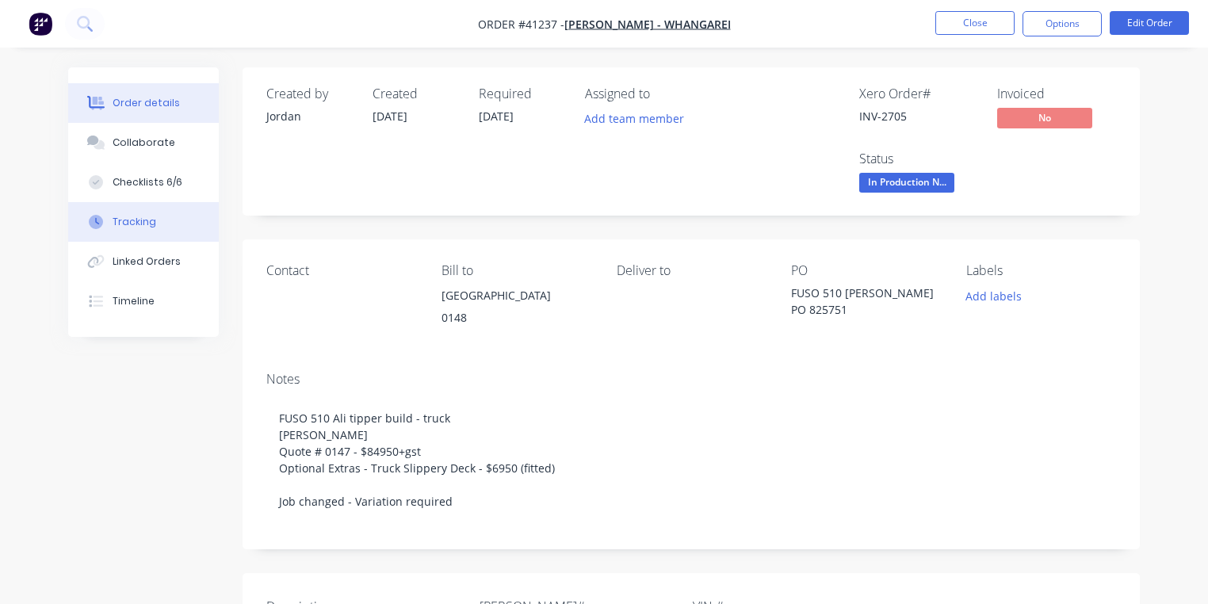
click at [158, 219] on button "Tracking" at bounding box center [143, 222] width 151 height 40
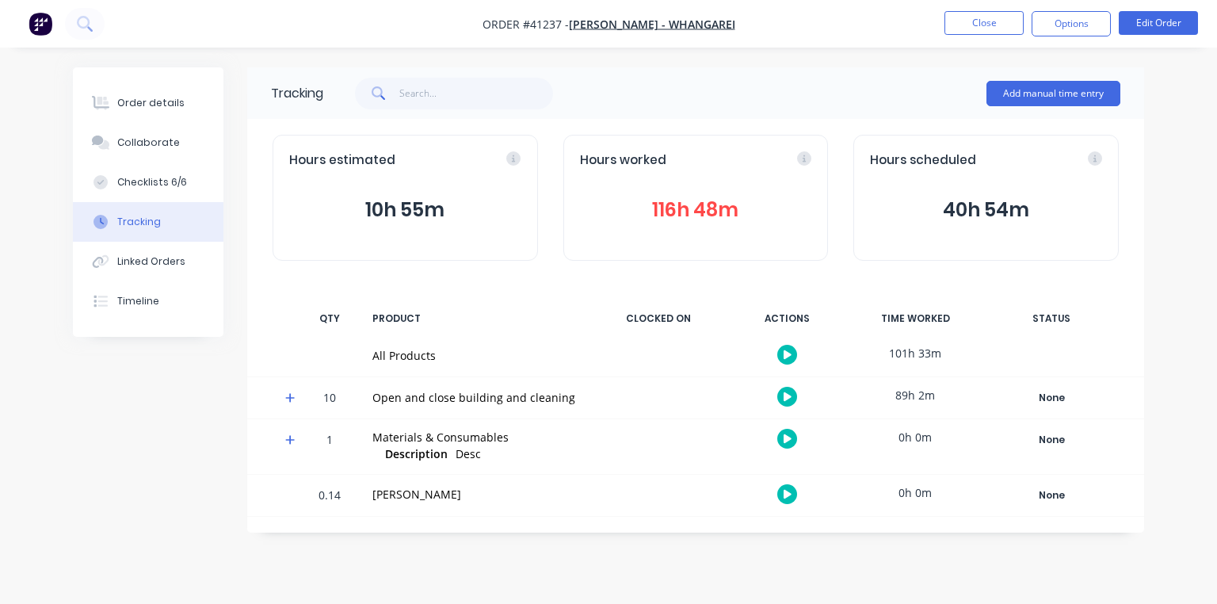
click at [710, 213] on button "116h 48m" at bounding box center [696, 210] width 232 height 30
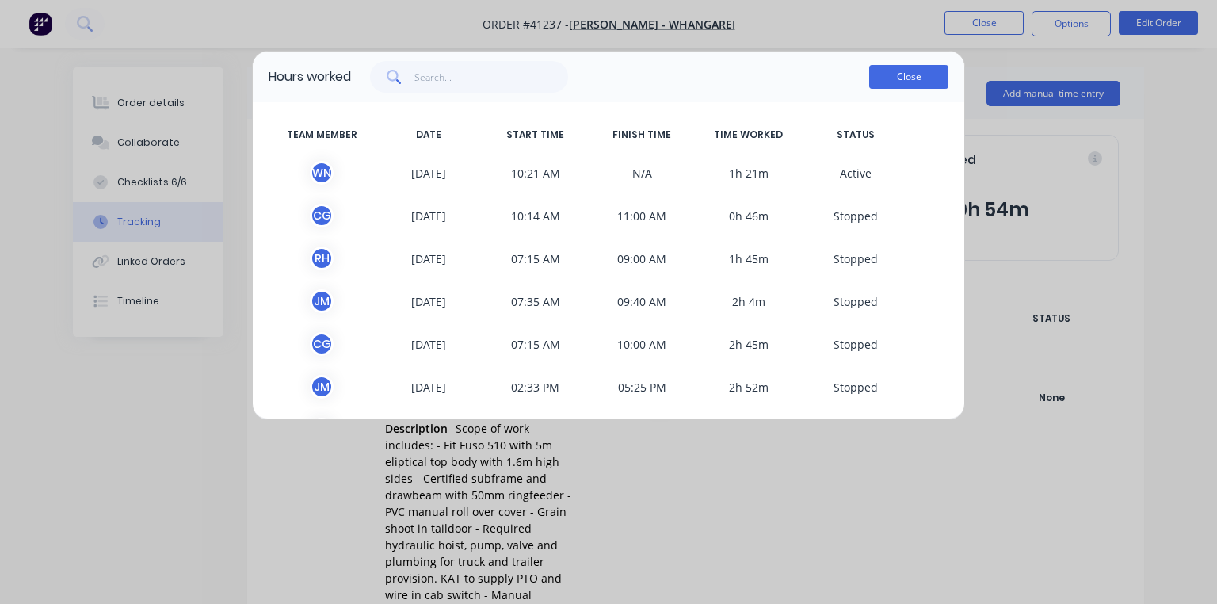
click at [907, 77] on button "Close" at bounding box center [908, 77] width 79 height 24
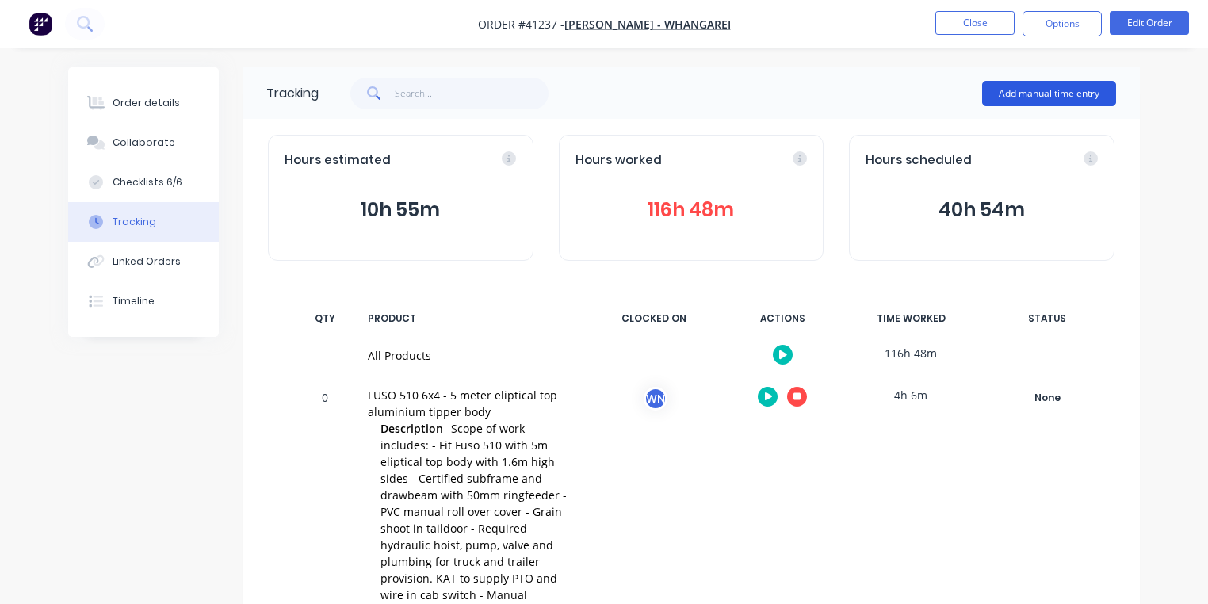
click at [1046, 84] on button "Add manual time entry" at bounding box center [1049, 93] width 134 height 25
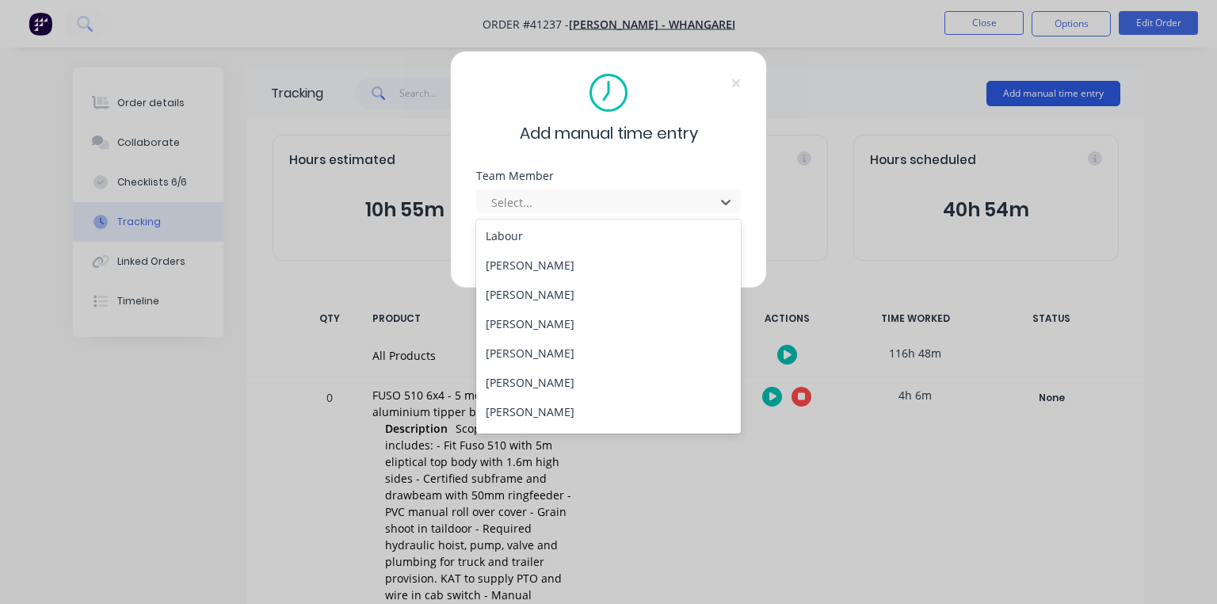
scroll to position [203, 0]
click at [545, 296] on div "[PERSON_NAME]" at bounding box center [608, 298] width 265 height 29
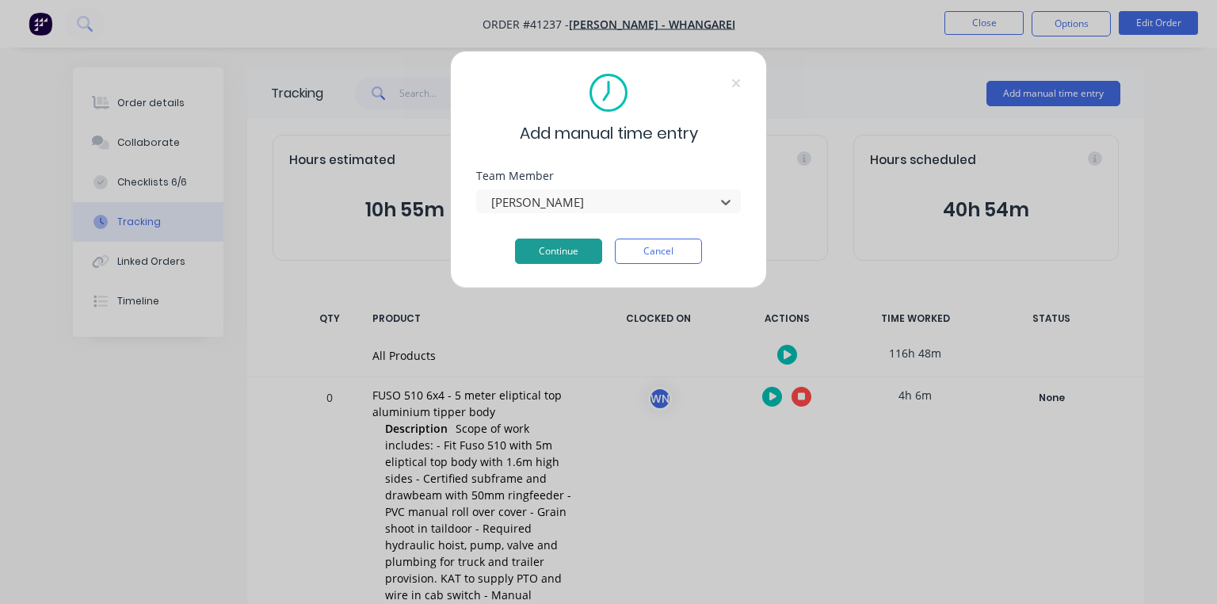
click at [561, 259] on button "Continue" at bounding box center [558, 251] width 87 height 25
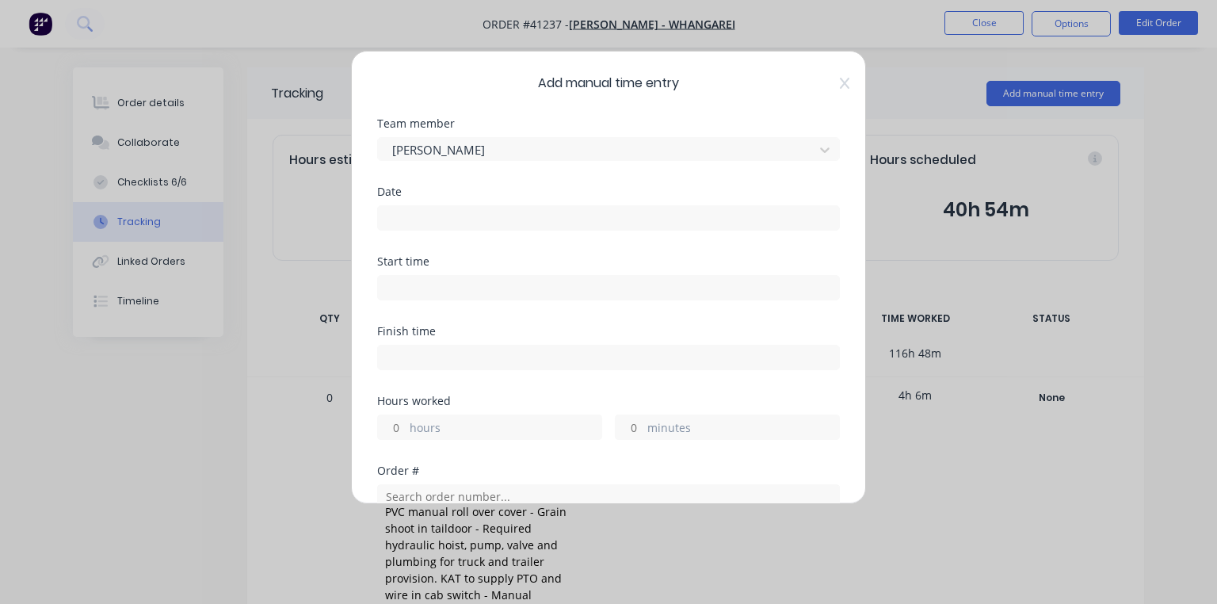
click at [475, 209] on input at bounding box center [608, 218] width 461 height 24
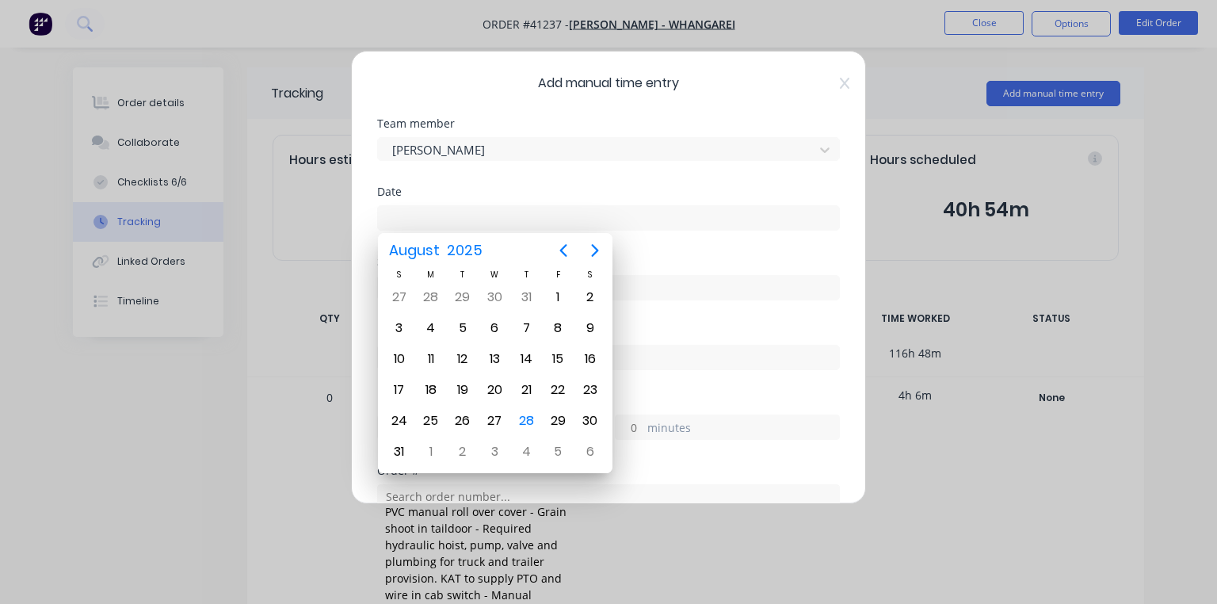
click at [533, 414] on div "28" at bounding box center [526, 421] width 24 height 24
type input "[DATE]"
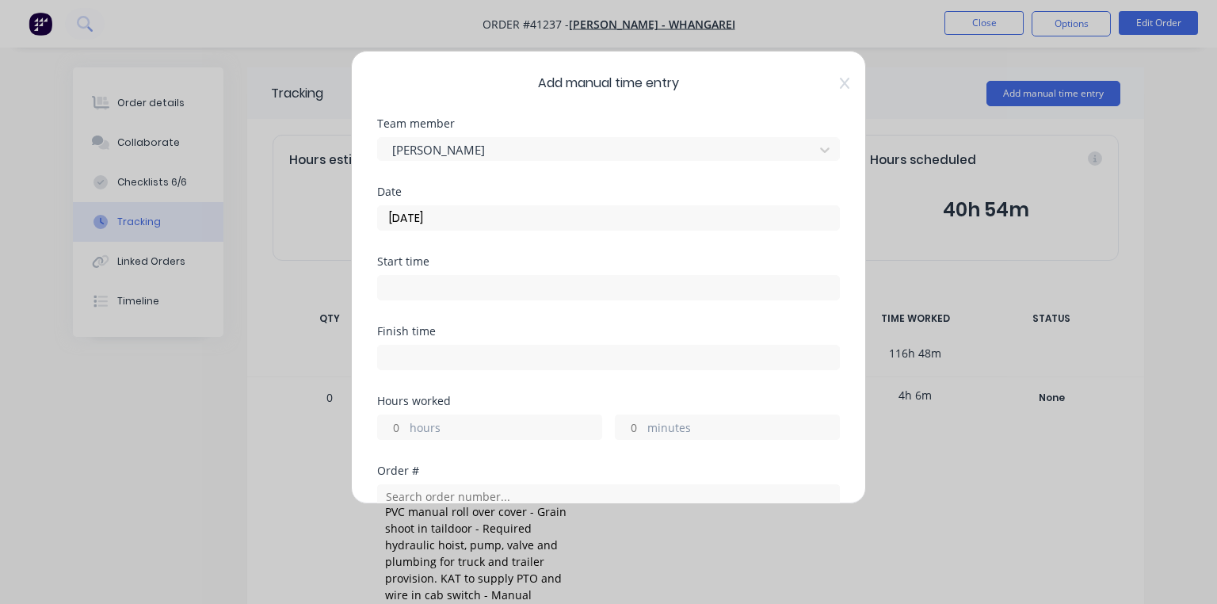
click at [455, 282] on input at bounding box center [608, 288] width 461 height 24
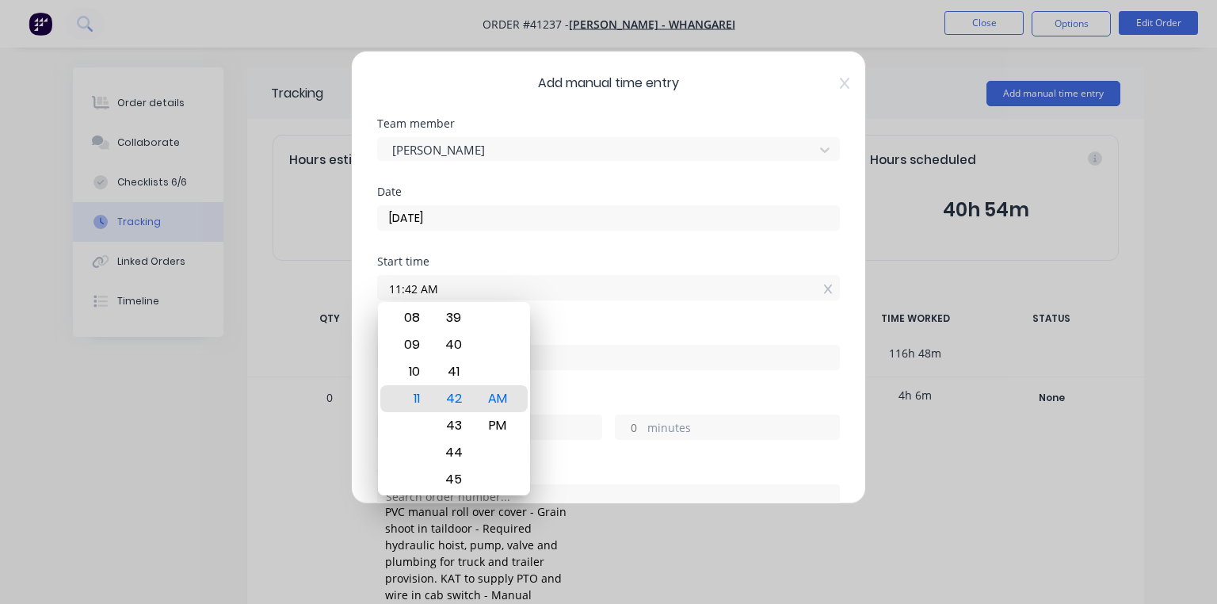
click at [414, 338] on div "09" at bounding box center [410, 344] width 39 height 27
click at [414, 292] on input "09:42 AM" at bounding box center [608, 288] width 461 height 24
type input "09:45 AM"
click at [592, 247] on div "Date [DATE]" at bounding box center [608, 221] width 463 height 70
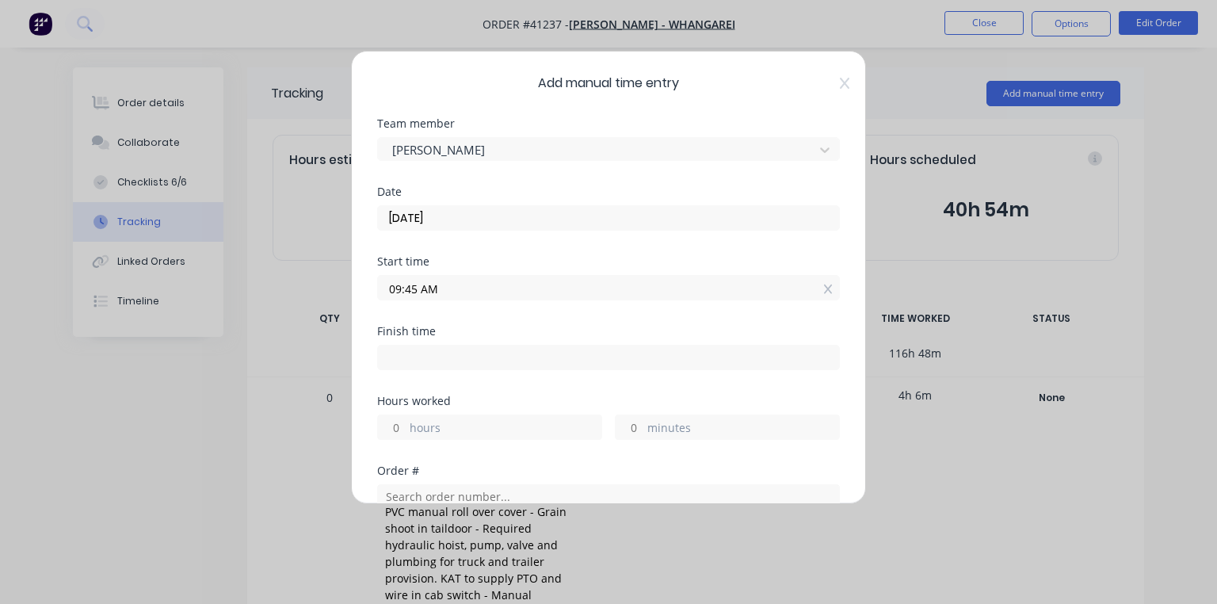
click at [481, 364] on input at bounding box center [608, 357] width 461 height 24
type input "11:42 AM"
type input "1"
type input "57"
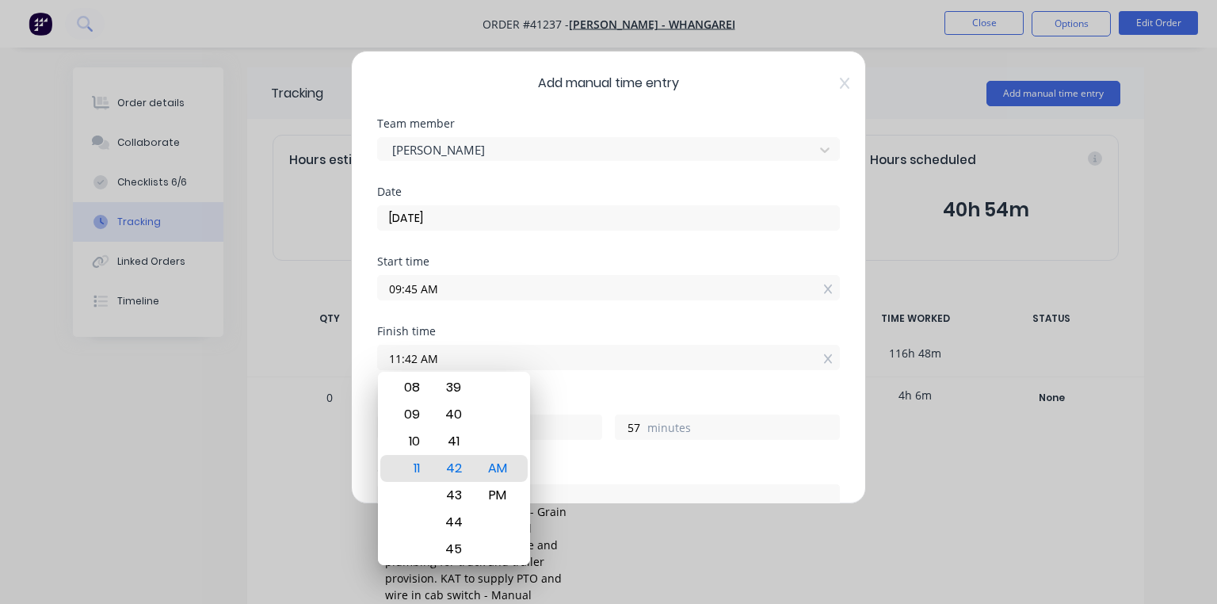
click at [418, 355] on input "11:42 AM" at bounding box center [608, 357] width 461 height 24
click at [651, 317] on div "Start time 09:45 AM" at bounding box center [608, 291] width 463 height 70
type input "11:08 AM"
type input "23"
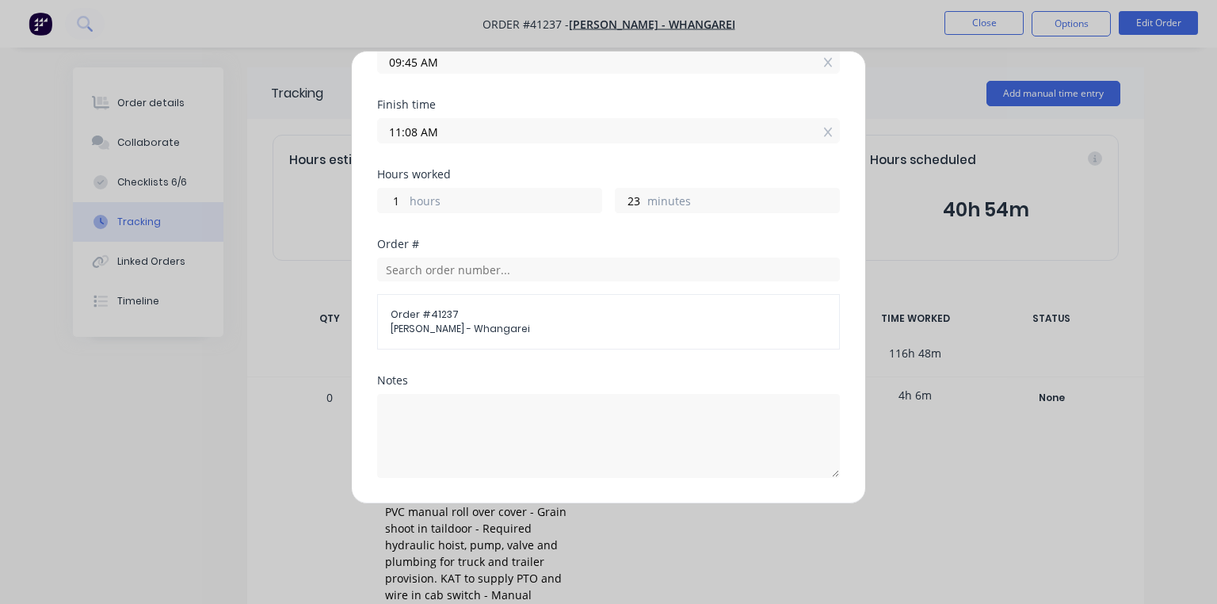
scroll to position [393, 0]
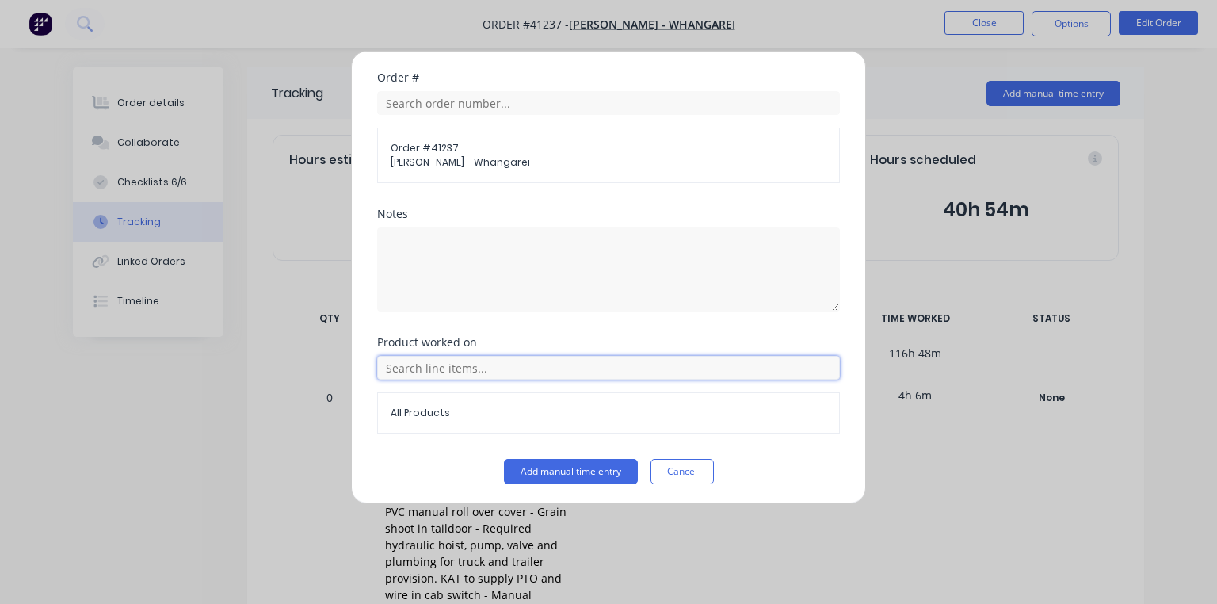
click at [469, 368] on input "text" at bounding box center [608, 368] width 463 height 24
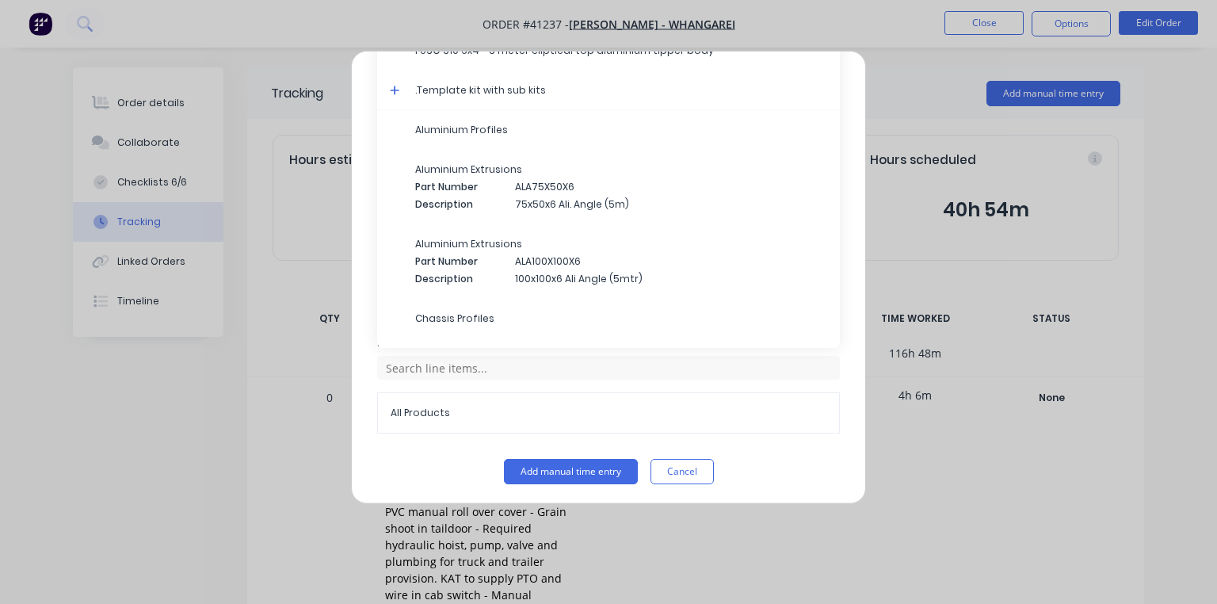
click at [396, 94] on span at bounding box center [398, 93] width 16 height 16
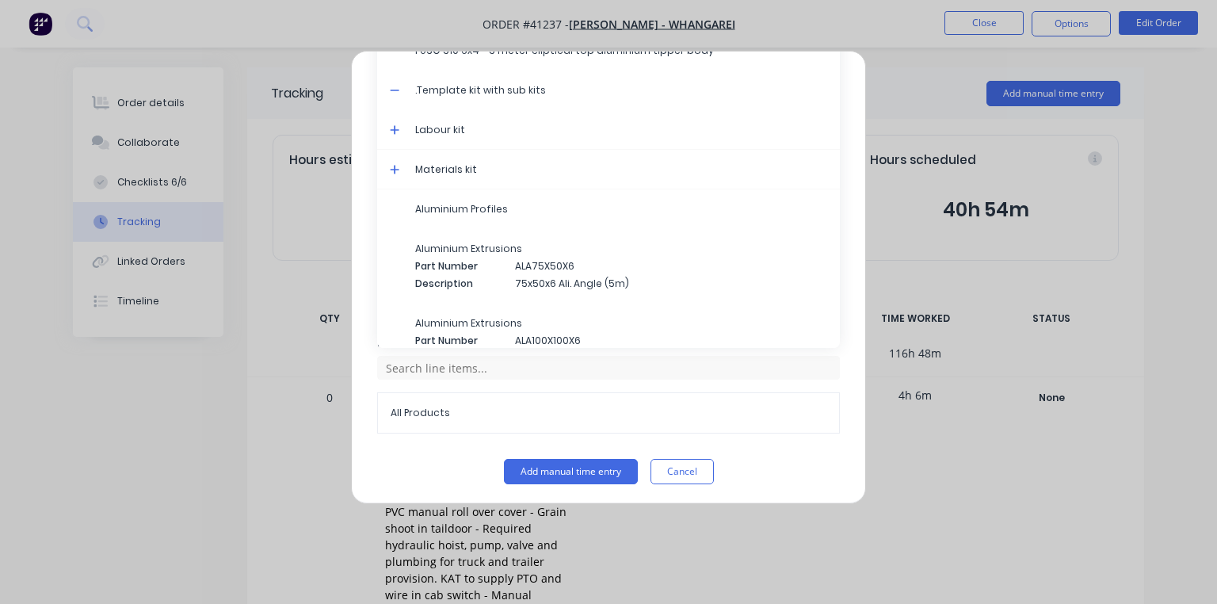
click at [401, 127] on span at bounding box center [398, 132] width 16 height 16
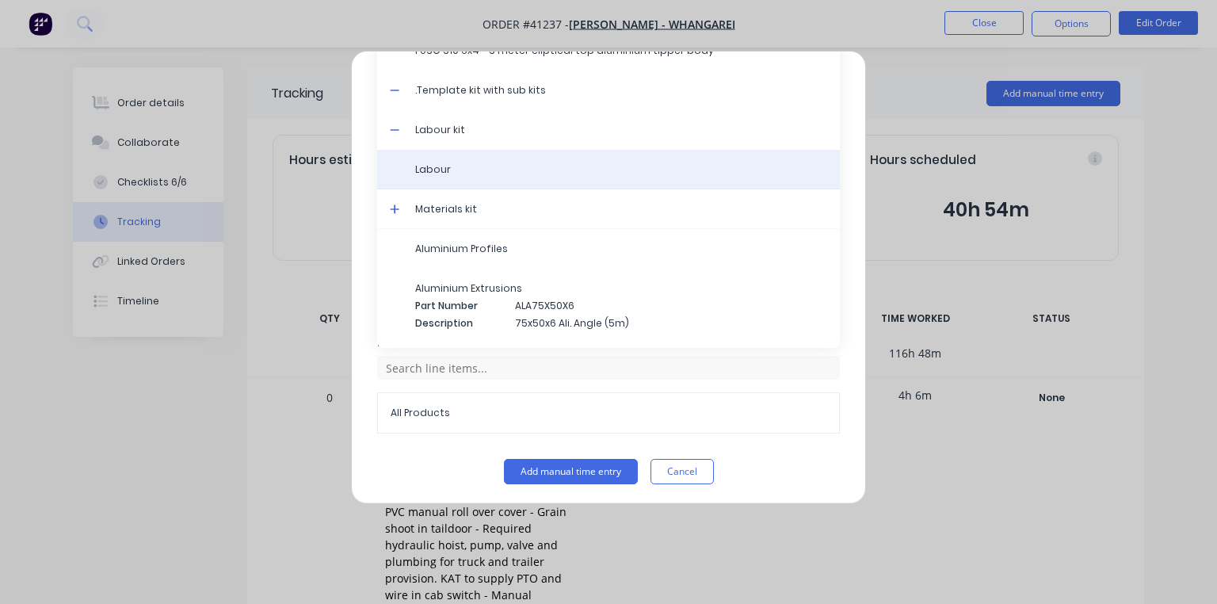
click at [441, 169] on span "Labour" at bounding box center [621, 169] width 412 height 14
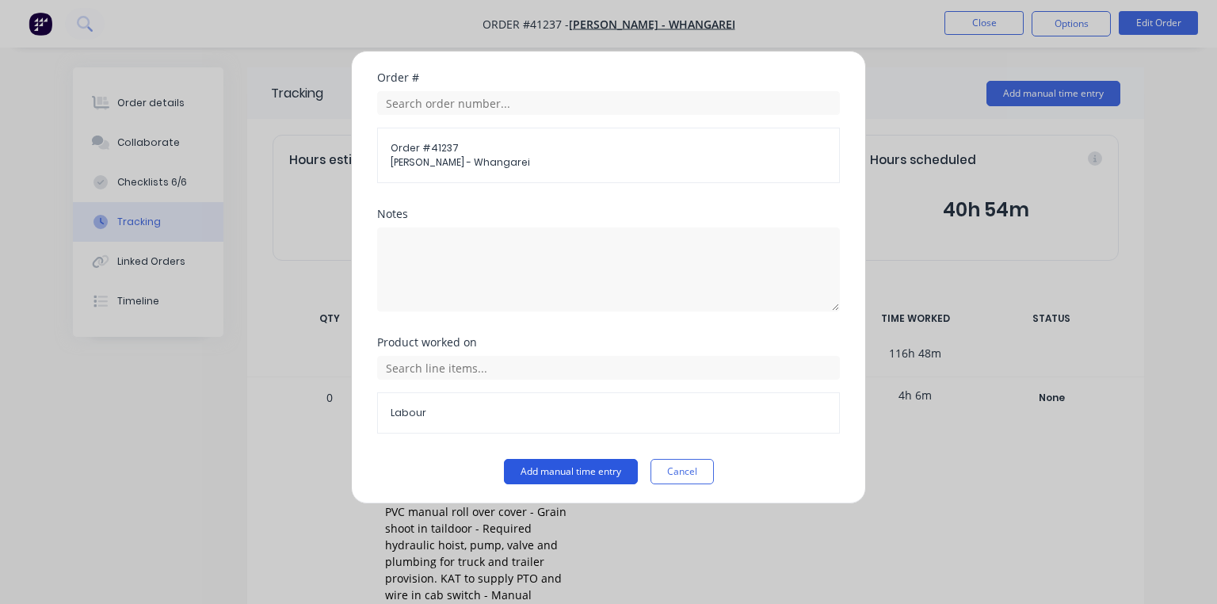
click at [572, 464] on button "Add manual time entry" at bounding box center [571, 471] width 134 height 25
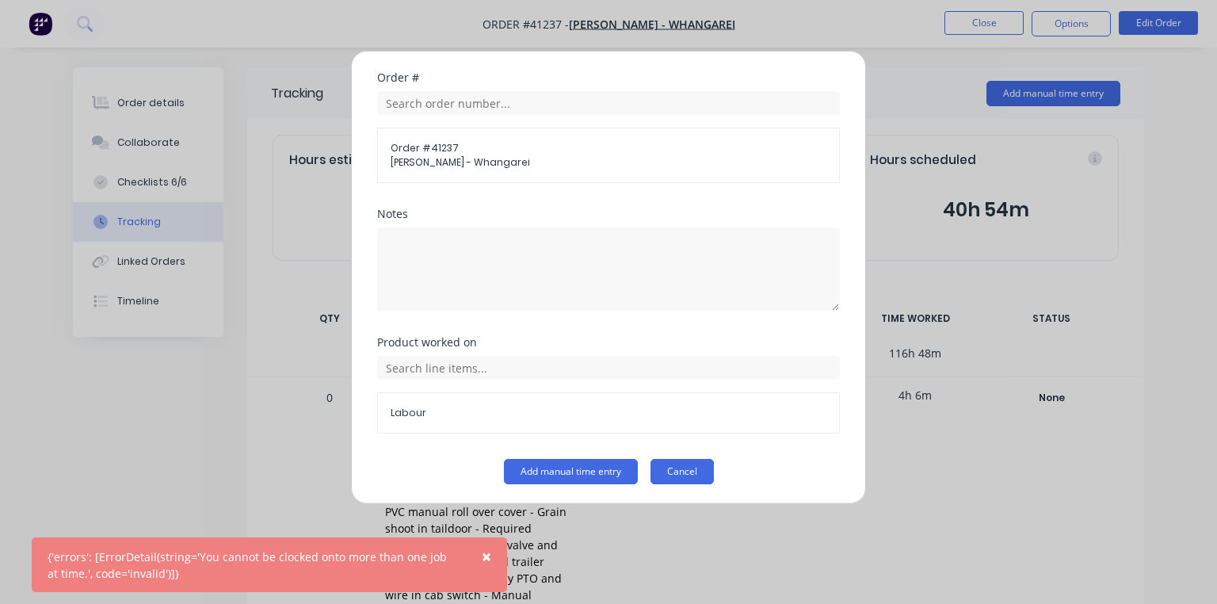
click at [681, 475] on button "Cancel" at bounding box center [682, 471] width 63 height 25
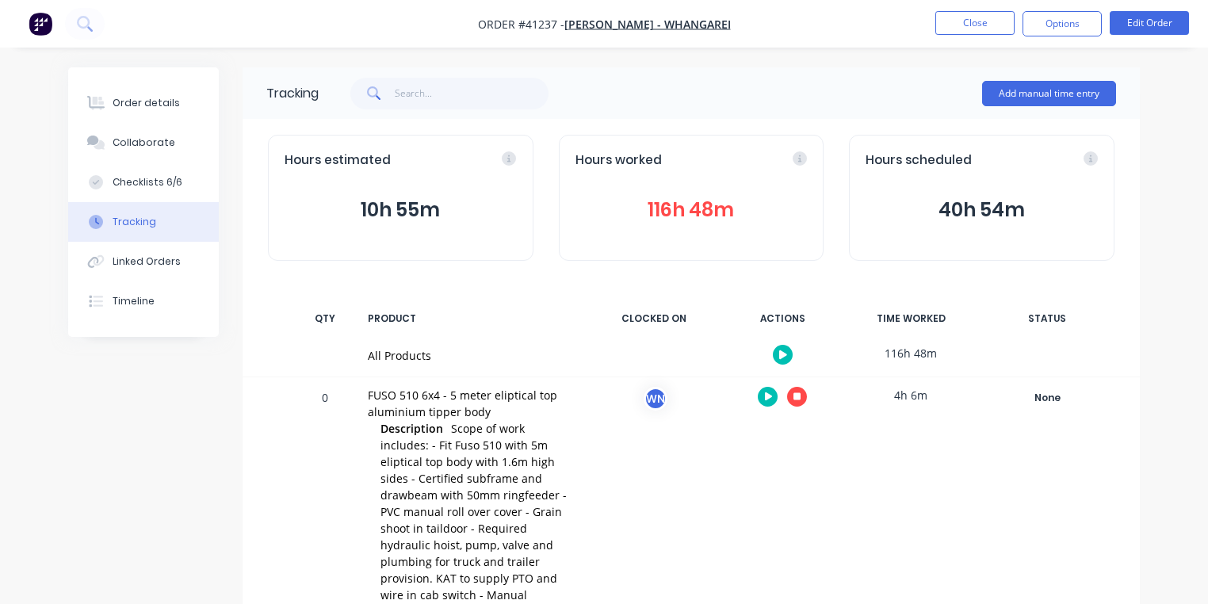
click at [44, 29] on img "button" at bounding box center [41, 24] width 24 height 24
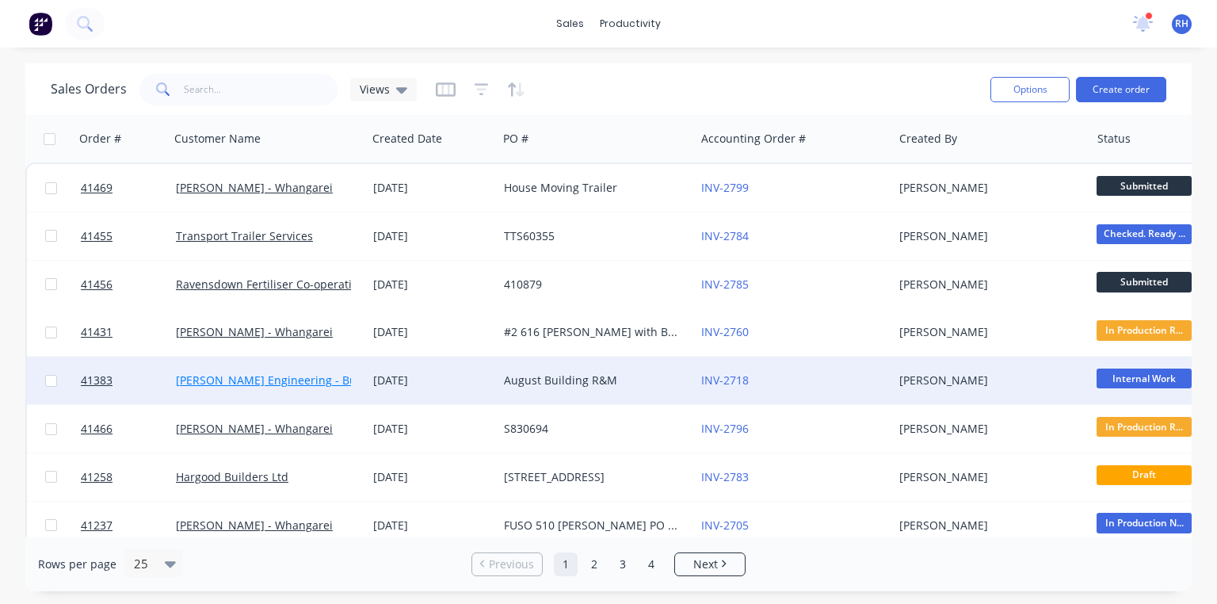
click at [323, 375] on link "[PERSON_NAME] Engineering - Building R M" at bounding box center [293, 379] width 235 height 15
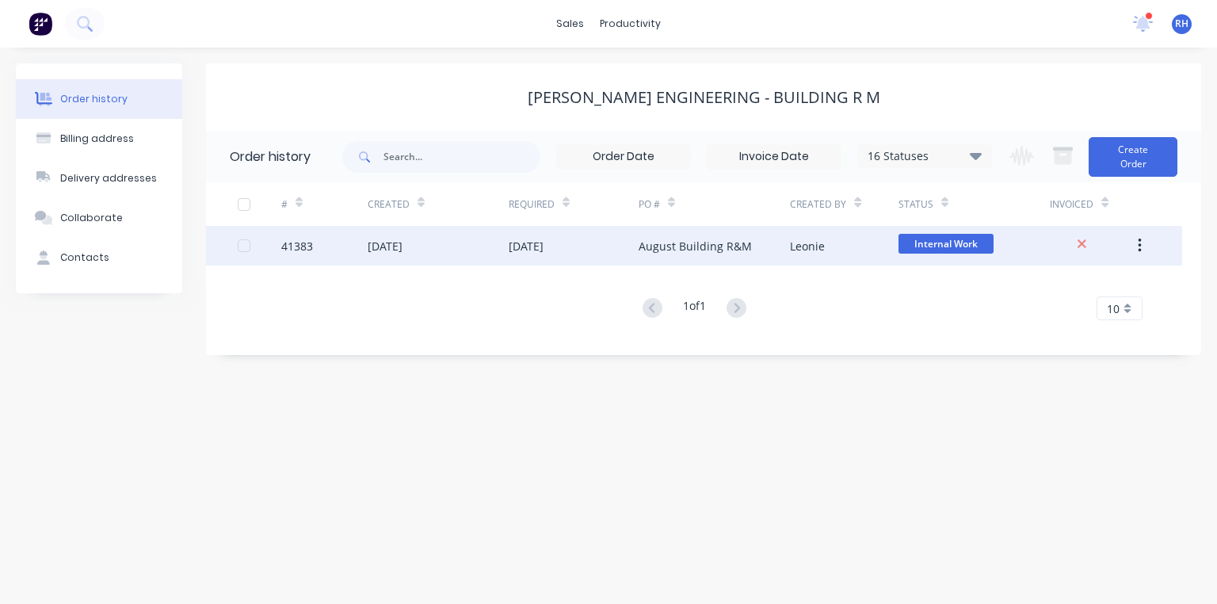
click at [704, 250] on div "August Building R&M" at bounding box center [695, 246] width 113 height 17
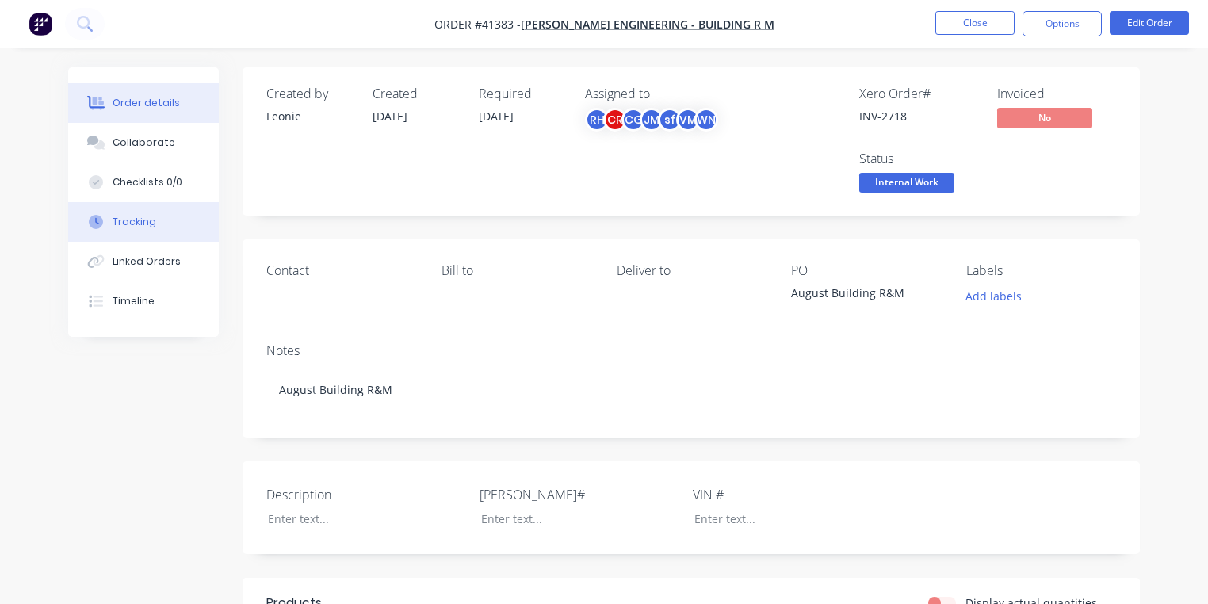
click at [162, 219] on button "Tracking" at bounding box center [143, 222] width 151 height 40
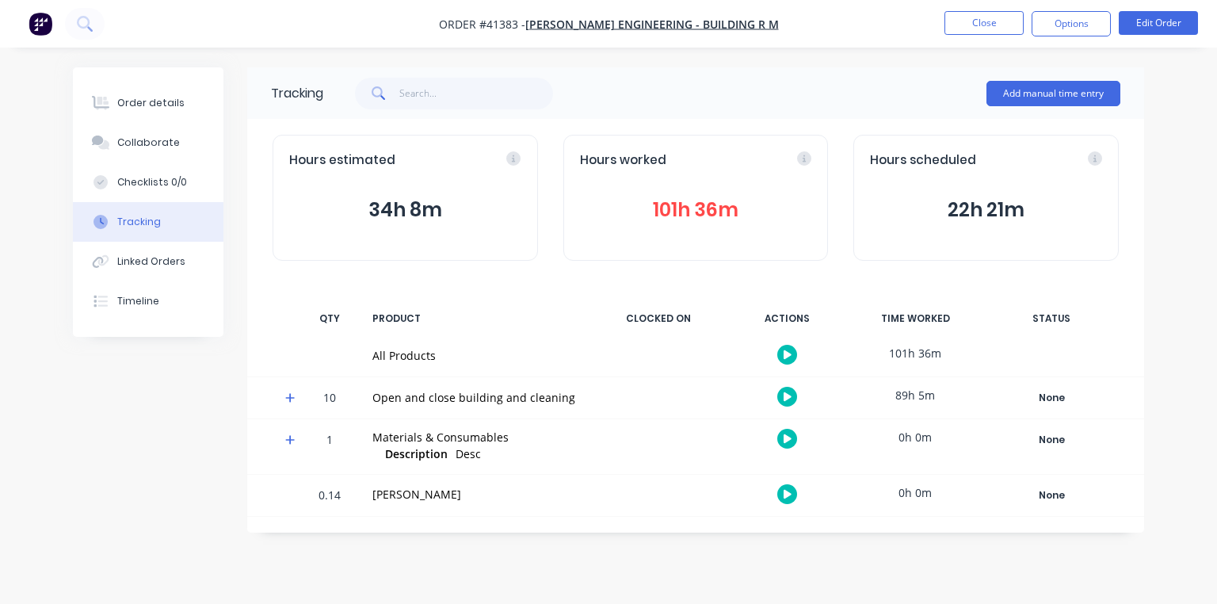
click at [291, 398] on icon at bounding box center [290, 398] width 10 height 10
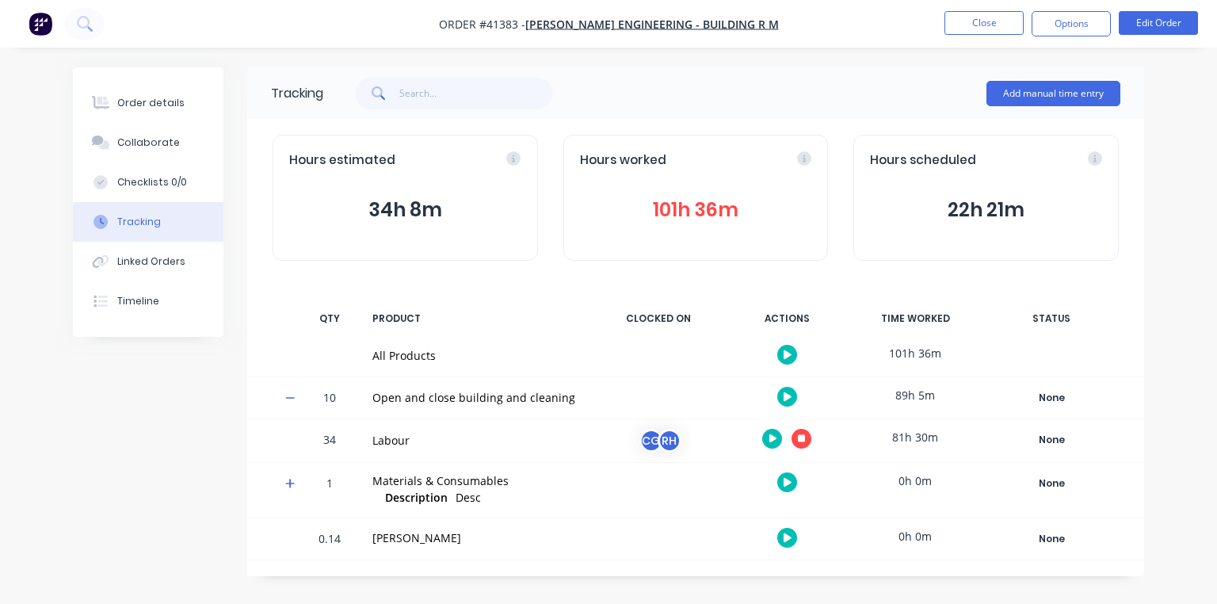
click at [802, 441] on icon "button" at bounding box center [802, 438] width 8 height 8
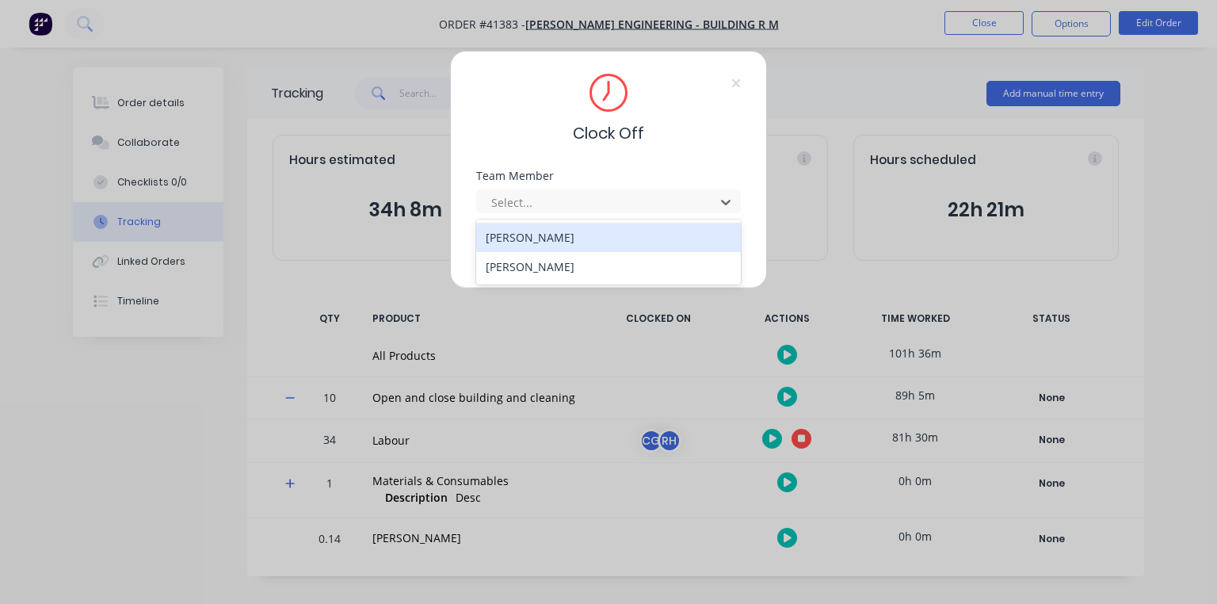
click at [586, 272] on div "[PERSON_NAME]" at bounding box center [608, 266] width 265 height 29
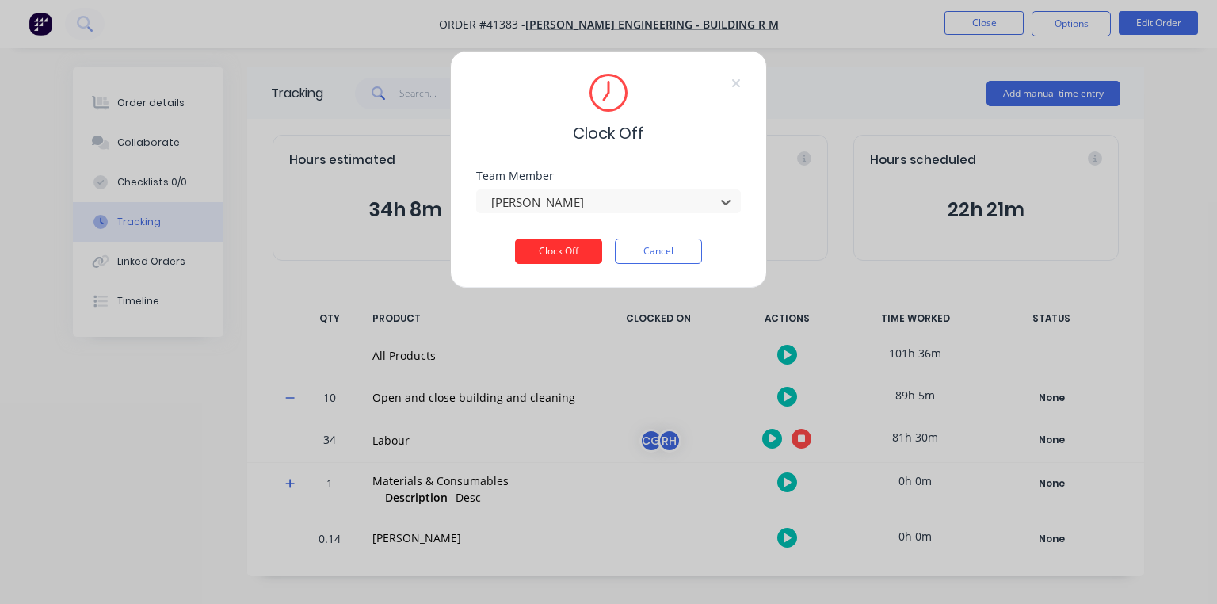
click at [584, 250] on button "Clock Off" at bounding box center [558, 251] width 87 height 25
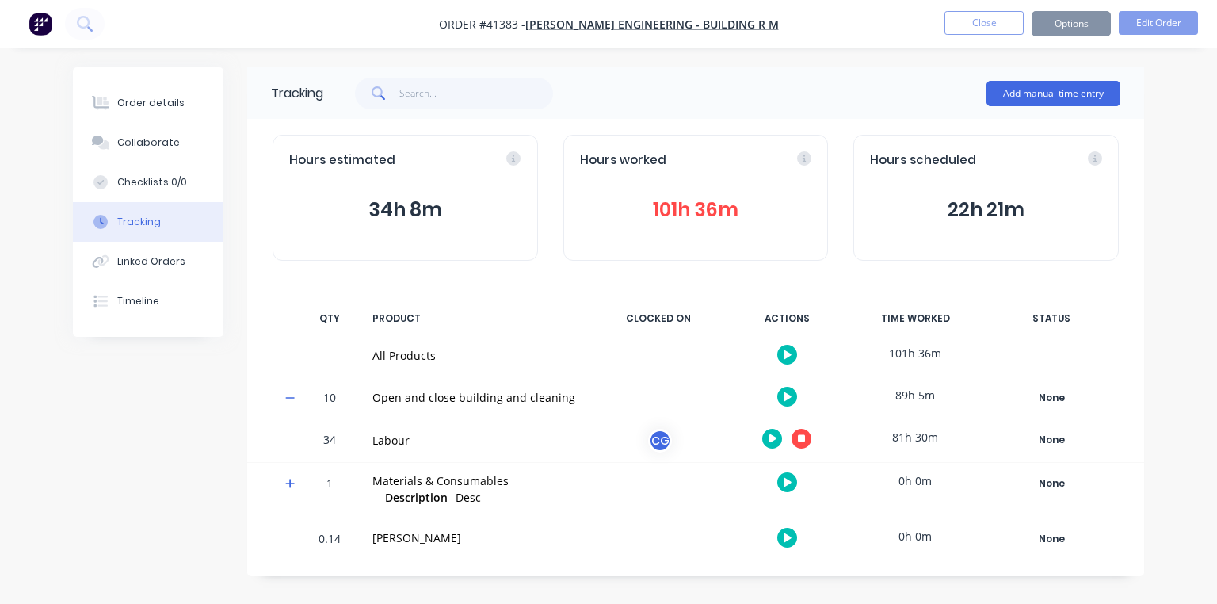
click at [51, 35] on img "button" at bounding box center [41, 24] width 24 height 24
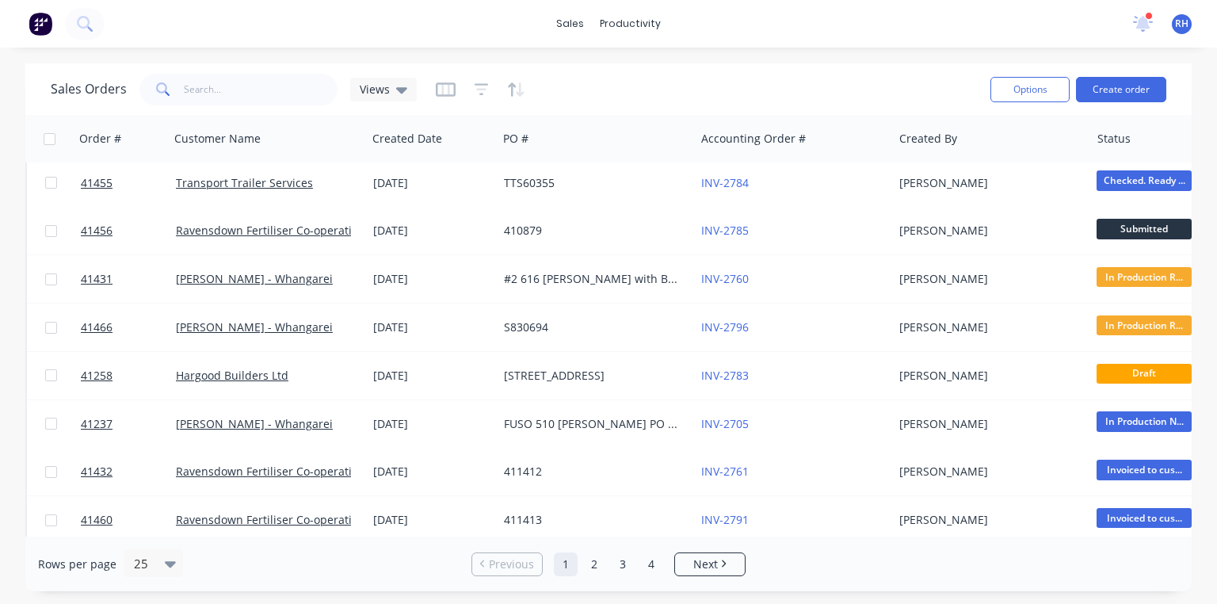
scroll to position [101, 0]
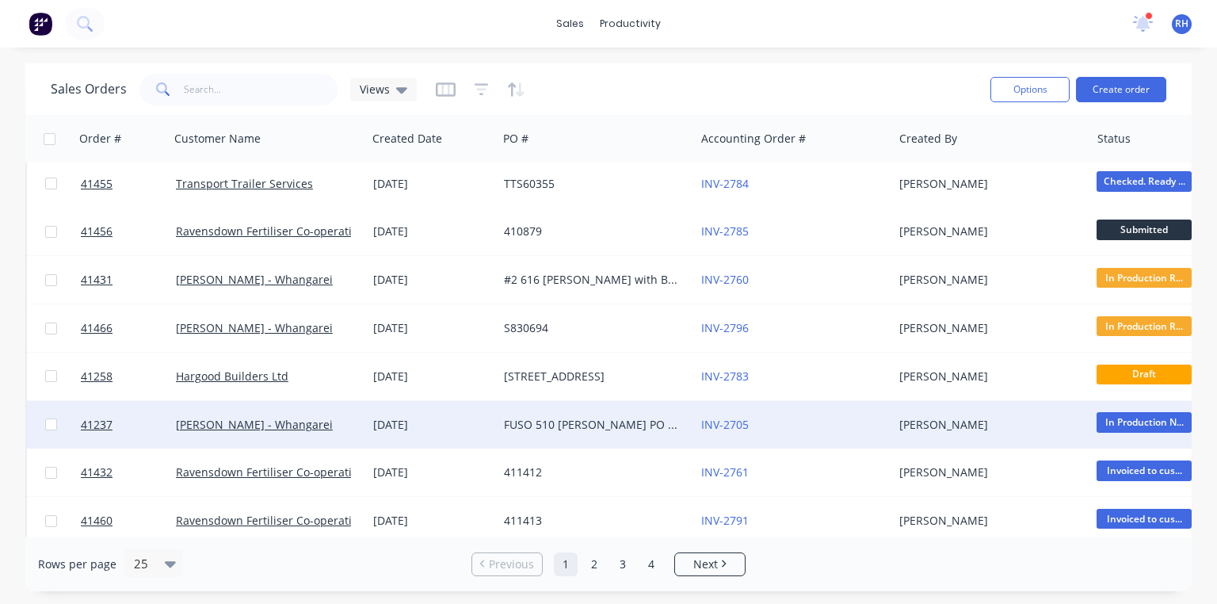
click at [624, 428] on div "FUSO 510 [PERSON_NAME] PO 825751" at bounding box center [592, 425] width 176 height 16
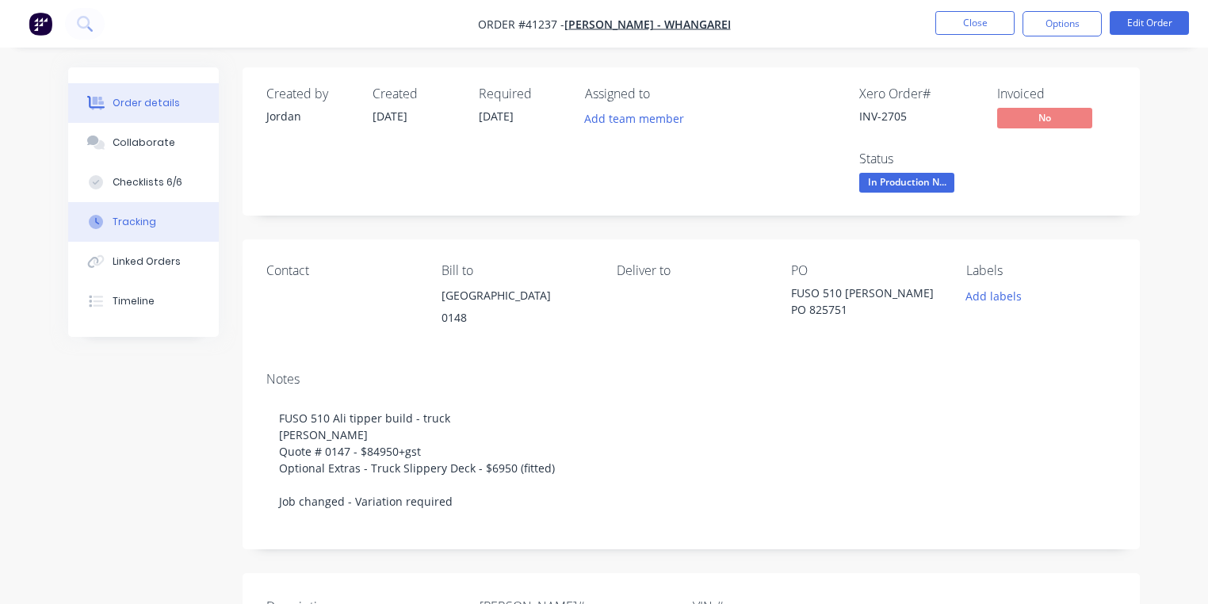
click at [165, 219] on button "Tracking" at bounding box center [143, 222] width 151 height 40
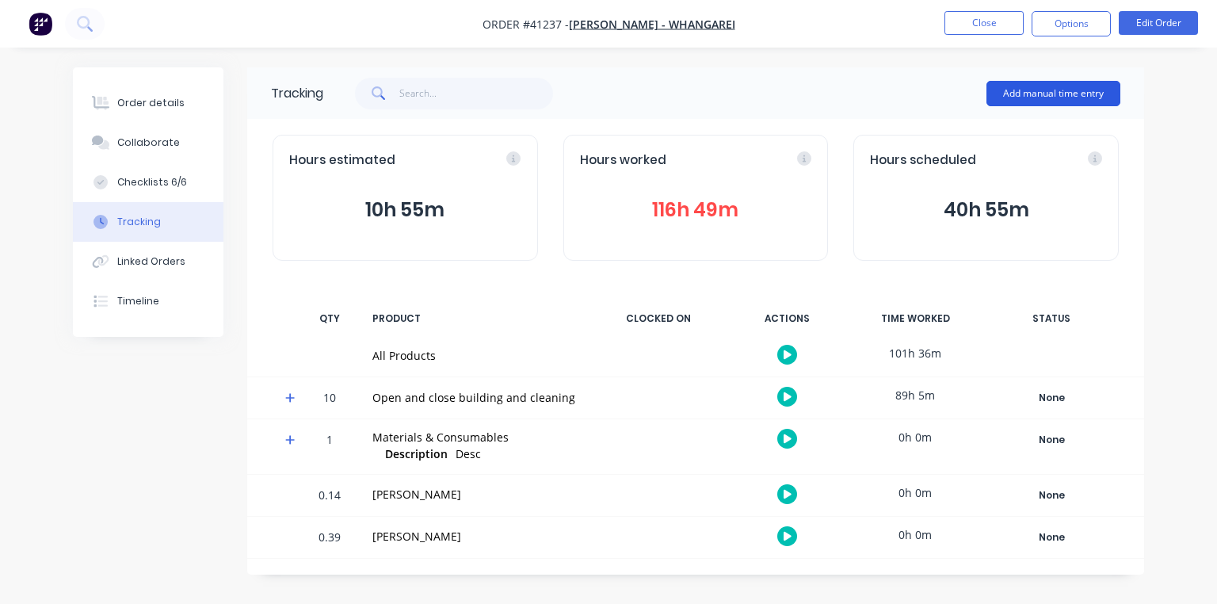
click at [1059, 101] on button "Add manual time entry" at bounding box center [1054, 93] width 134 height 25
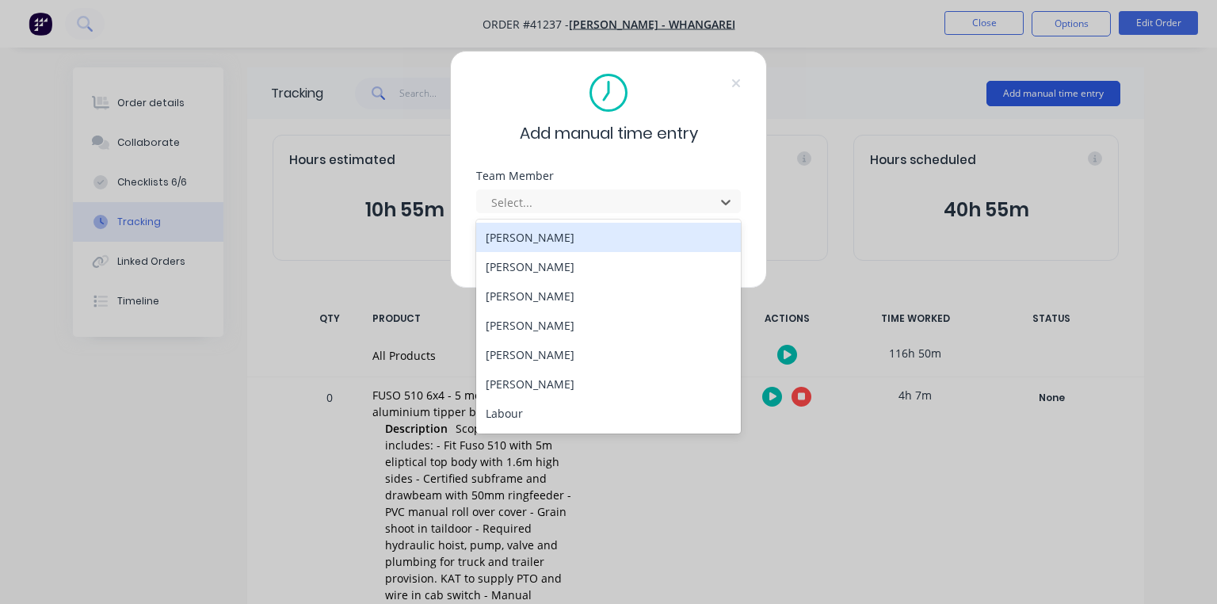
scroll to position [203, 0]
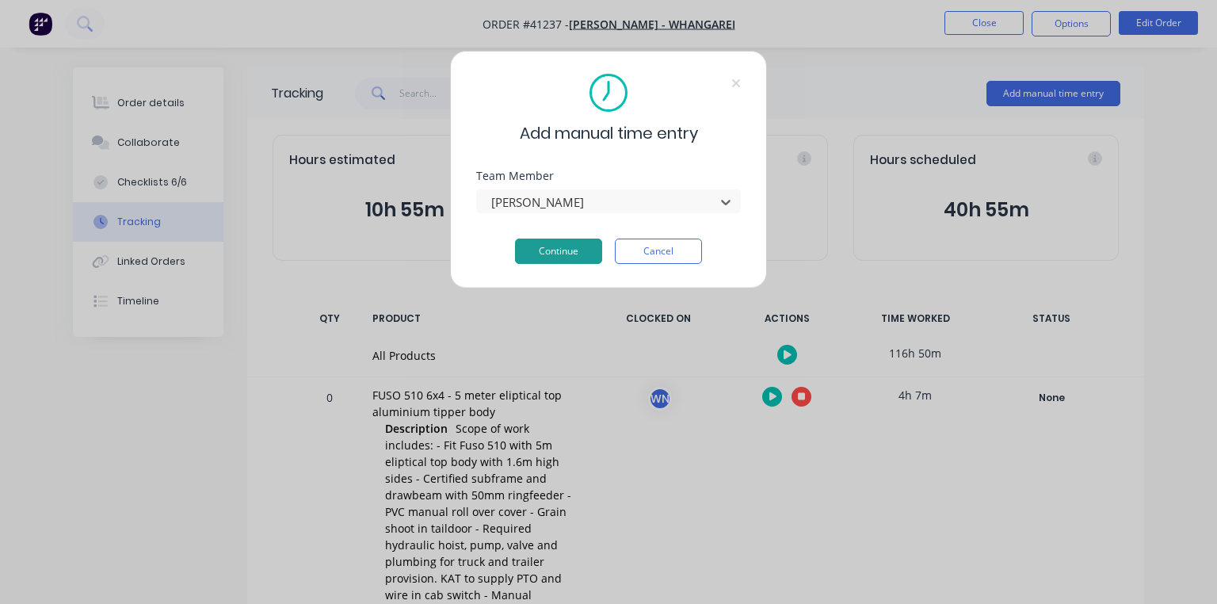
click at [563, 255] on button "Continue" at bounding box center [558, 251] width 87 height 25
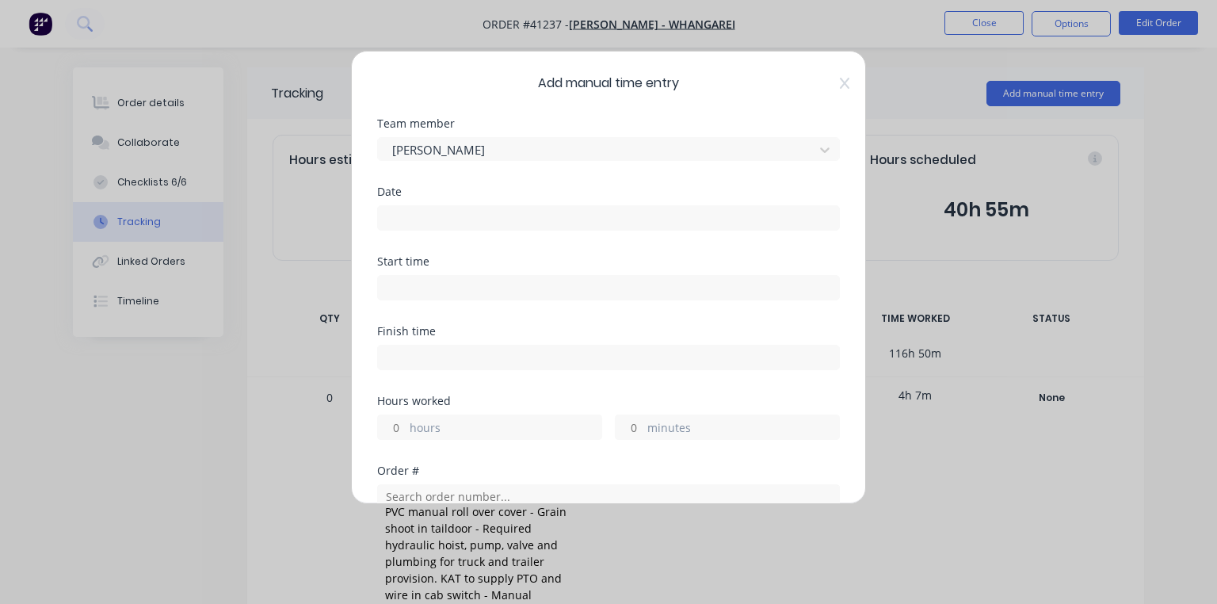
click at [426, 209] on input at bounding box center [608, 218] width 461 height 24
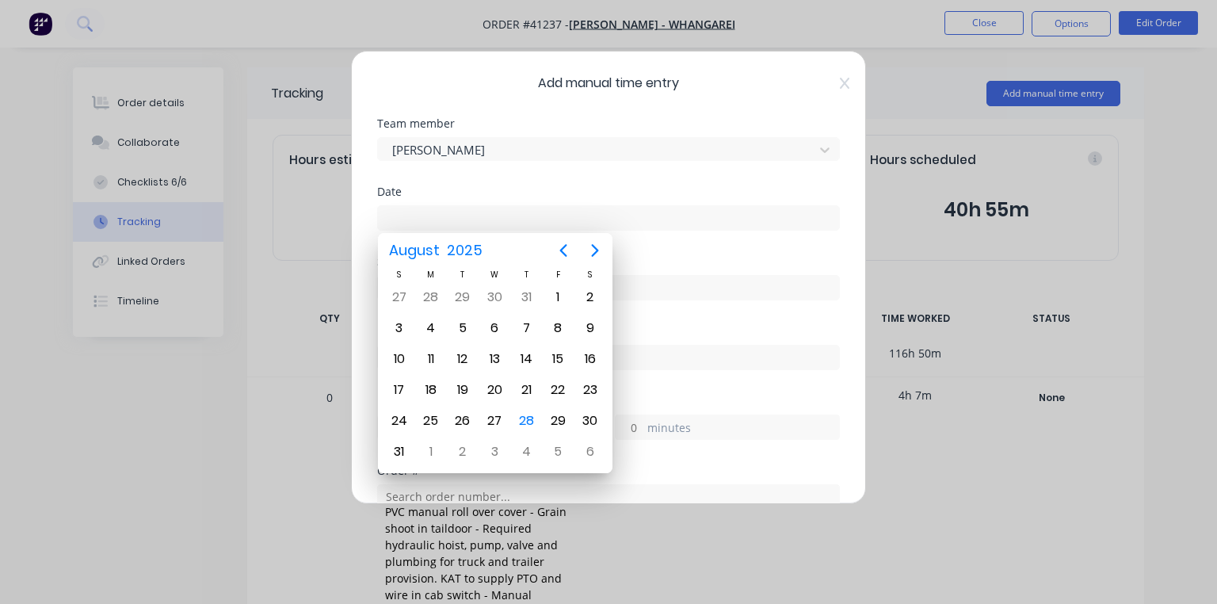
click at [529, 411] on div "28" at bounding box center [526, 421] width 24 height 24
type input "[DATE]"
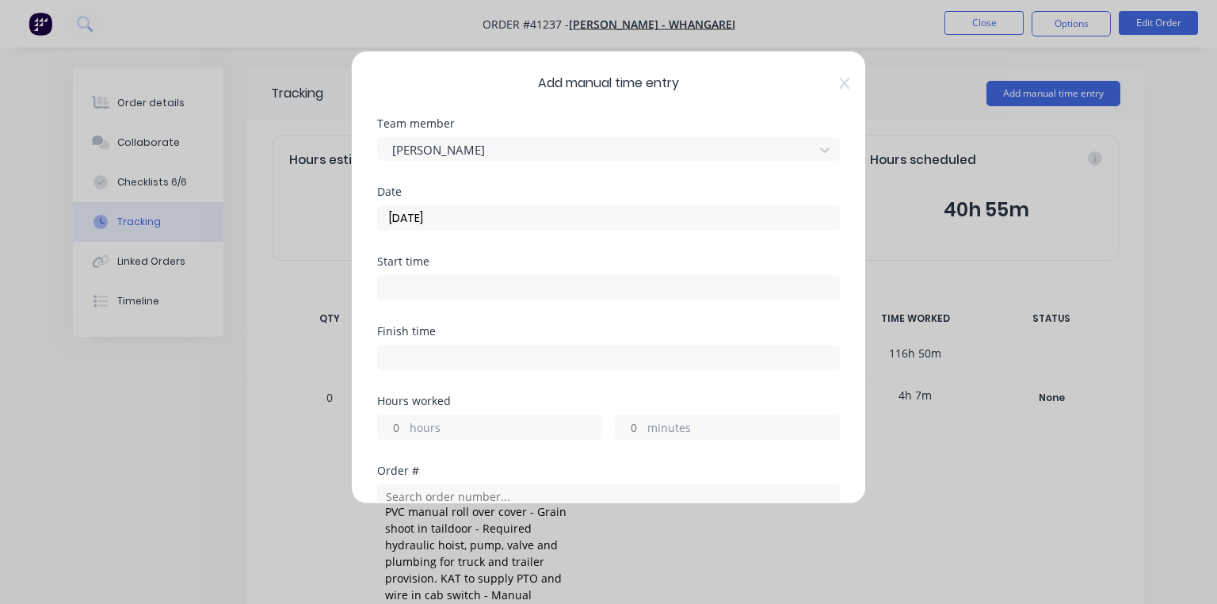
click at [454, 281] on input at bounding box center [608, 288] width 461 height 24
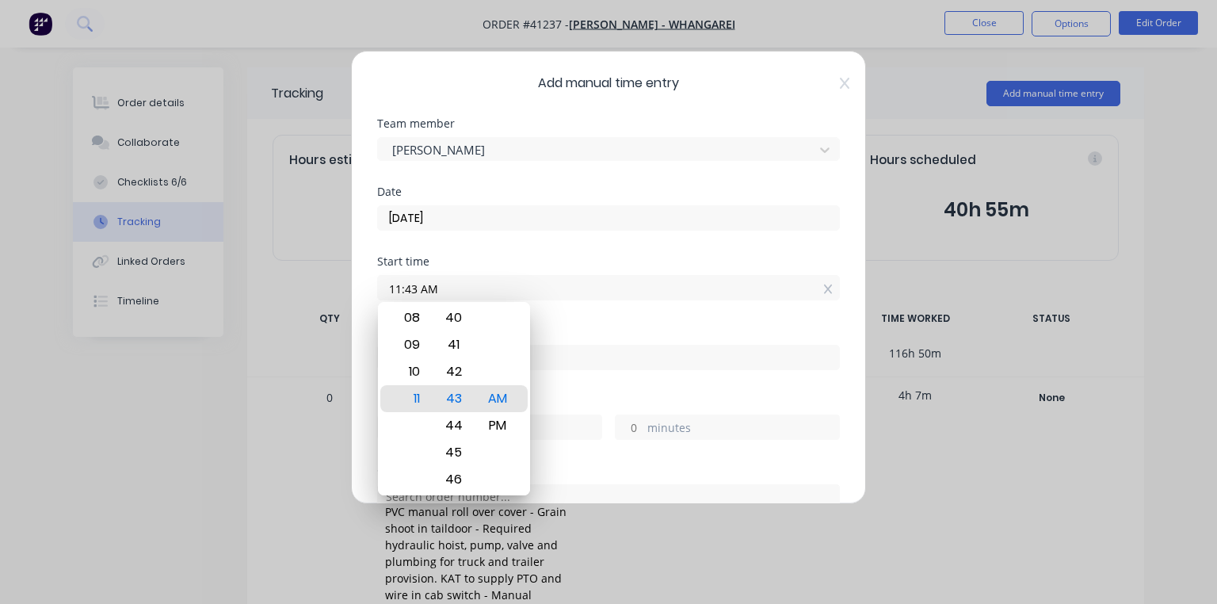
click at [395, 285] on input "11:43 AM" at bounding box center [608, 288] width 461 height 24
click at [414, 341] on div "09" at bounding box center [410, 344] width 39 height 27
click at [413, 292] on input "09:43 AM" at bounding box center [608, 288] width 461 height 24
click at [458, 448] on div "45" at bounding box center [453, 452] width 39 height 27
type input "09:45 AM"
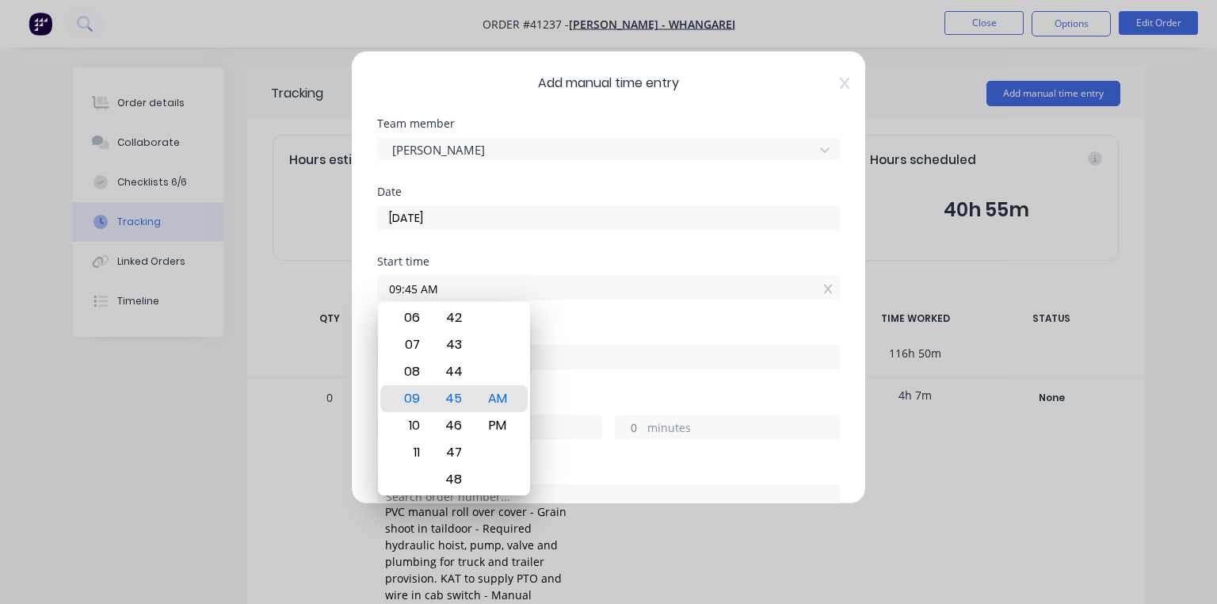
click at [555, 258] on div "Start time" at bounding box center [608, 261] width 463 height 11
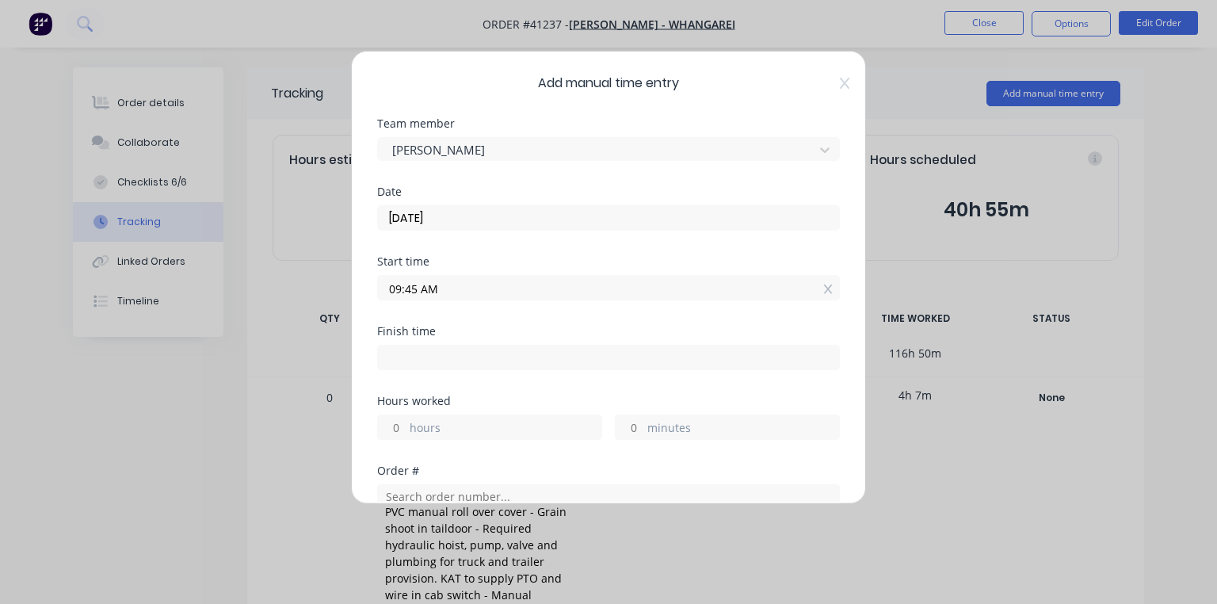
click at [449, 358] on input at bounding box center [608, 357] width 461 height 24
type input "11:43 AM"
type input "1"
type input "58"
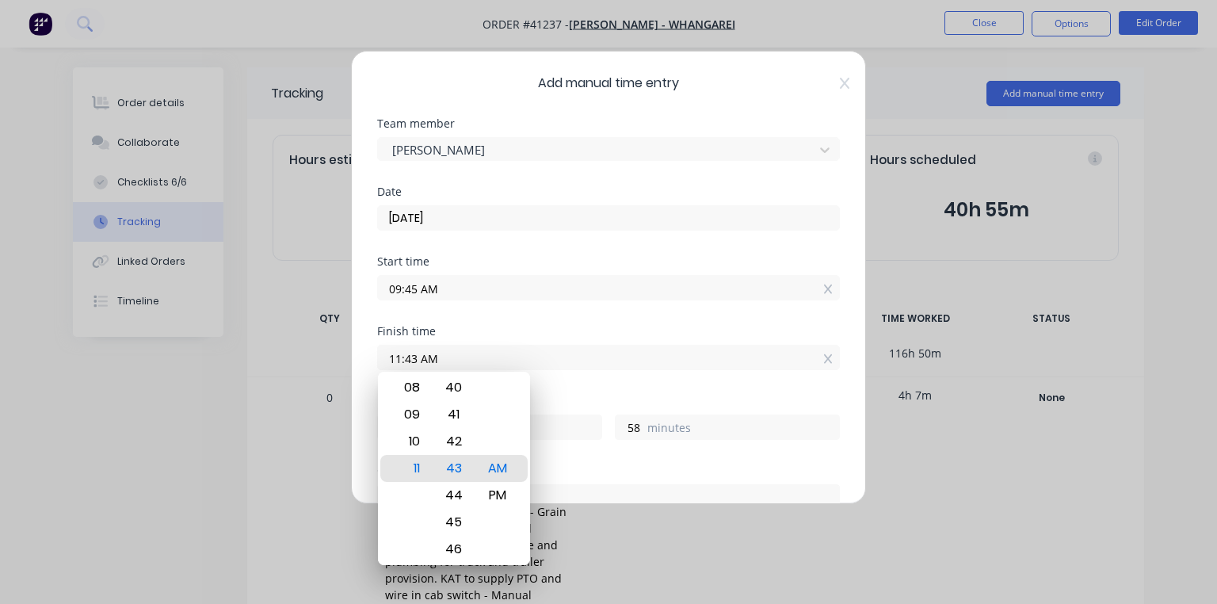
click at [409, 357] on input "11:43 AM" at bounding box center [608, 357] width 461 height 24
click at [415, 358] on input "11:43 AM" at bounding box center [608, 357] width 461 height 24
type input "11:08 AM"
click at [590, 326] on div "Finish time" at bounding box center [608, 331] width 463 height 11
type input "23"
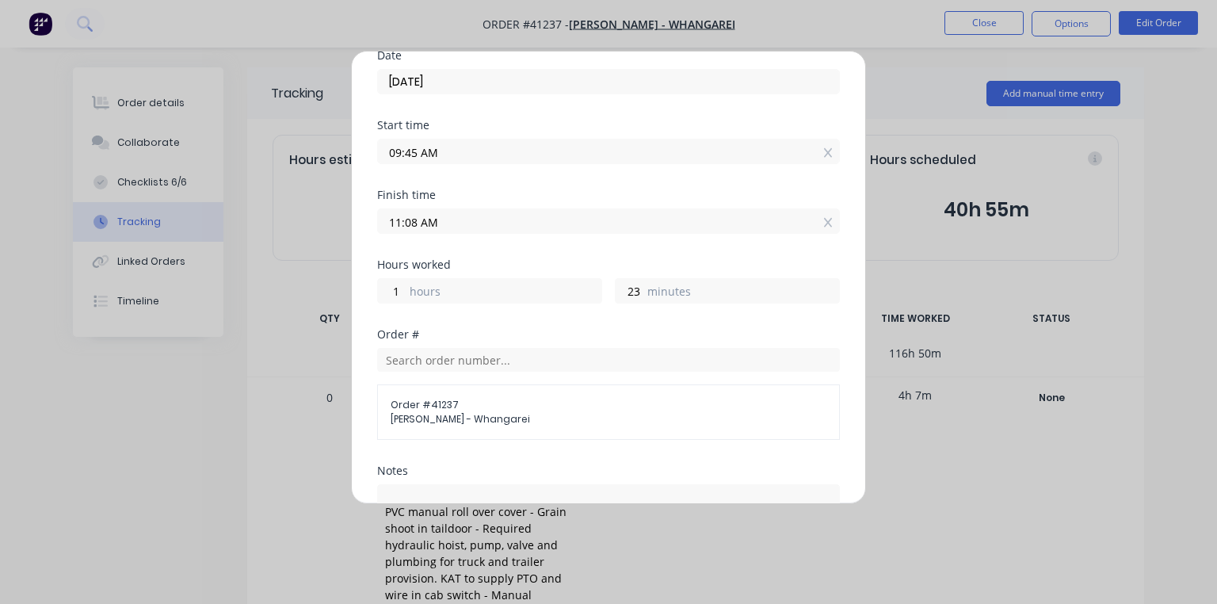
scroll to position [393, 0]
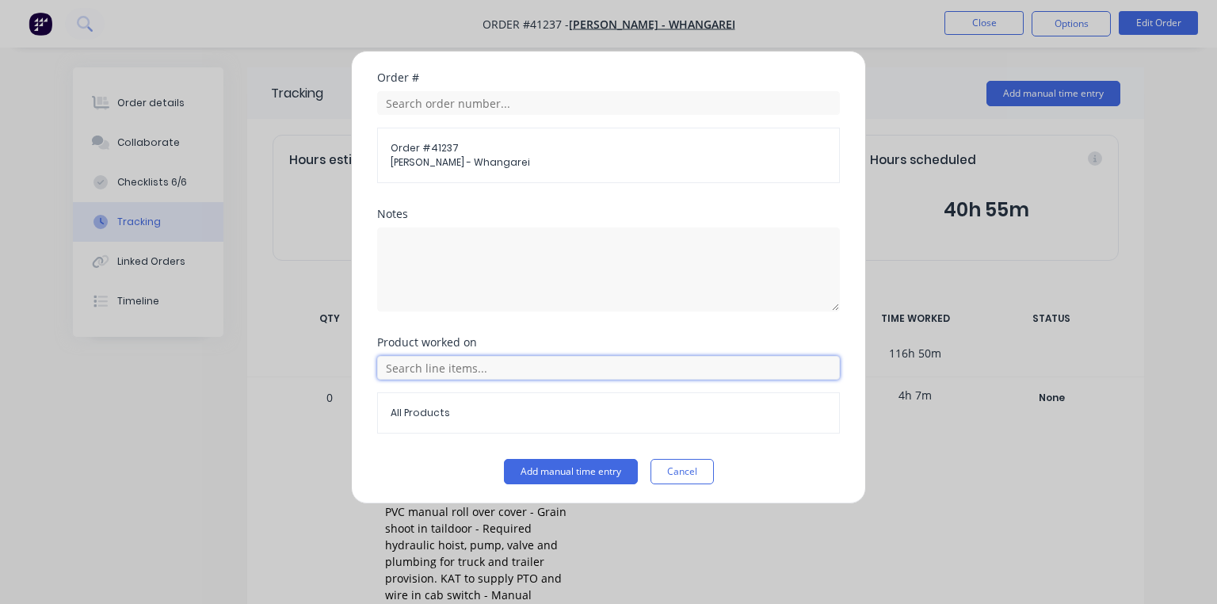
click at [473, 370] on input "text" at bounding box center [608, 368] width 463 height 24
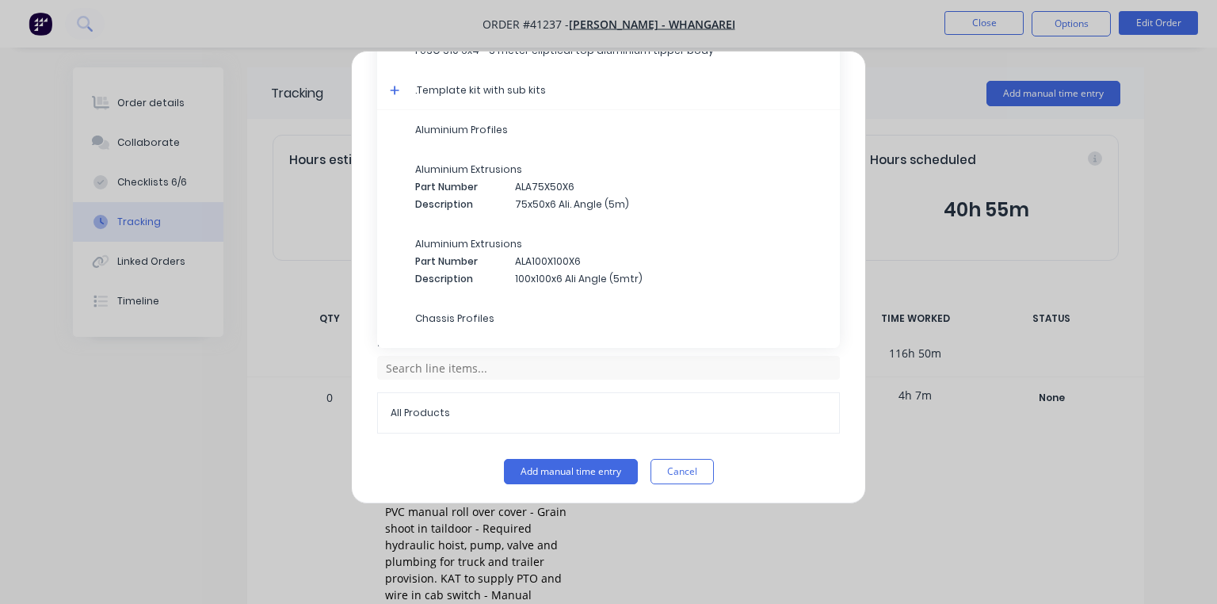
click at [397, 86] on icon at bounding box center [395, 90] width 10 height 11
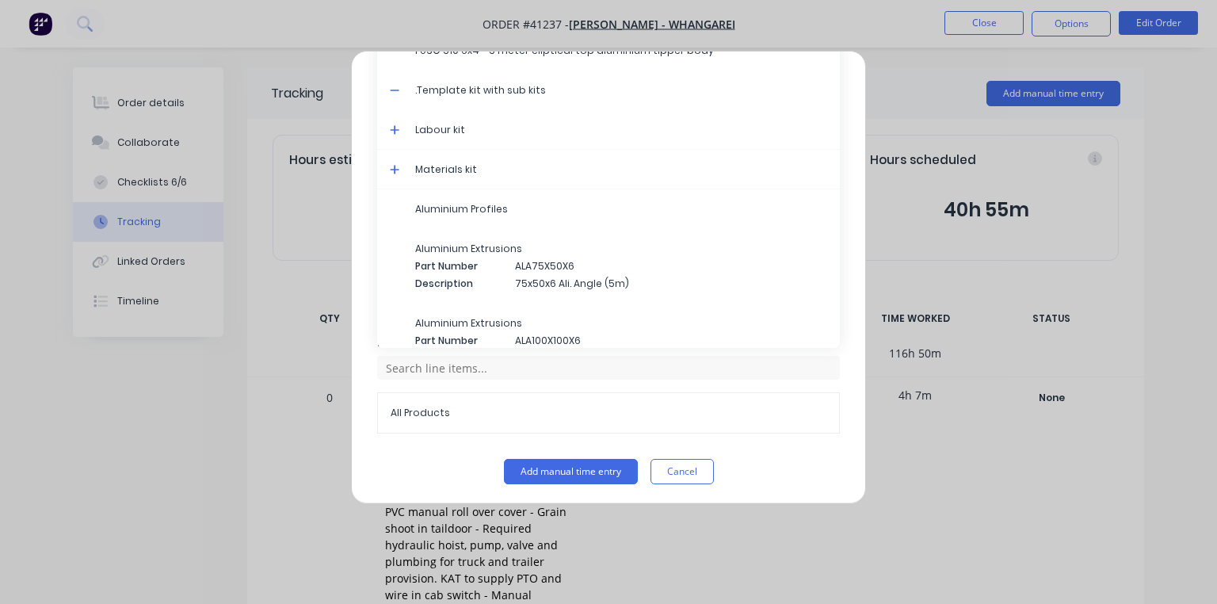
click at [399, 127] on icon at bounding box center [395, 130] width 10 height 10
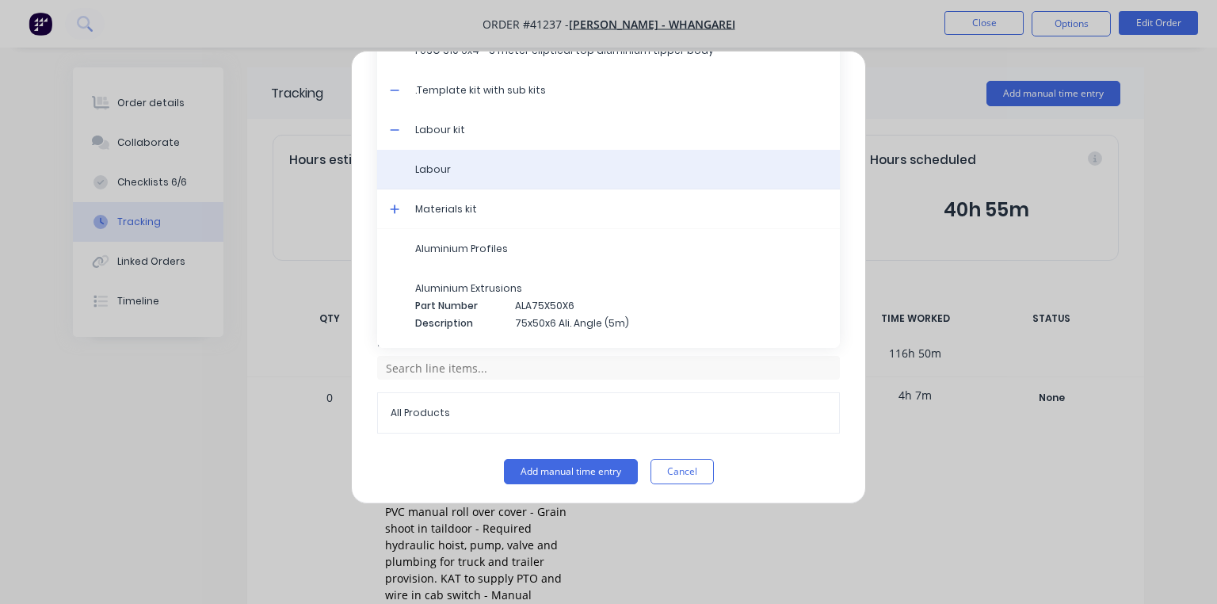
click at [450, 171] on span "Labour" at bounding box center [621, 169] width 412 height 14
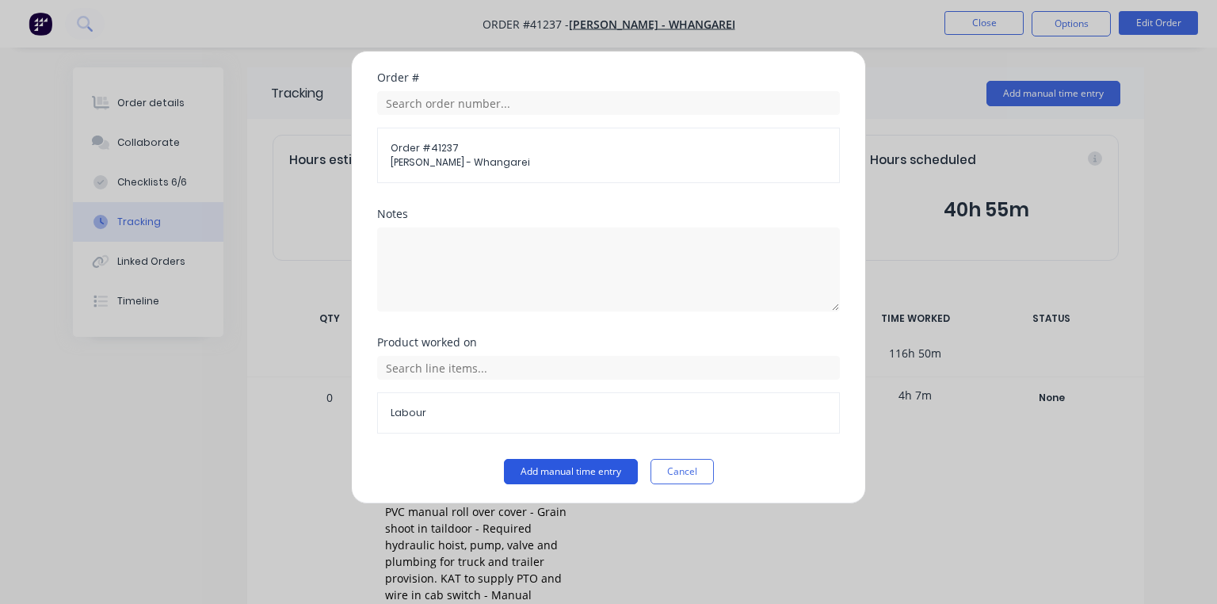
click at [568, 472] on button "Add manual time entry" at bounding box center [571, 471] width 134 height 25
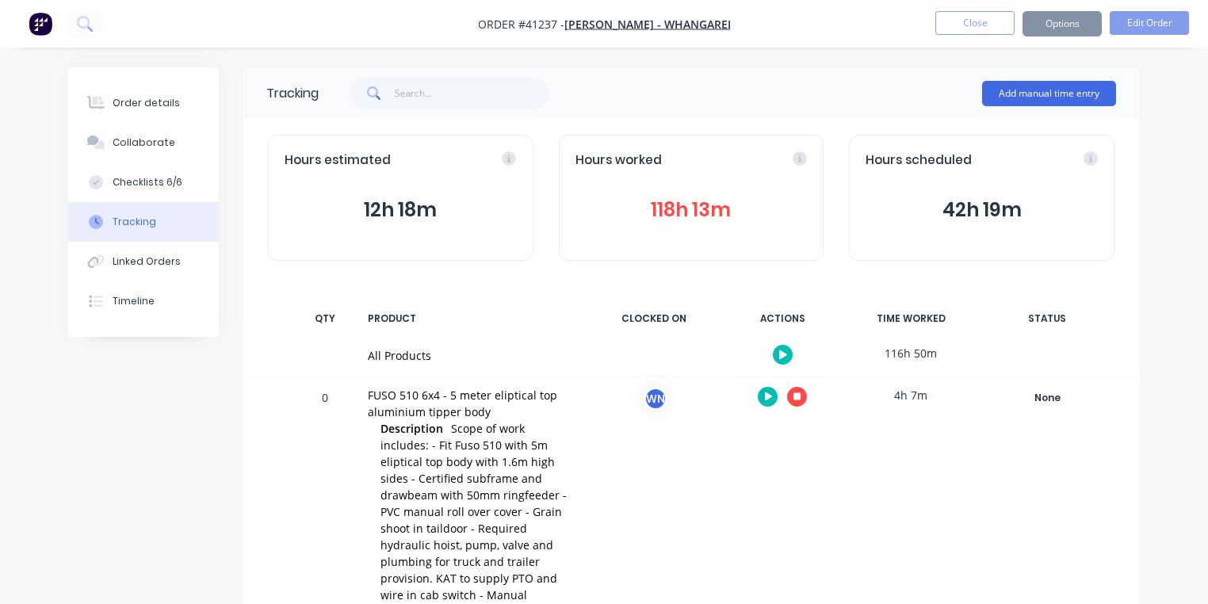
click at [716, 203] on button "118h 13m" at bounding box center [691, 210] width 232 height 30
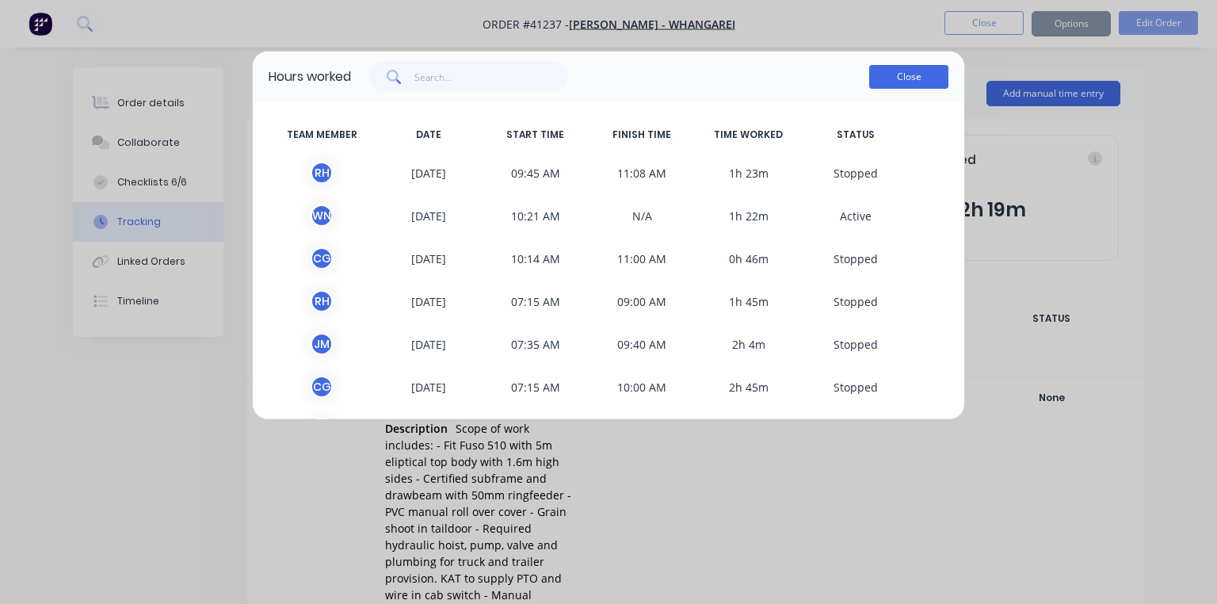
click at [916, 82] on button "Close" at bounding box center [908, 77] width 79 height 24
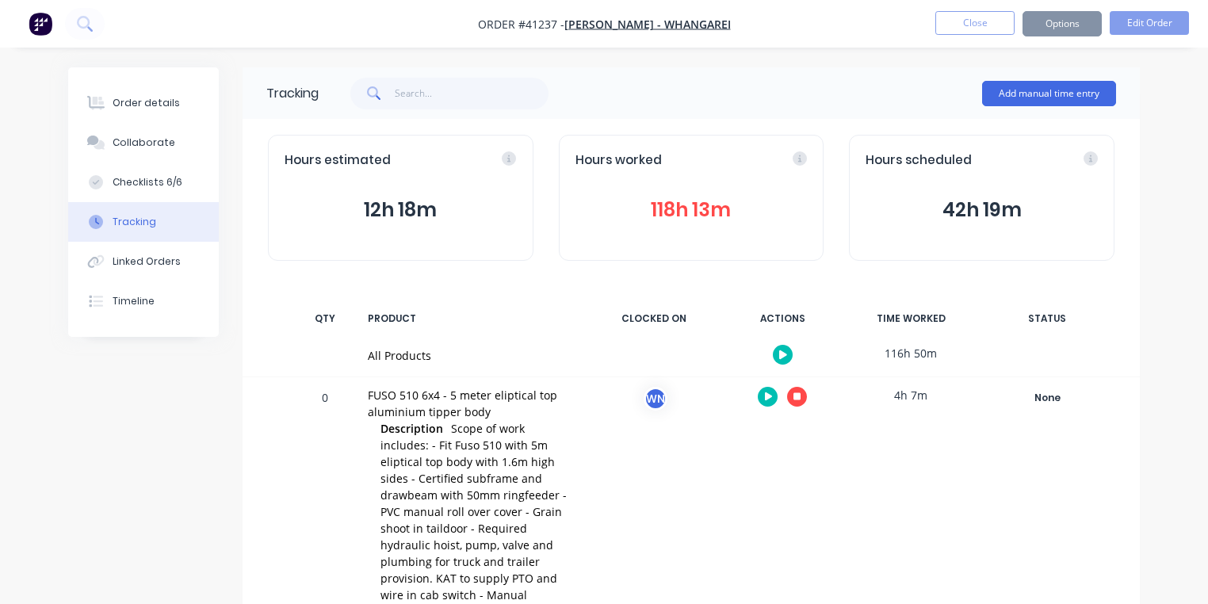
click at [44, 26] on img "button" at bounding box center [41, 24] width 24 height 24
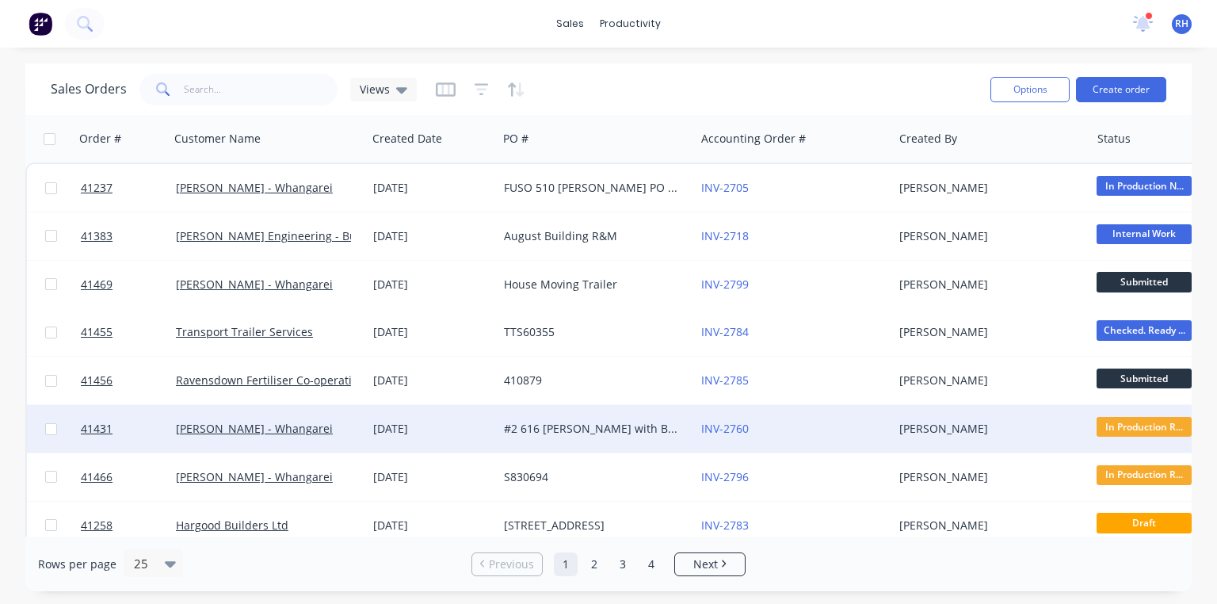
click at [582, 429] on div "#2 616 [PERSON_NAME] with Body Lock and Load Anchorage" at bounding box center [592, 429] width 176 height 16
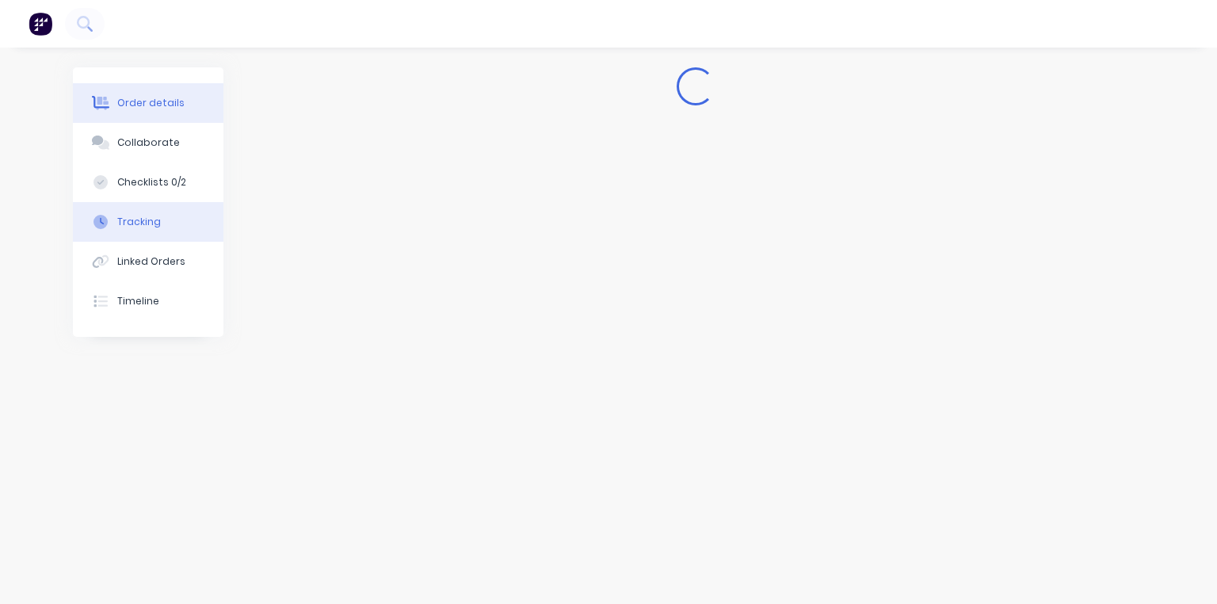
click at [143, 222] on div "Tracking" at bounding box center [139, 222] width 44 height 14
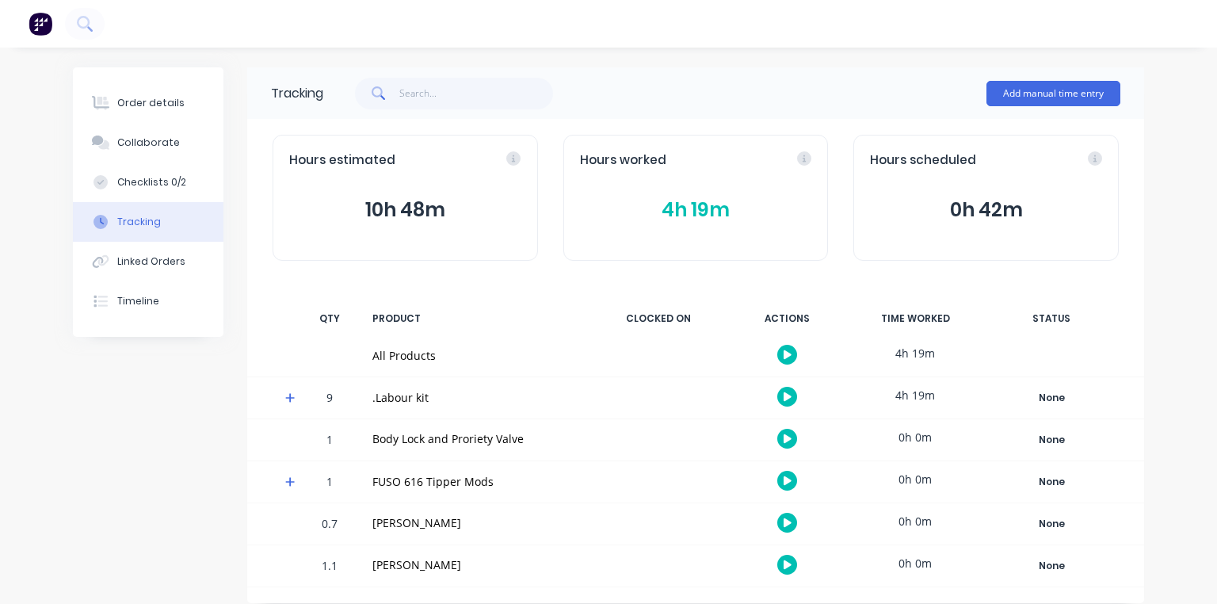
click at [289, 396] on icon at bounding box center [290, 398] width 10 height 10
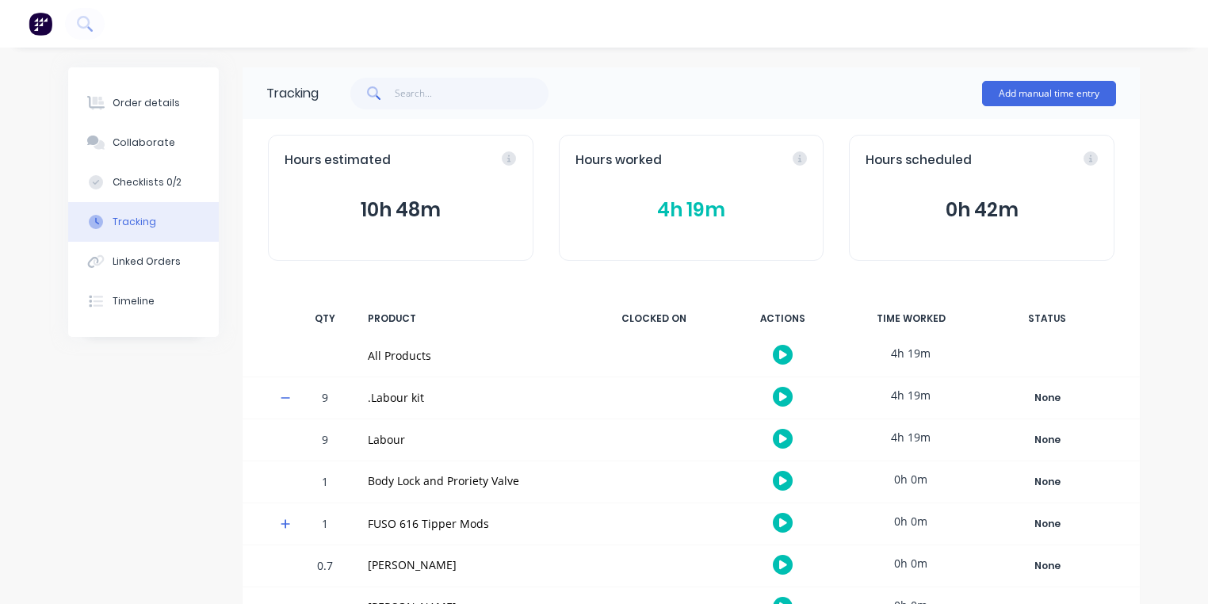
click at [717, 214] on button "4h 19m" at bounding box center [691, 210] width 232 height 30
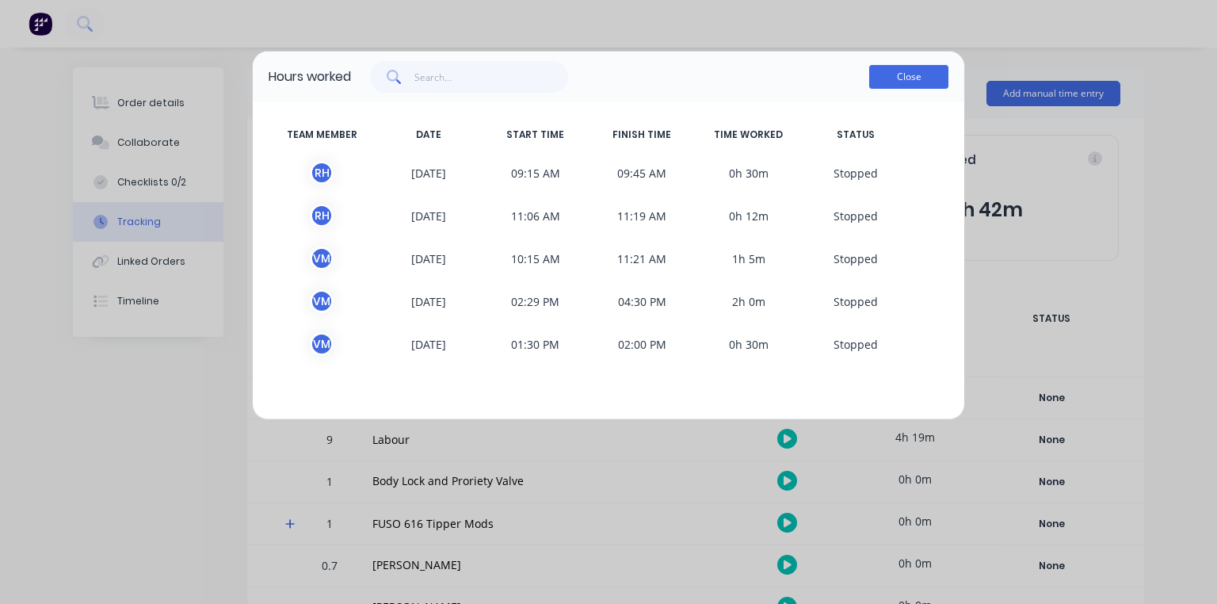
click at [912, 77] on button "Close" at bounding box center [908, 77] width 79 height 24
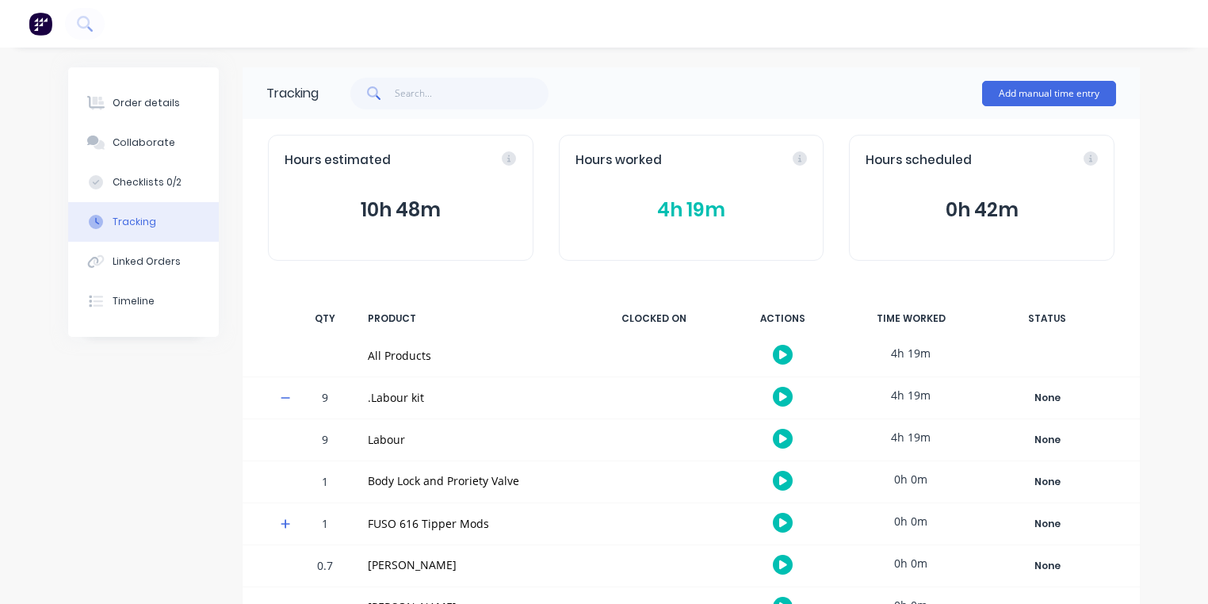
click at [782, 437] on icon "button" at bounding box center [783, 438] width 8 height 9
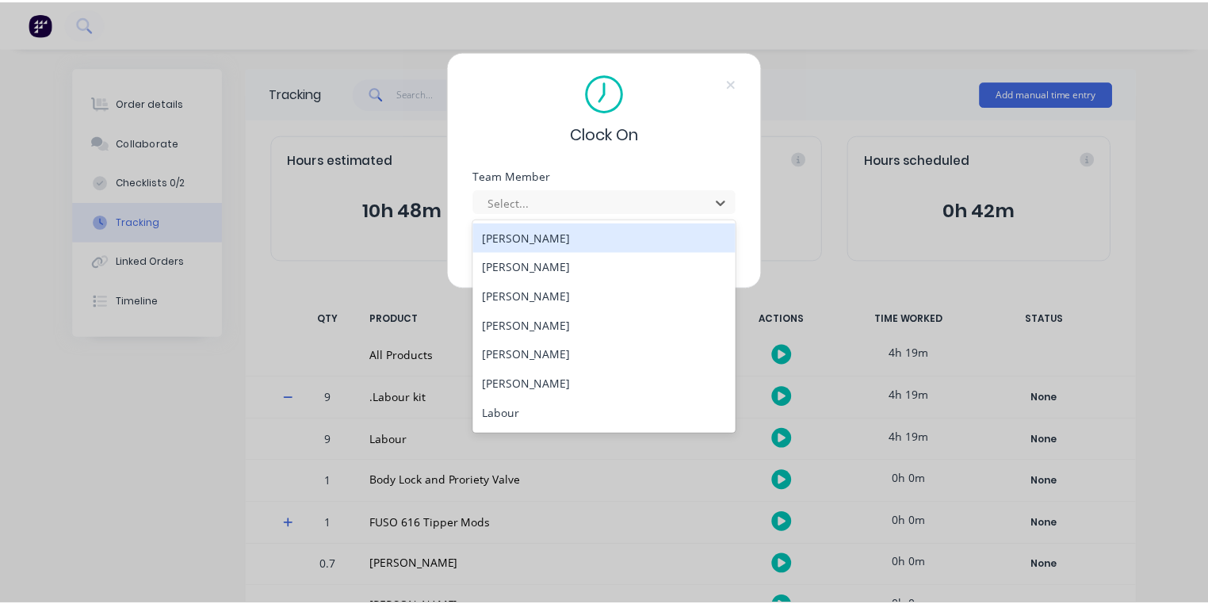
scroll to position [203, 0]
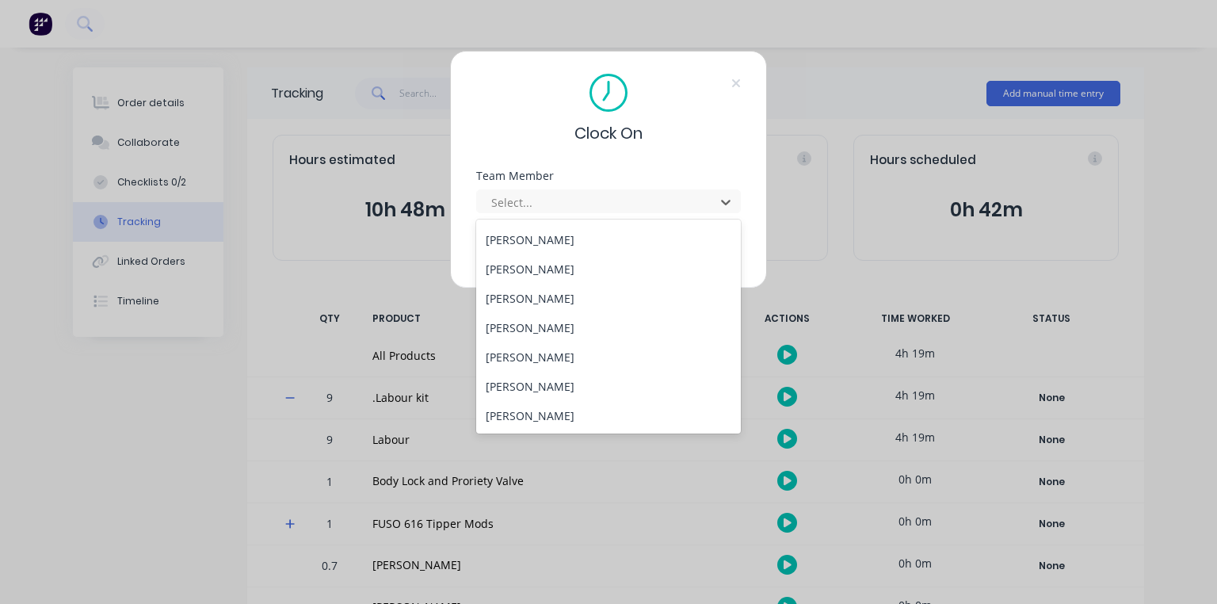
click at [551, 299] on div "[PERSON_NAME]" at bounding box center [608, 298] width 265 height 29
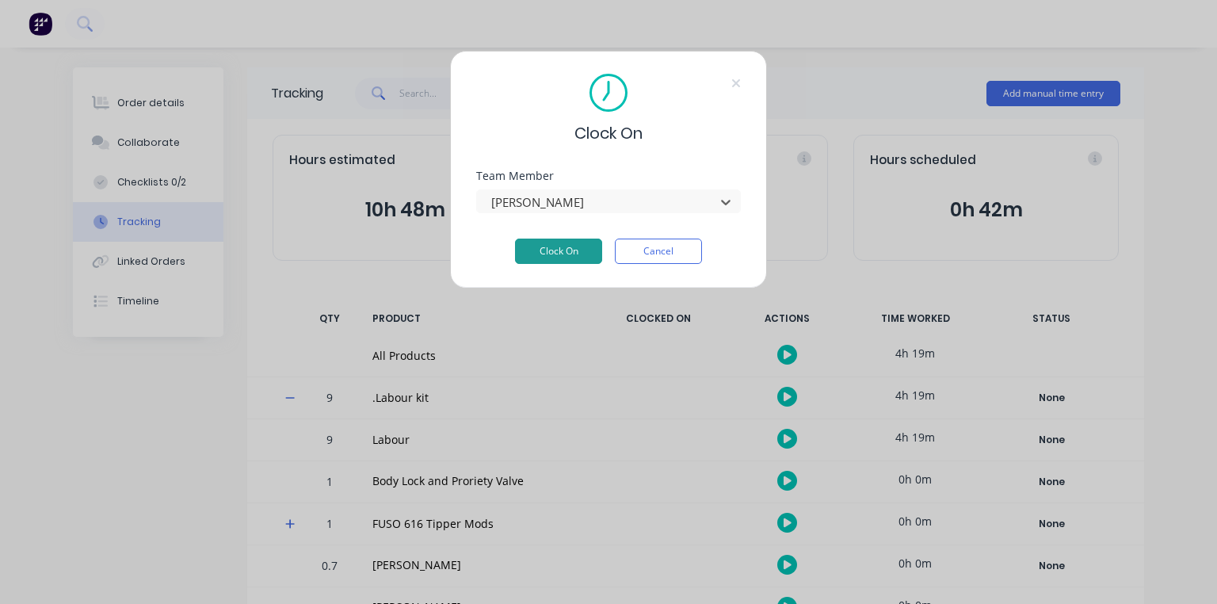
click at [565, 252] on button "Clock On" at bounding box center [558, 251] width 87 height 25
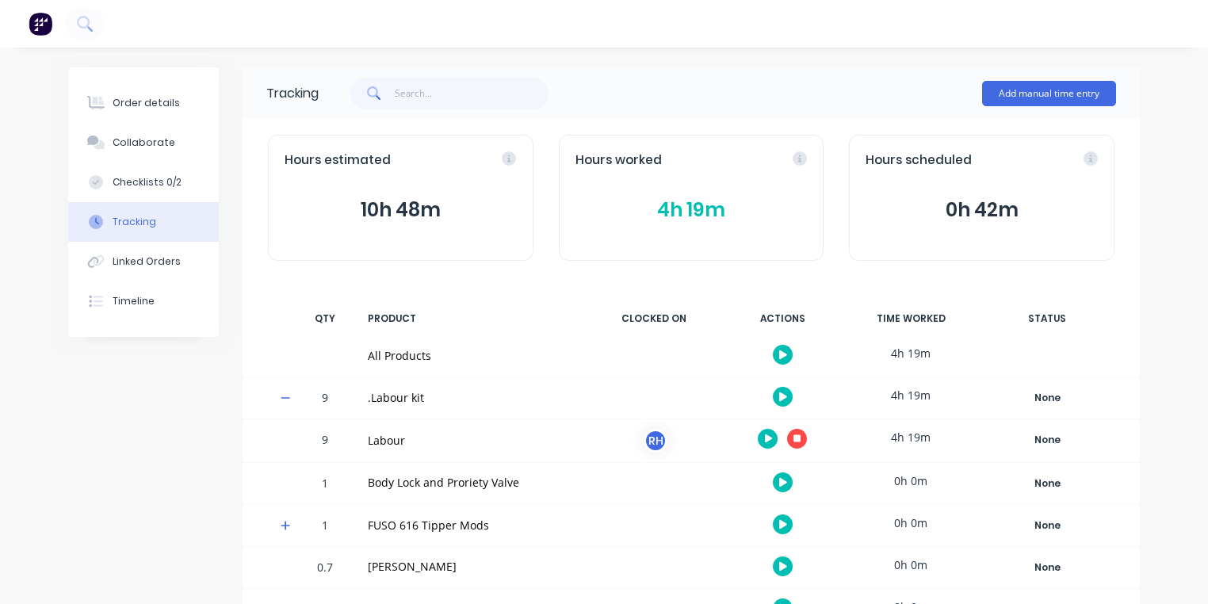
click at [51, 33] on img "button" at bounding box center [41, 24] width 24 height 24
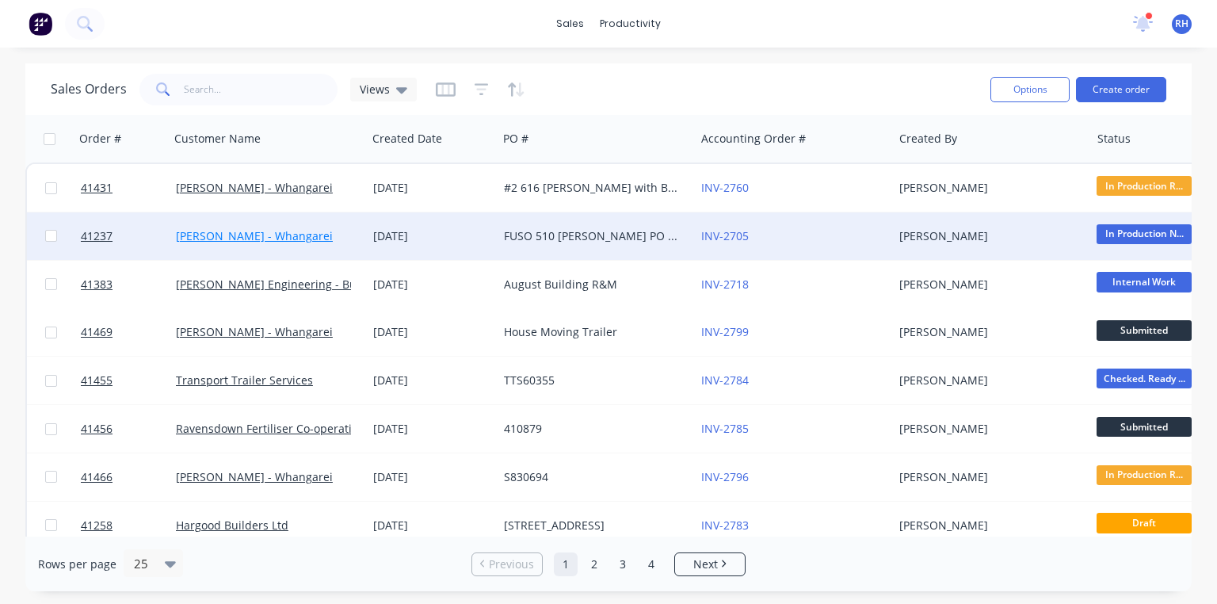
click at [208, 235] on link "[PERSON_NAME] - Whangarei" at bounding box center [254, 235] width 157 height 15
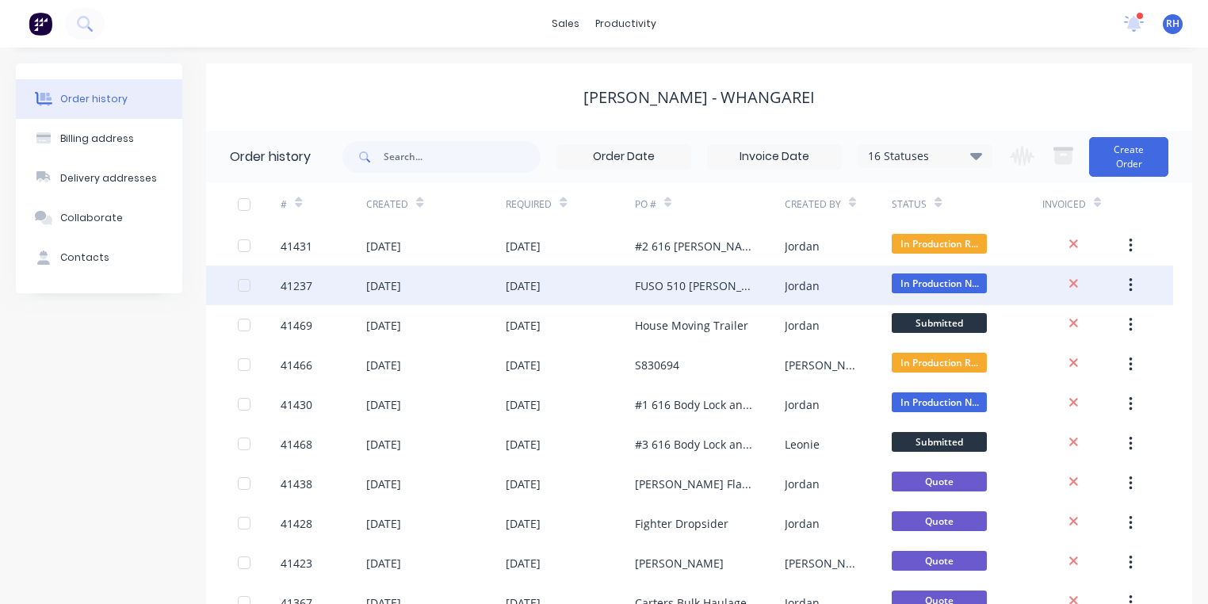
click at [459, 285] on div "[DATE]" at bounding box center [435, 285] width 139 height 40
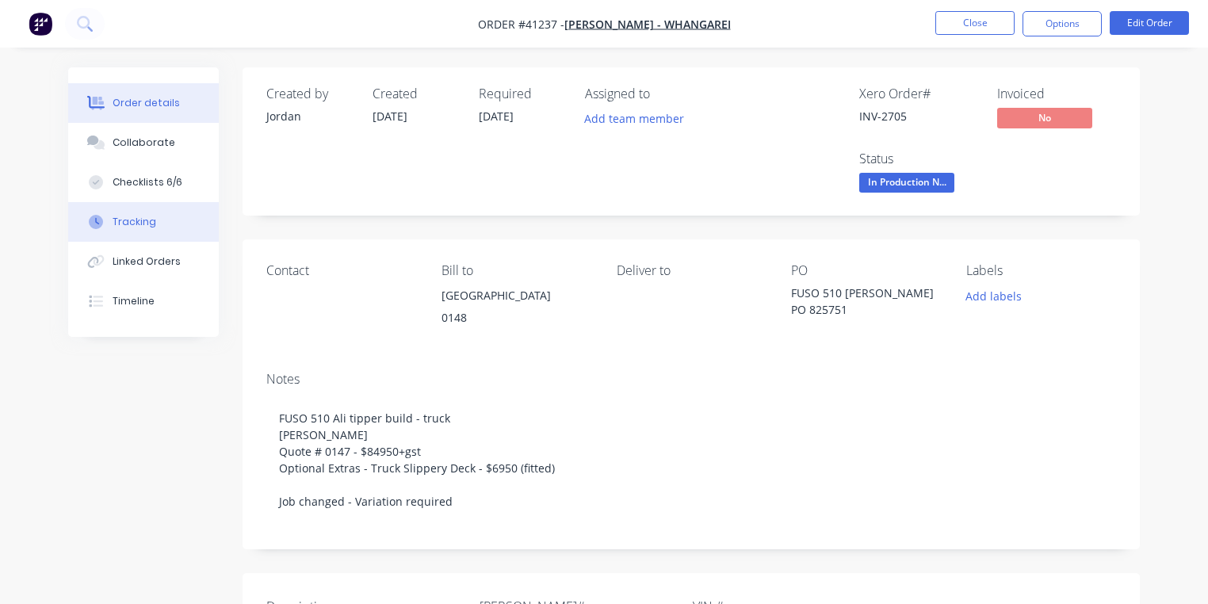
click at [124, 235] on button "Tracking" at bounding box center [143, 222] width 151 height 40
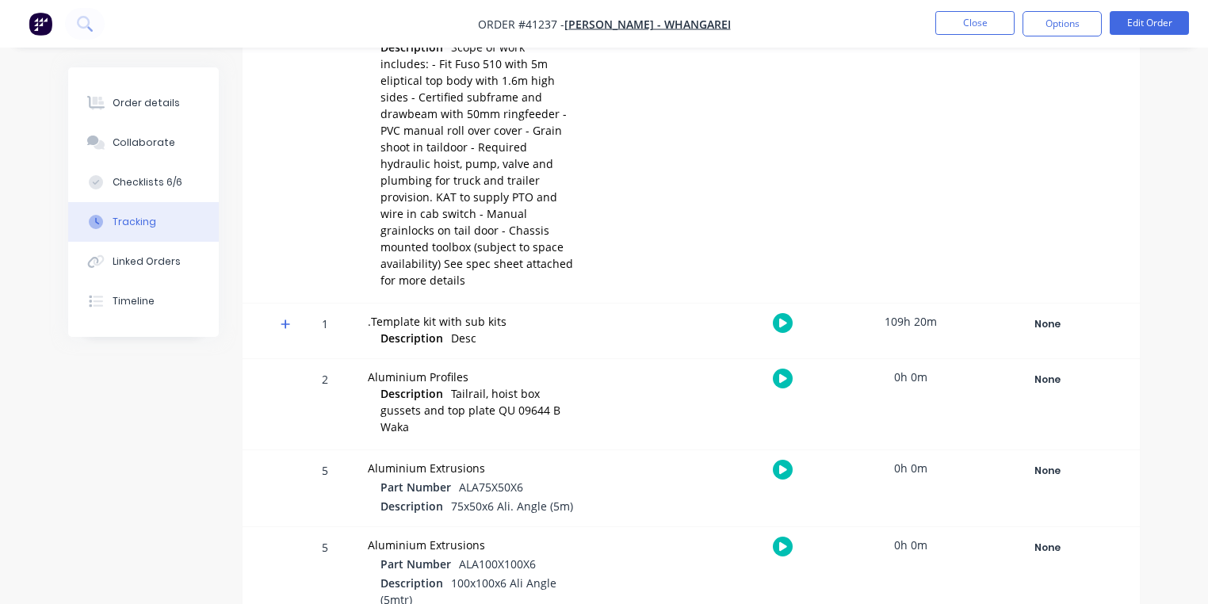
scroll to position [382, 0]
click at [285, 319] on icon at bounding box center [286, 324] width 10 height 10
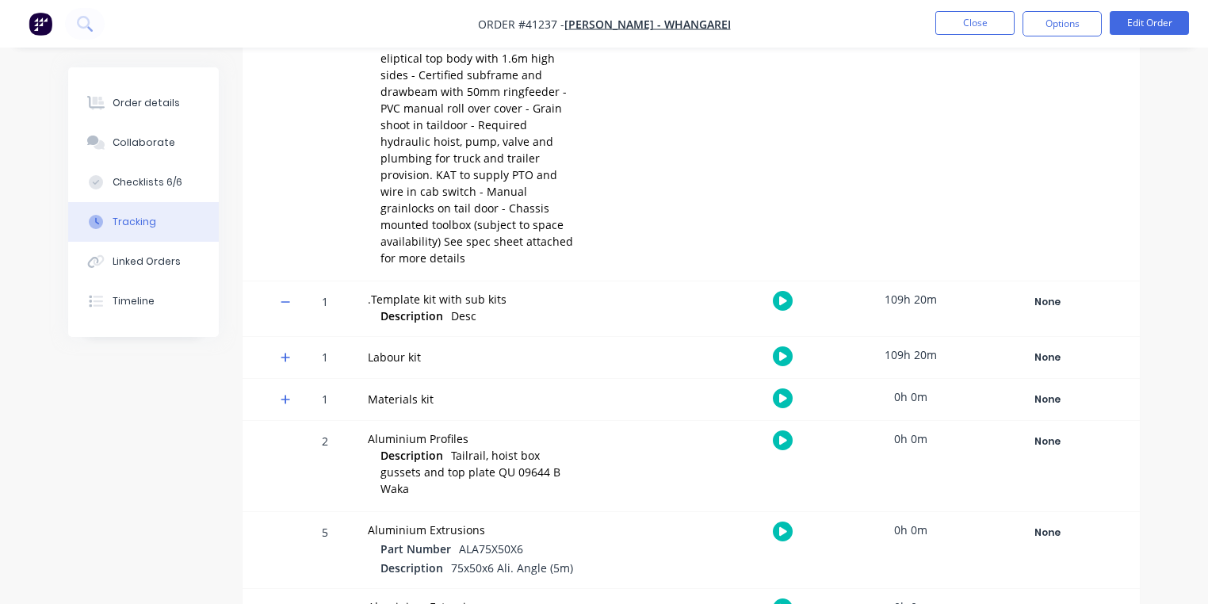
scroll to position [404, 0]
click at [292, 351] on span at bounding box center [289, 359] width 16 height 16
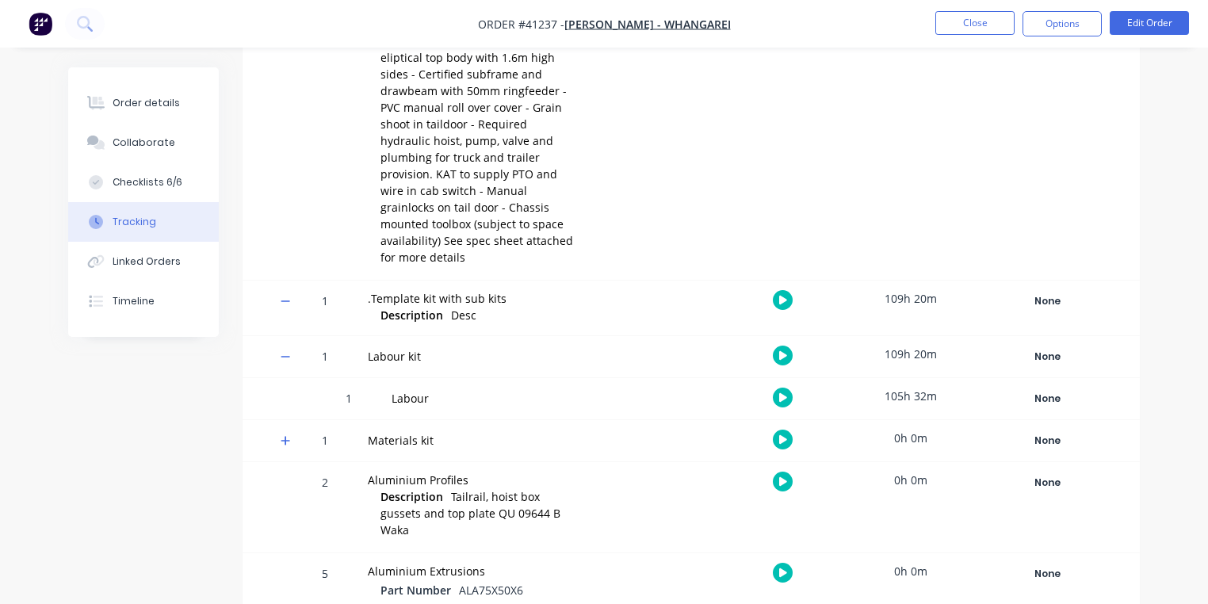
click at [402, 390] on div "Labour" at bounding box center [483, 398] width 184 height 17
click at [439, 378] on div "Labour" at bounding box center [483, 398] width 203 height 41
click at [414, 390] on div "Labour" at bounding box center [483, 398] width 184 height 17
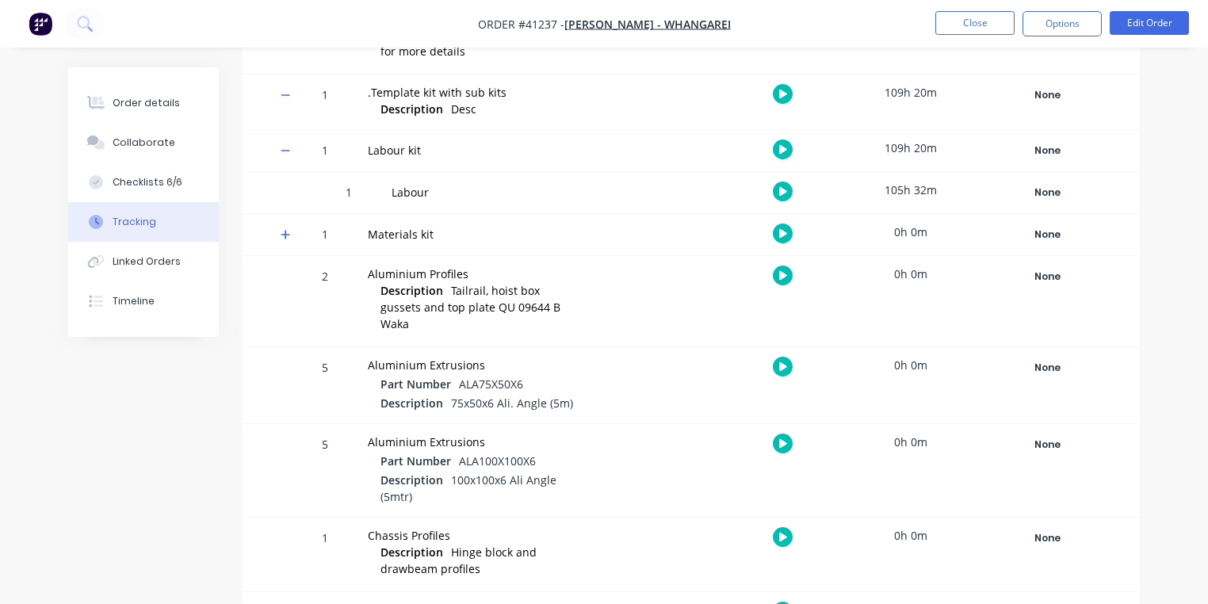
scroll to position [612, 0]
click at [783, 185] on icon "button" at bounding box center [783, 190] width 8 height 10
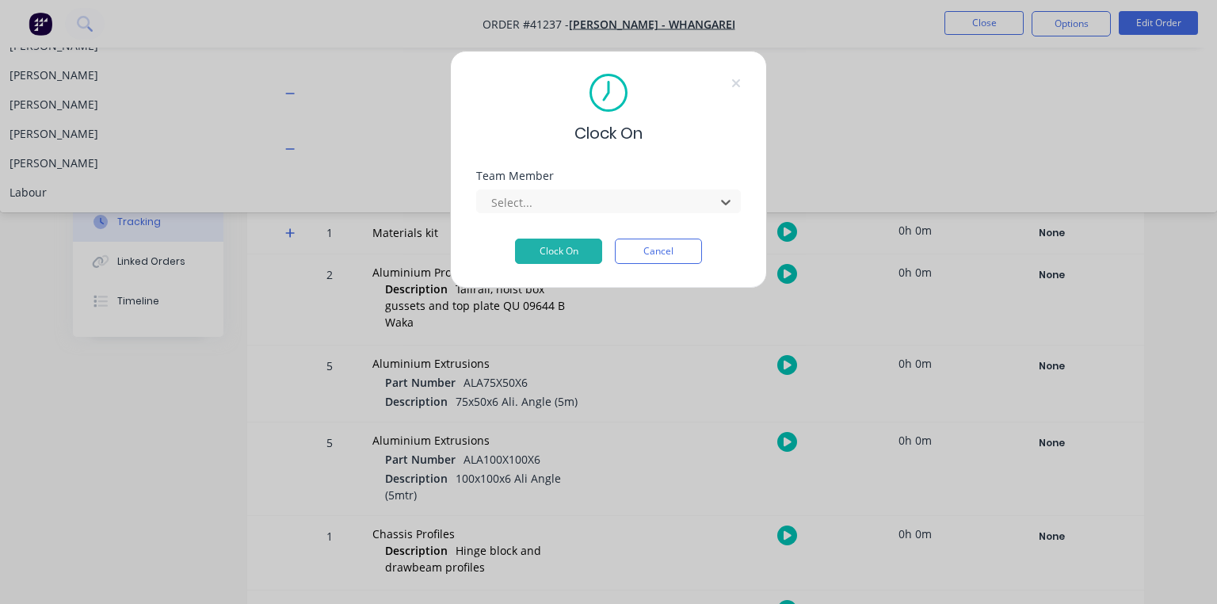
click at [502, 90] on div "[PERSON_NAME]" at bounding box center [608, 74] width 1217 height 29
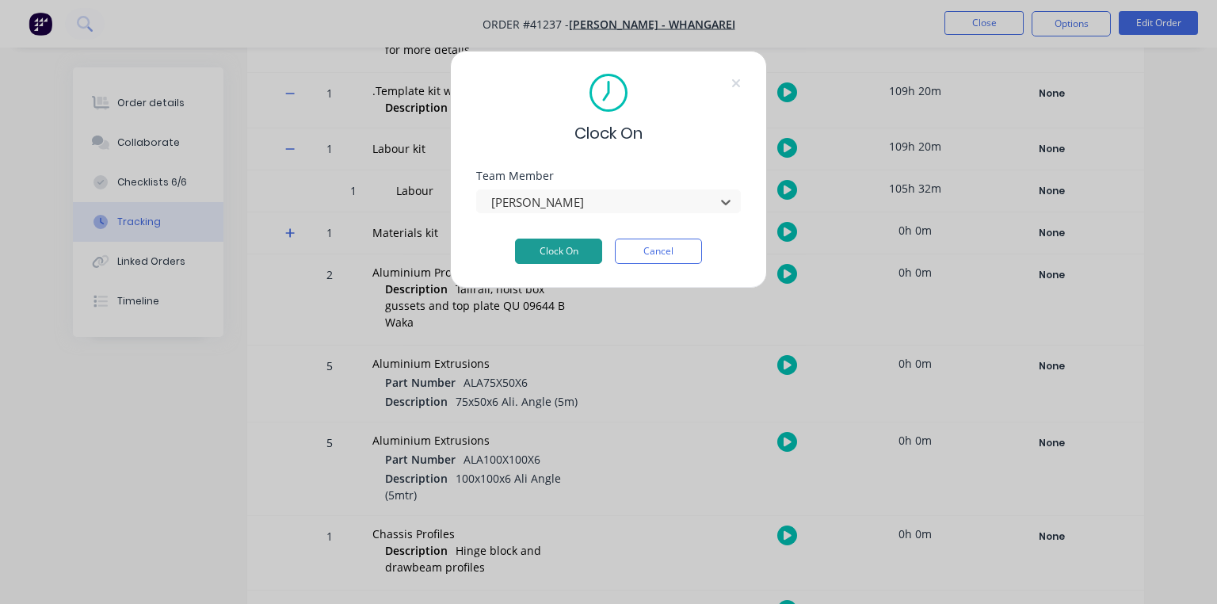
click at [521, 253] on button "Clock On" at bounding box center [558, 251] width 87 height 25
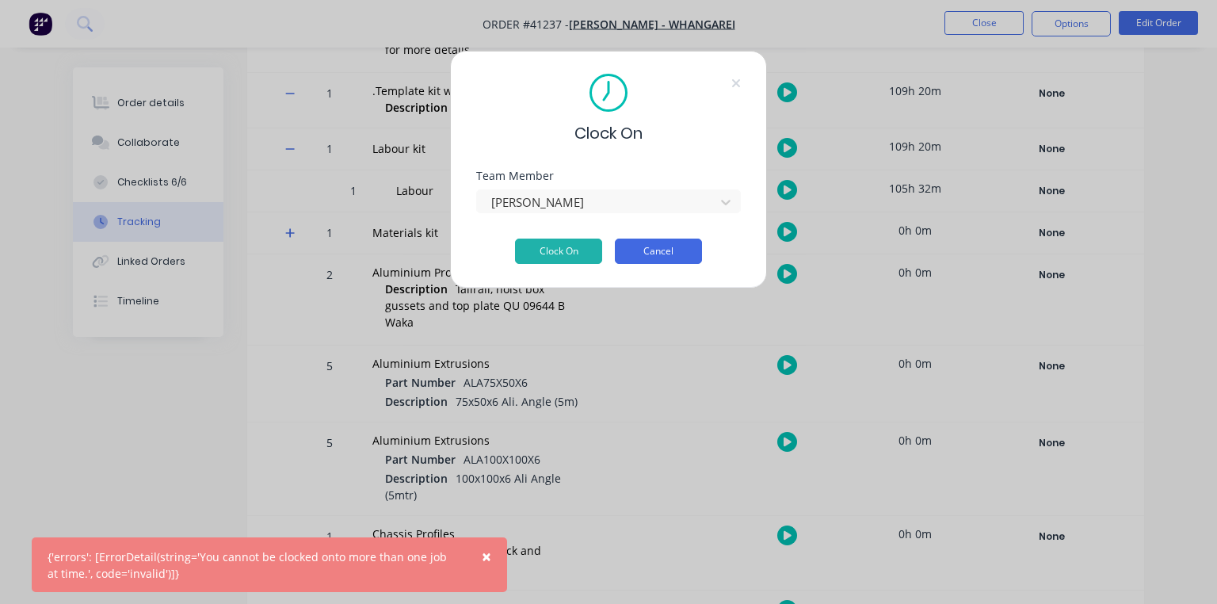
click at [662, 257] on button "Cancel" at bounding box center [658, 251] width 87 height 25
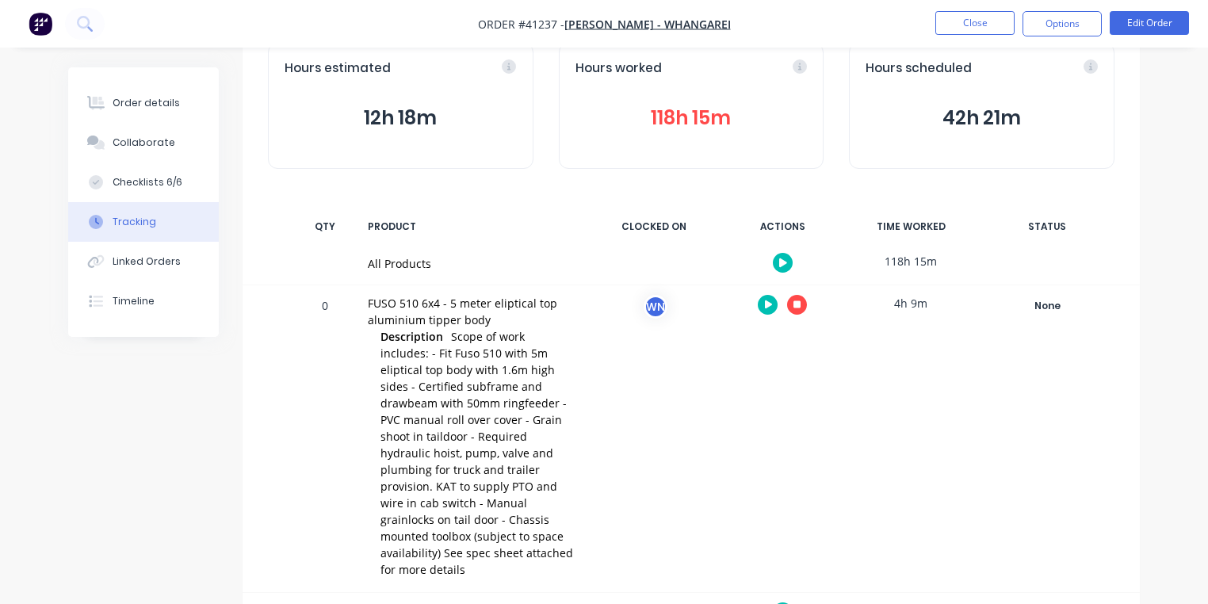
scroll to position [0, 0]
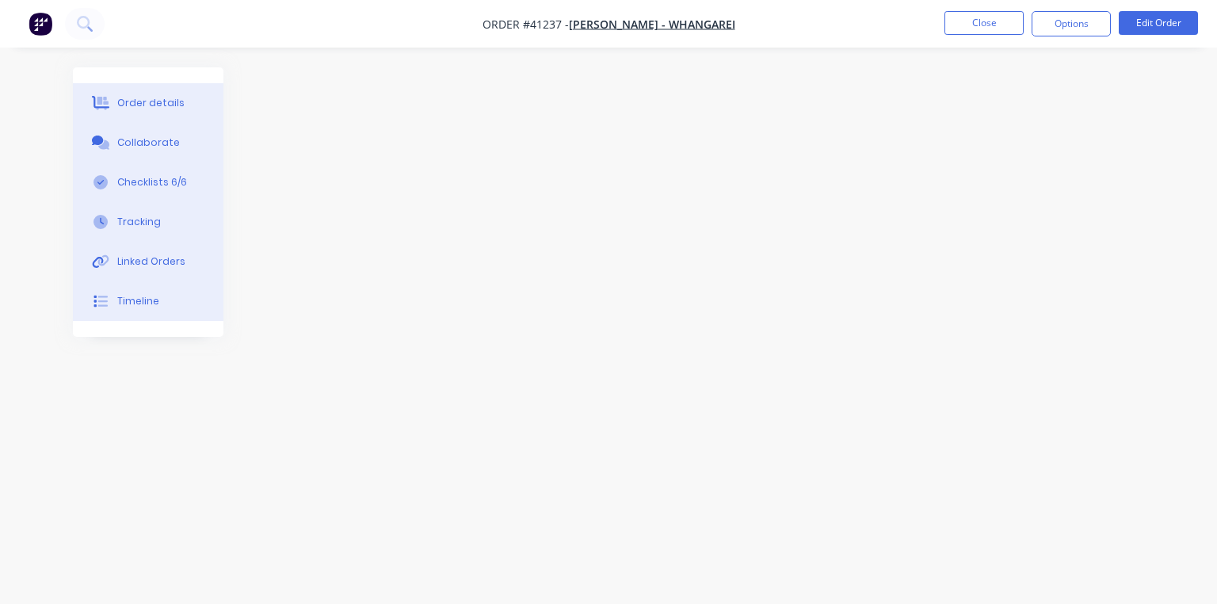
click at [47, 31] on img "button" at bounding box center [41, 24] width 24 height 24
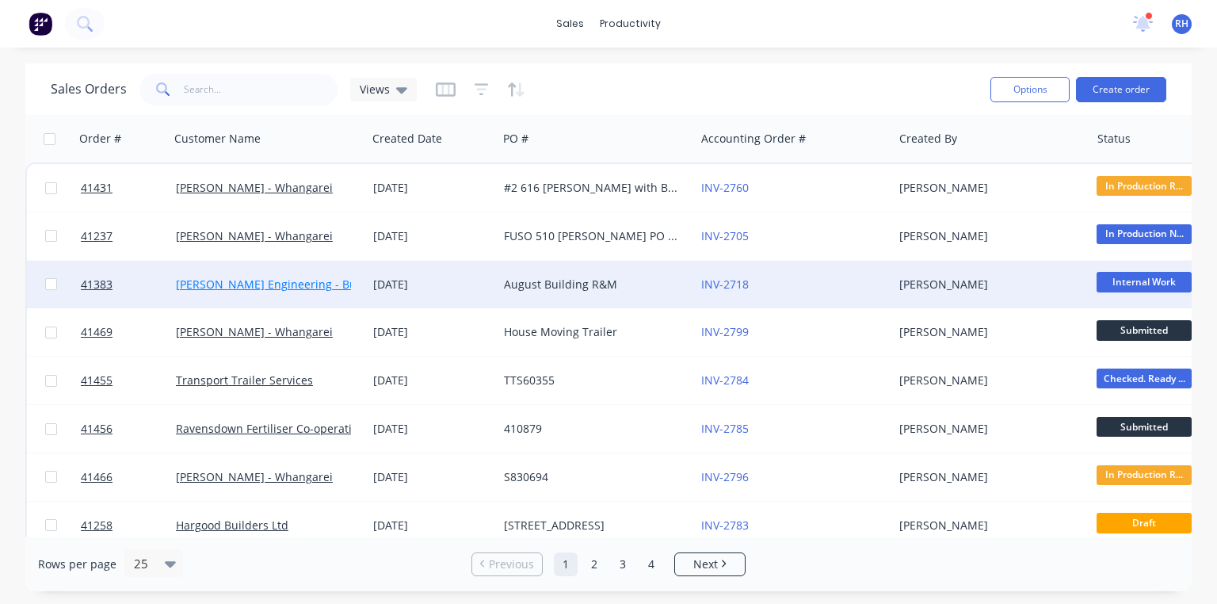
click at [252, 286] on link "[PERSON_NAME] Engineering - Building R M" at bounding box center [293, 284] width 235 height 15
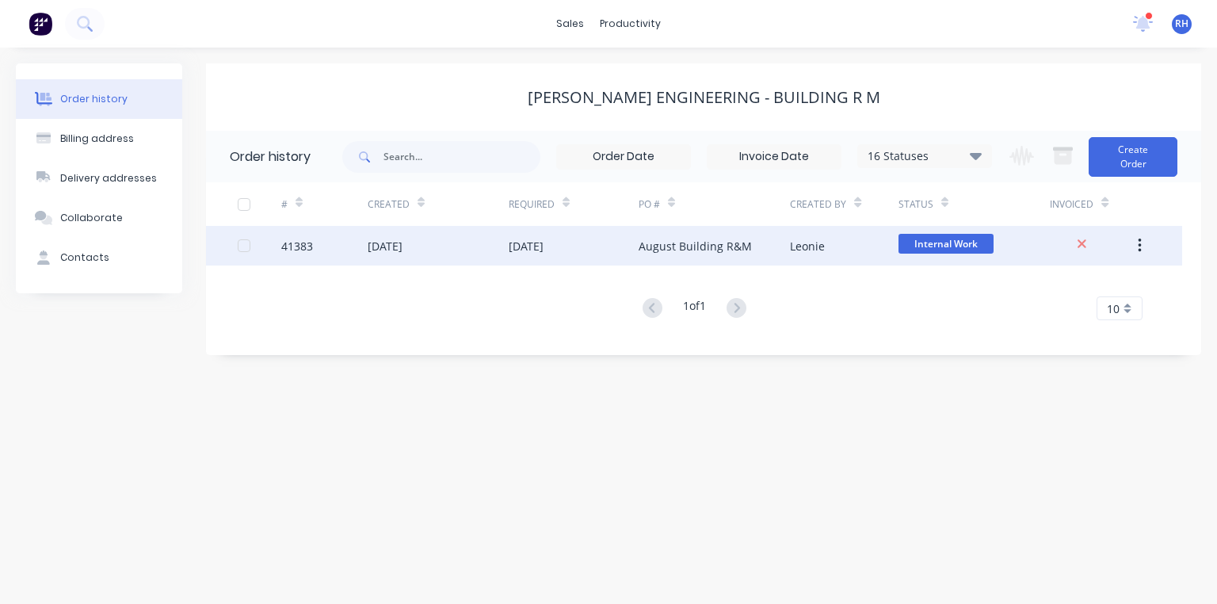
click at [526, 247] on div "[DATE]" at bounding box center [526, 246] width 35 height 17
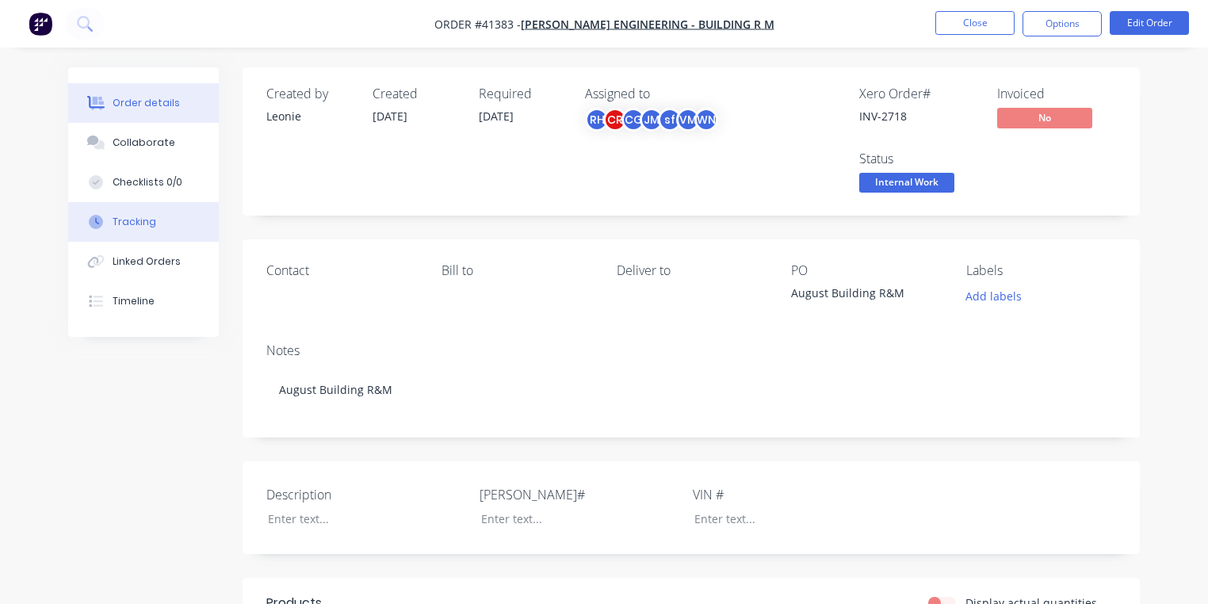
click at [124, 223] on div "Tracking" at bounding box center [135, 222] width 44 height 14
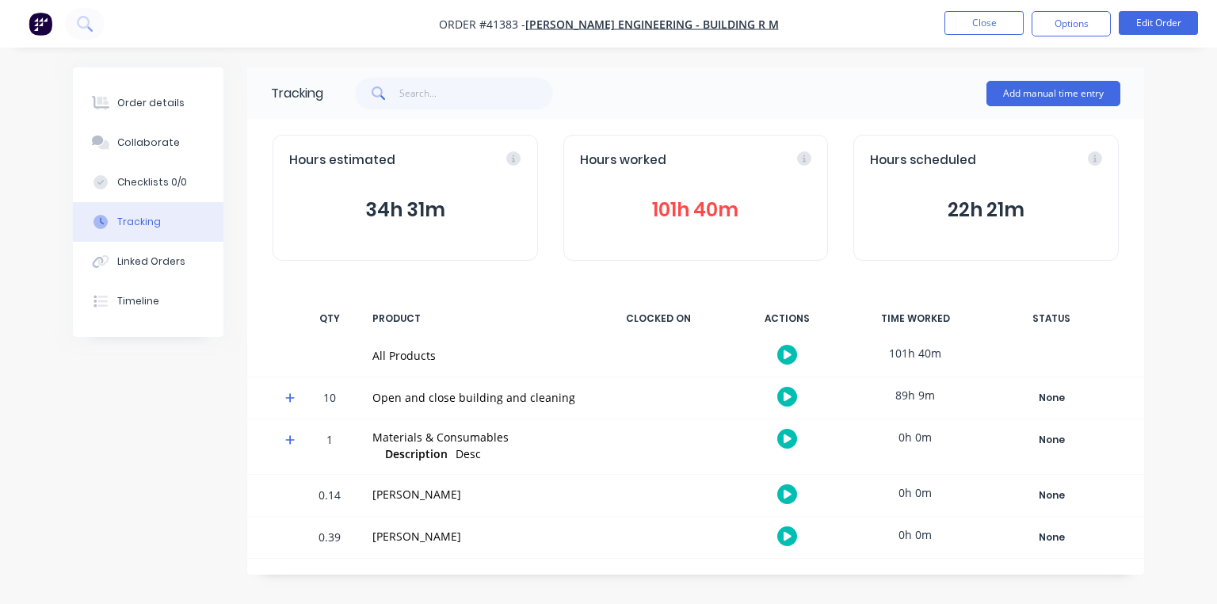
click at [287, 402] on icon at bounding box center [290, 397] width 10 height 11
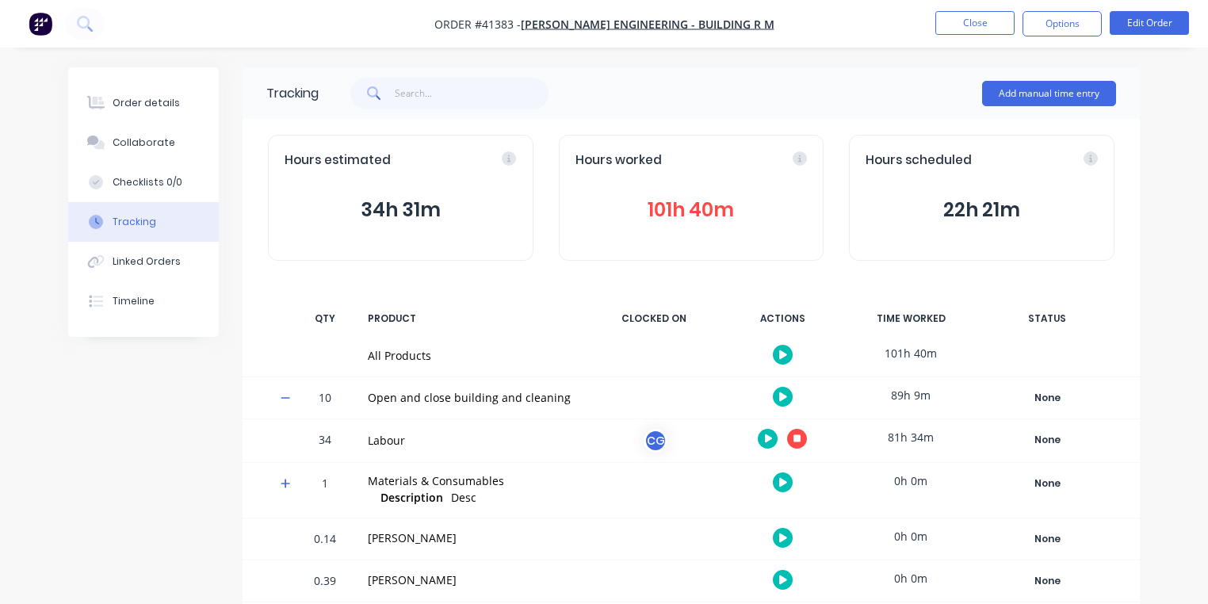
click at [802, 439] on button "button" at bounding box center [797, 439] width 20 height 20
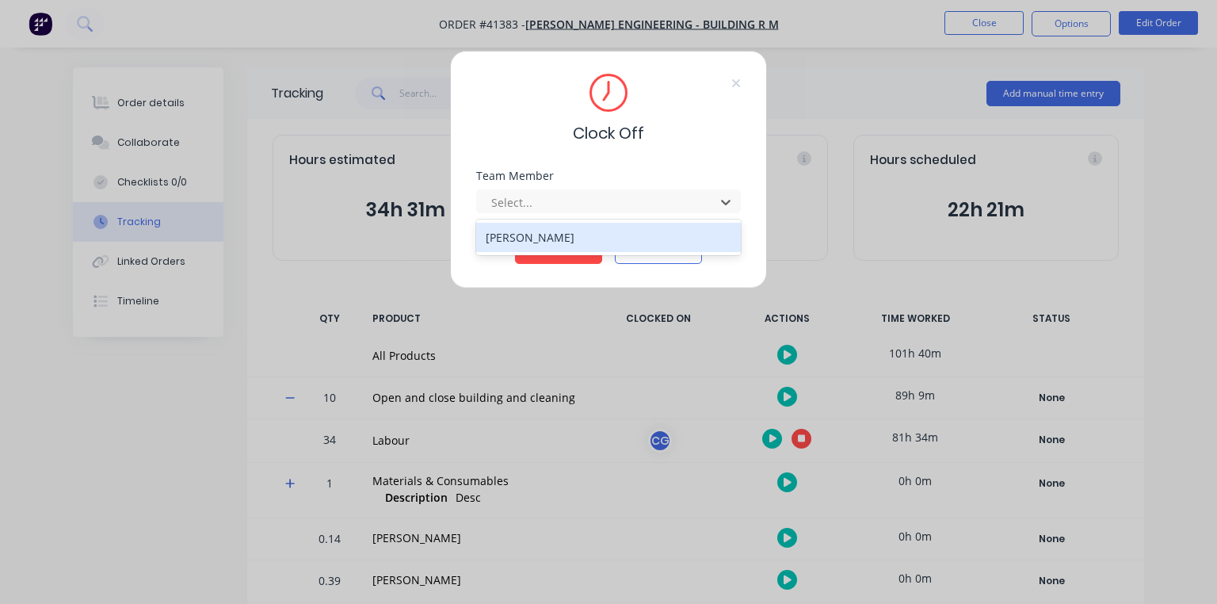
click at [574, 242] on div "[PERSON_NAME]" at bounding box center [608, 237] width 265 height 29
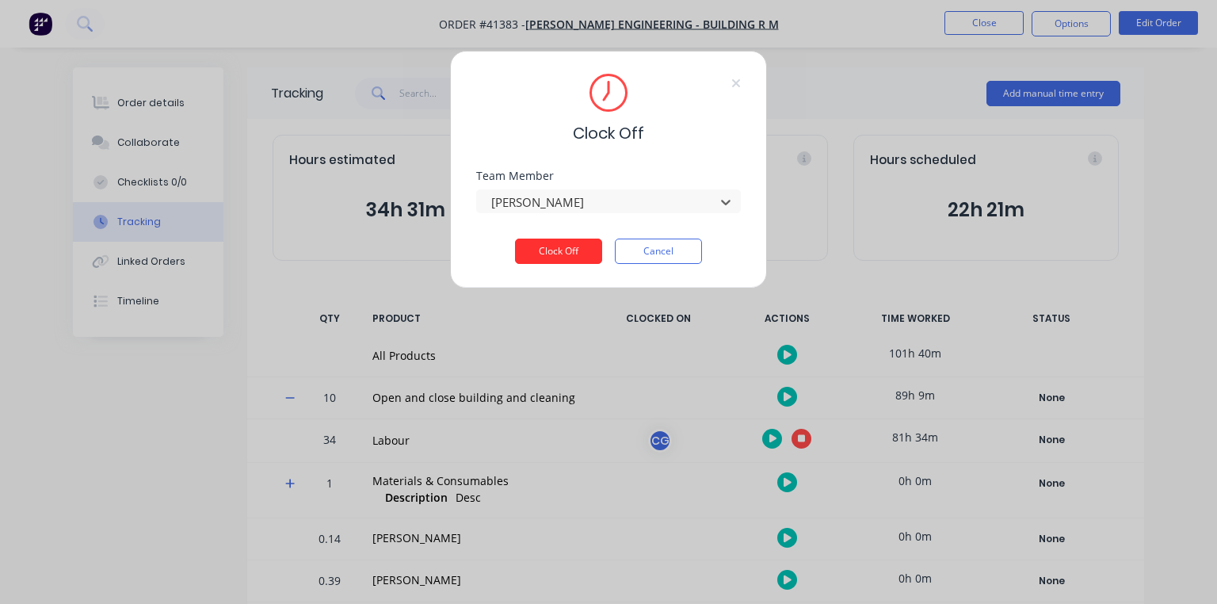
click at [558, 247] on button "Clock Off" at bounding box center [558, 251] width 87 height 25
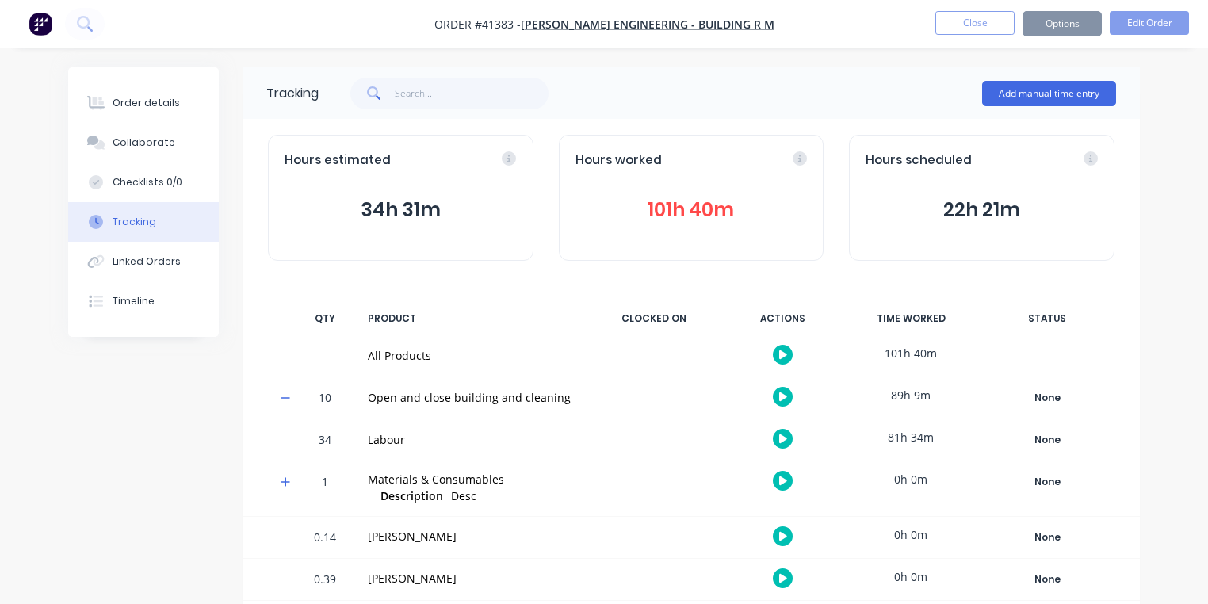
click at [29, 29] on img "button" at bounding box center [41, 24] width 24 height 24
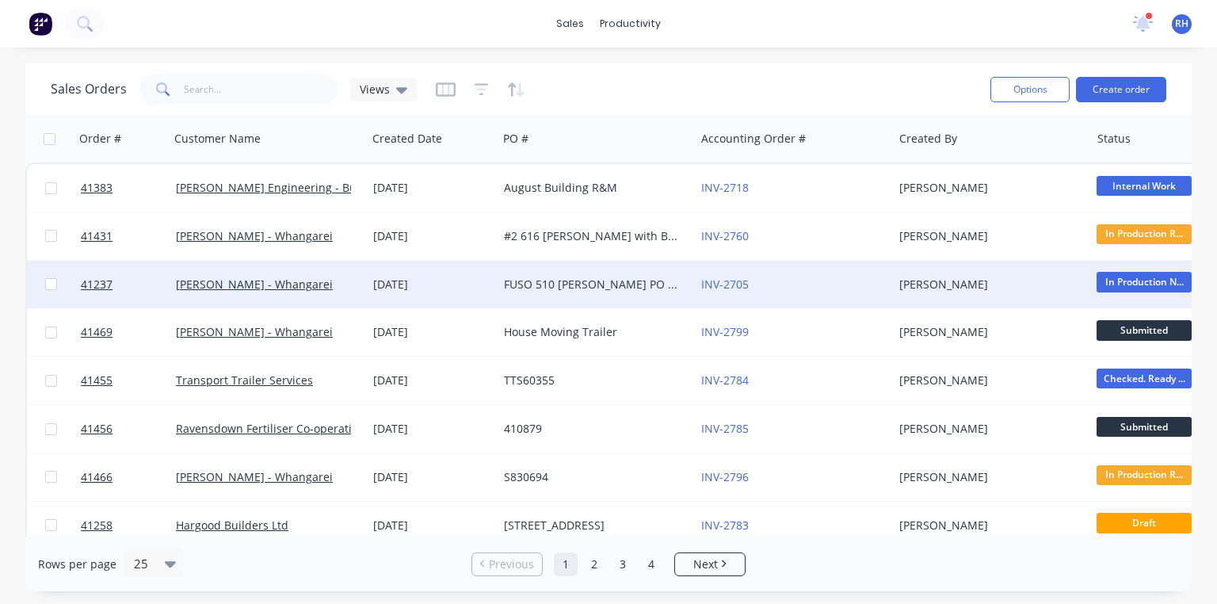
click at [543, 281] on div "FUSO 510 [PERSON_NAME] PO 825751" at bounding box center [592, 285] width 176 height 16
